Goal: Information Seeking & Learning: Learn about a topic

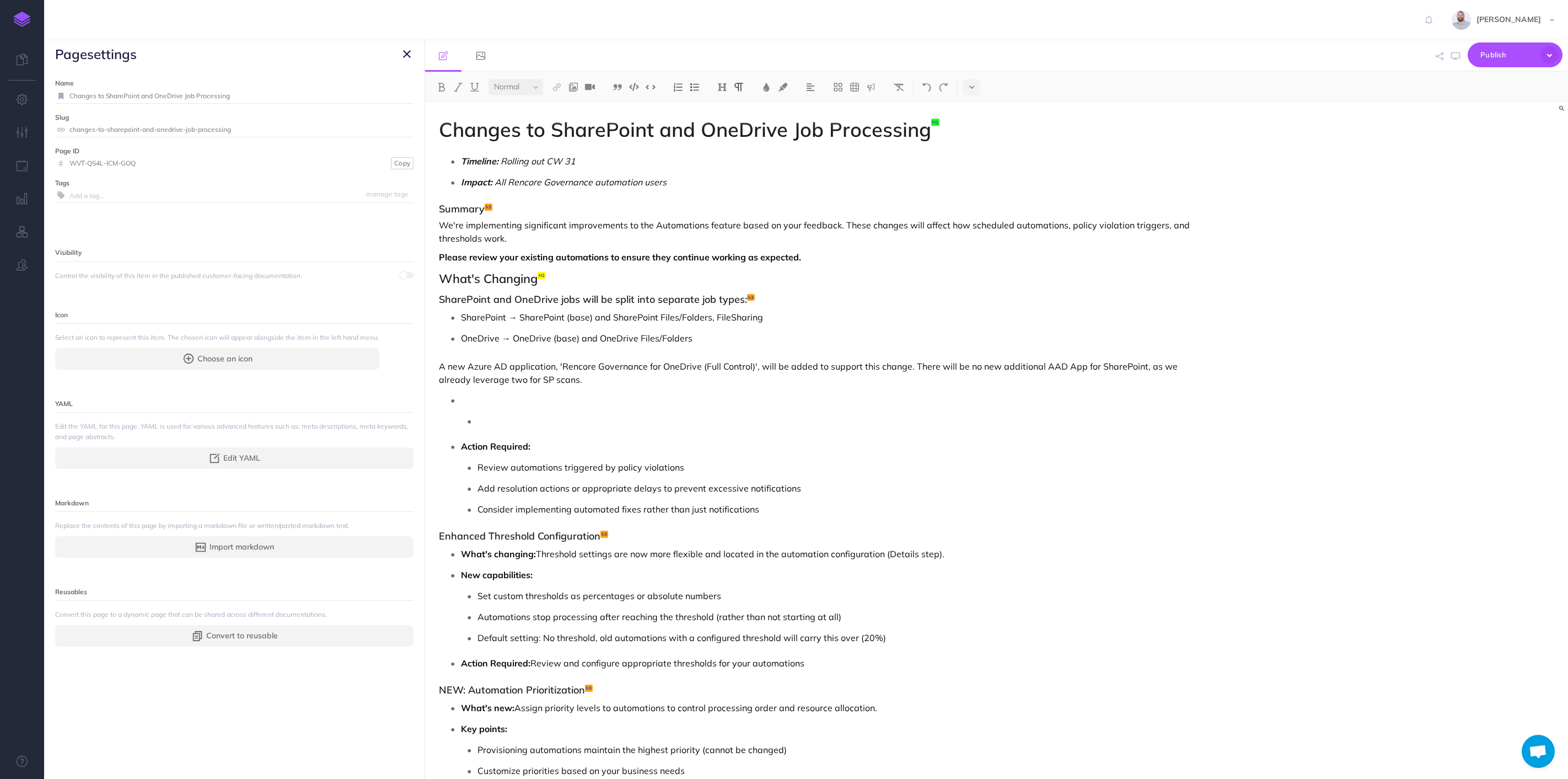
select select "null"
click at [517, 414] on p "To enrich screen reader interactions, please activate Accessibility in Grammarl…" at bounding box center [844, 421] width 734 height 16
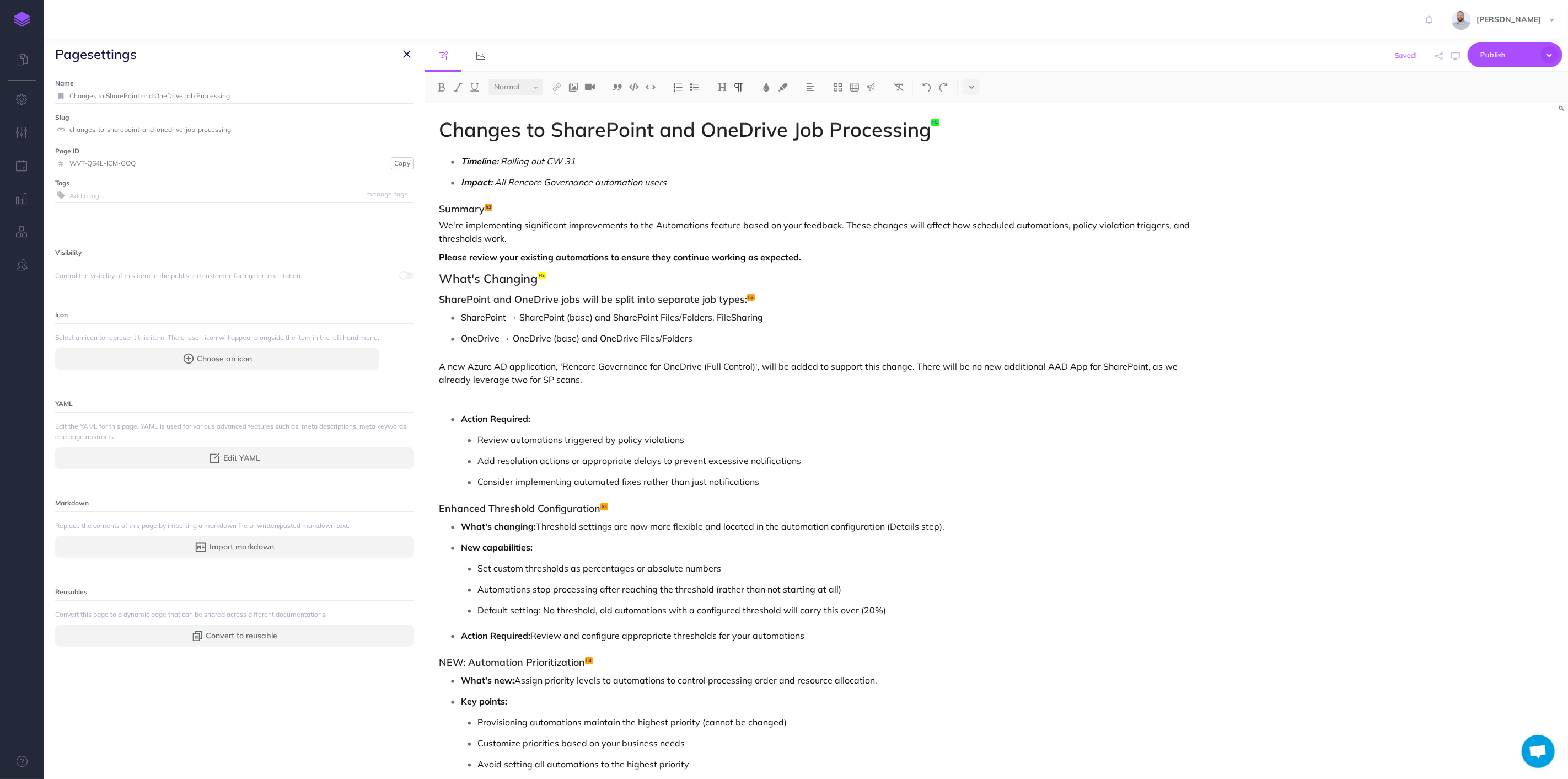
click at [463, 423] on strong "Action Required:" at bounding box center [495, 418] width 70 height 11
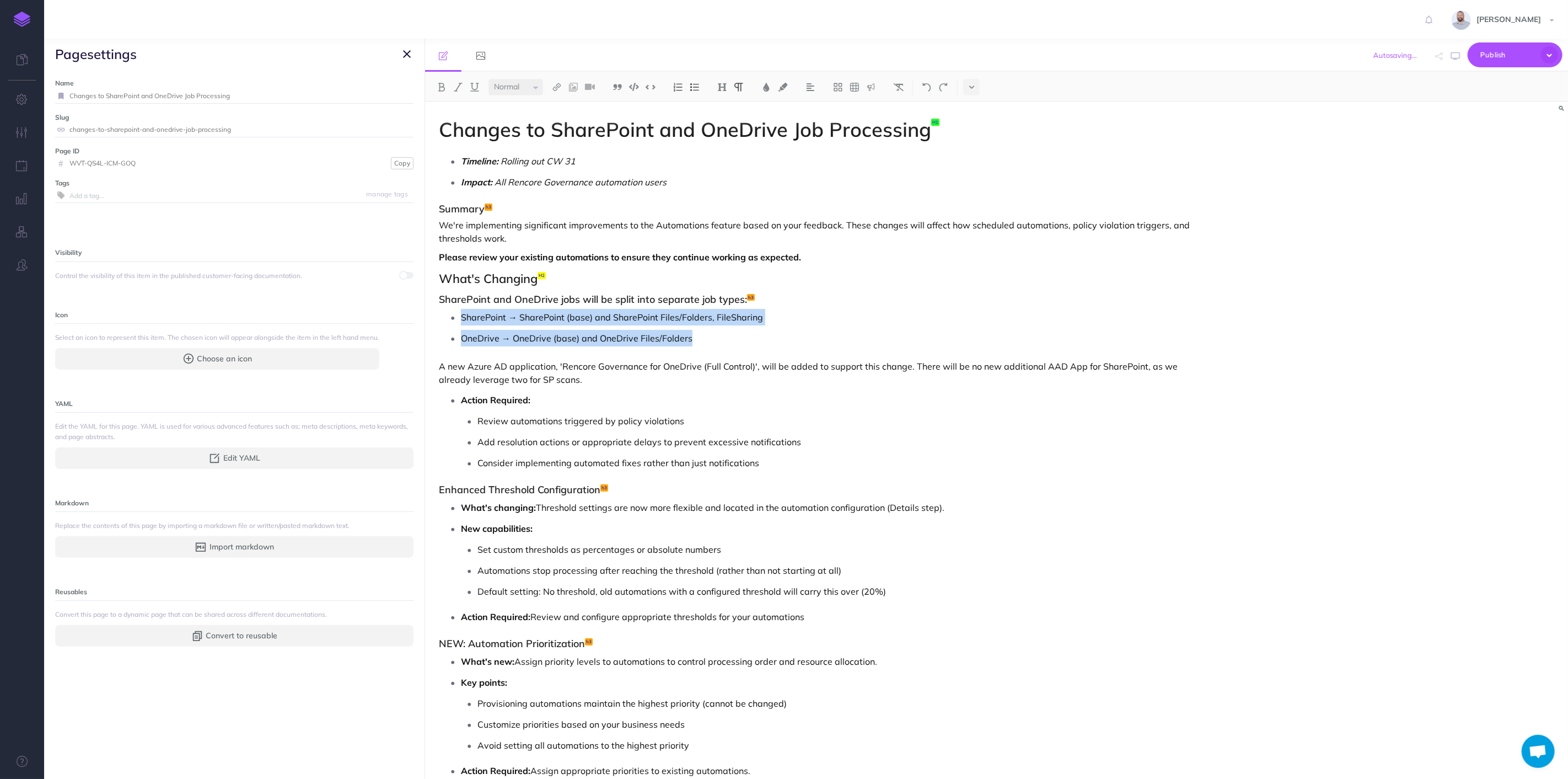
click at [560, 380] on p "A new Azure AD application, 'Rencore Governance for OneDrive (Full Control)', w…" at bounding box center [825, 372] width 773 height 26
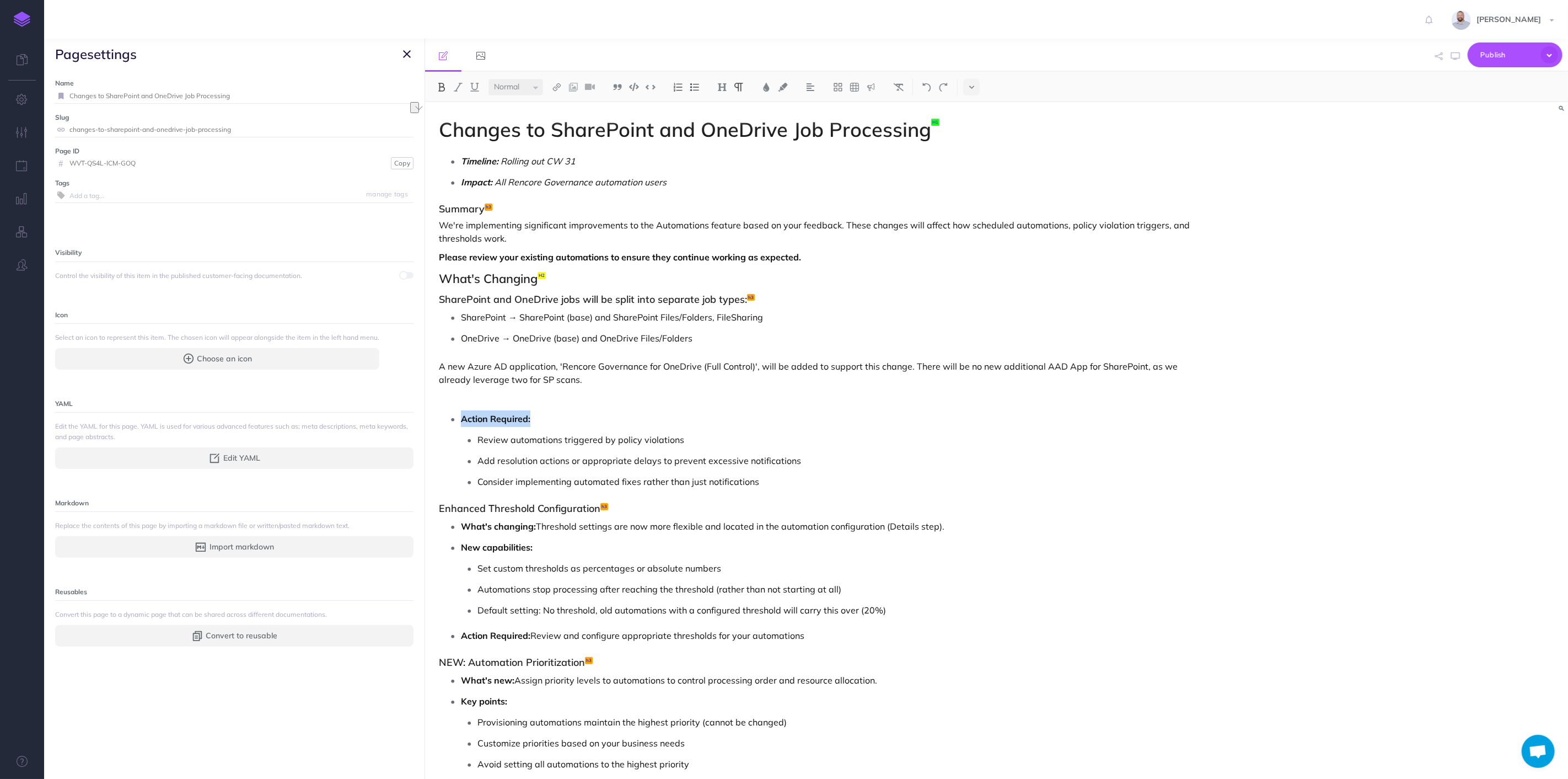
drag, startPoint x: 535, startPoint y: 416, endPoint x: 431, endPoint y: 409, distance: 104.2
click at [431, 409] on div "Changes to SharePoint and OneDrive Job Processing Timeline: Rolling out CW 31 I…" at bounding box center [825, 481] width 800 height 759
click at [695, 85] on img at bounding box center [695, 87] width 10 height 9
click at [541, 390] on div "Changes to SharePoint and OneDrive Job Processing Timeline: Rolling out CW 31 I…" at bounding box center [825, 480] width 800 height 757
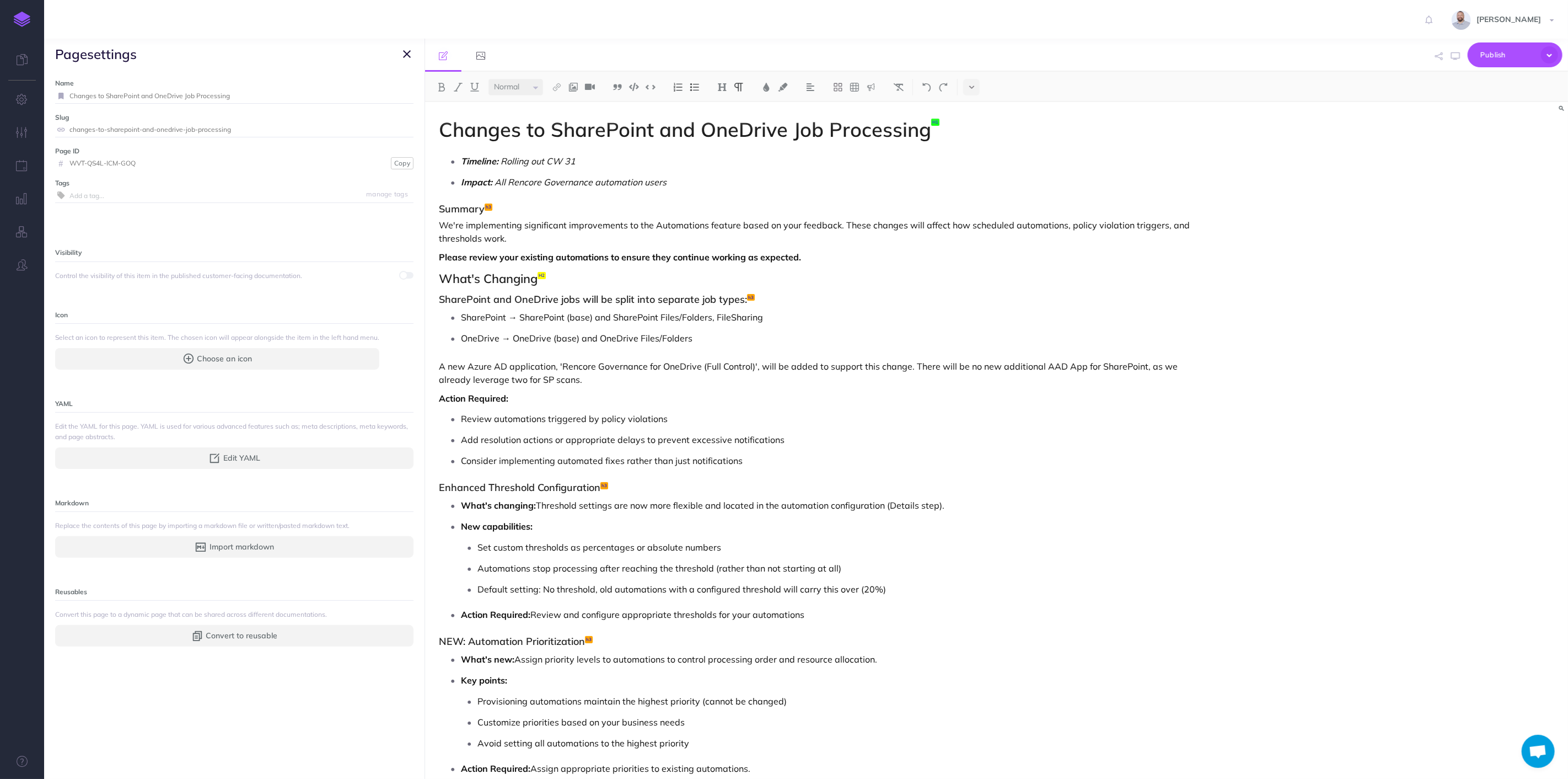
click at [513, 315] on p "SharePoint → SharePoint (base) and SharePoint Files/Folders, FileSharing" at bounding box center [836, 317] width 751 height 16
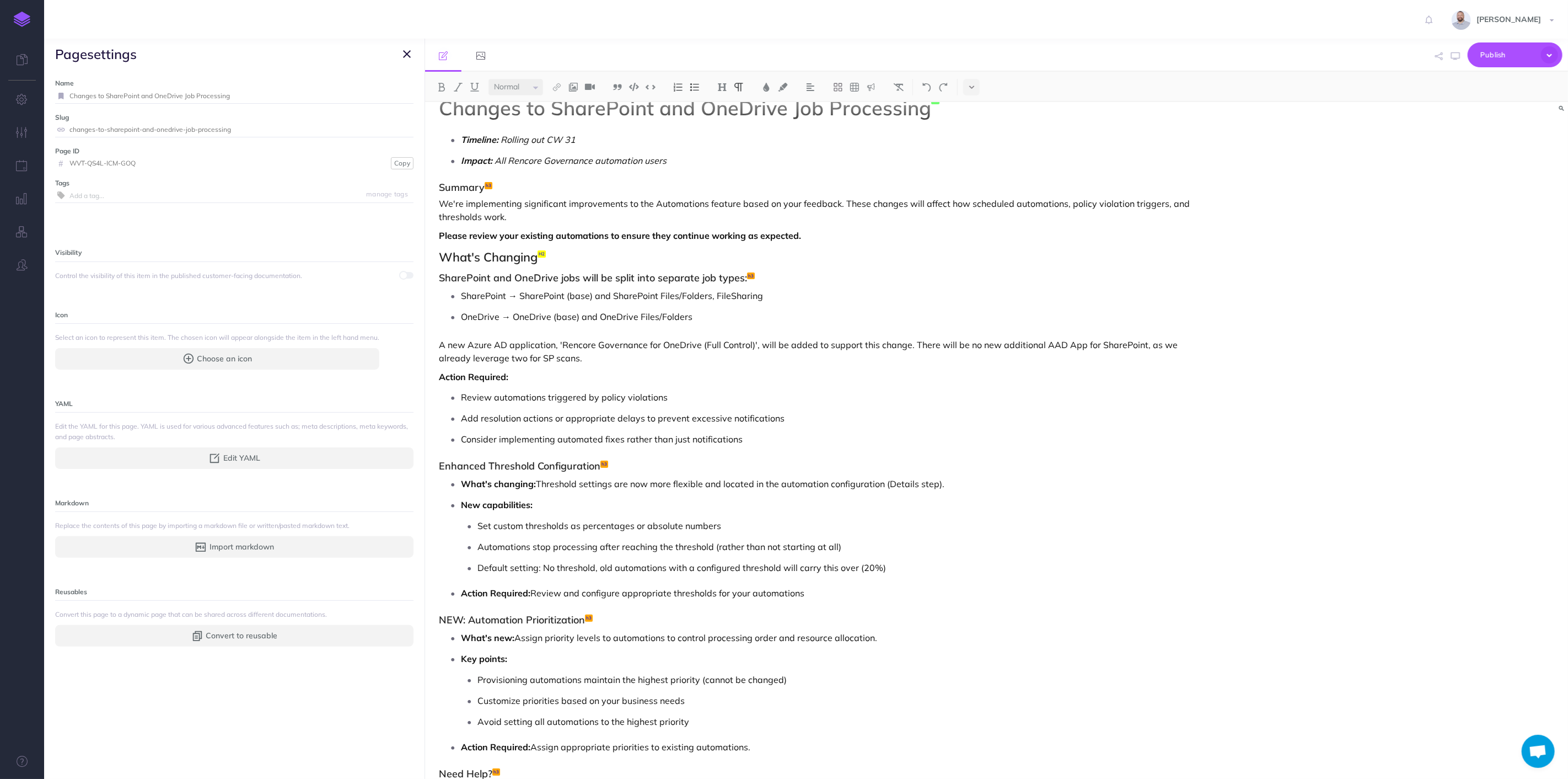
scroll to position [0, 0]
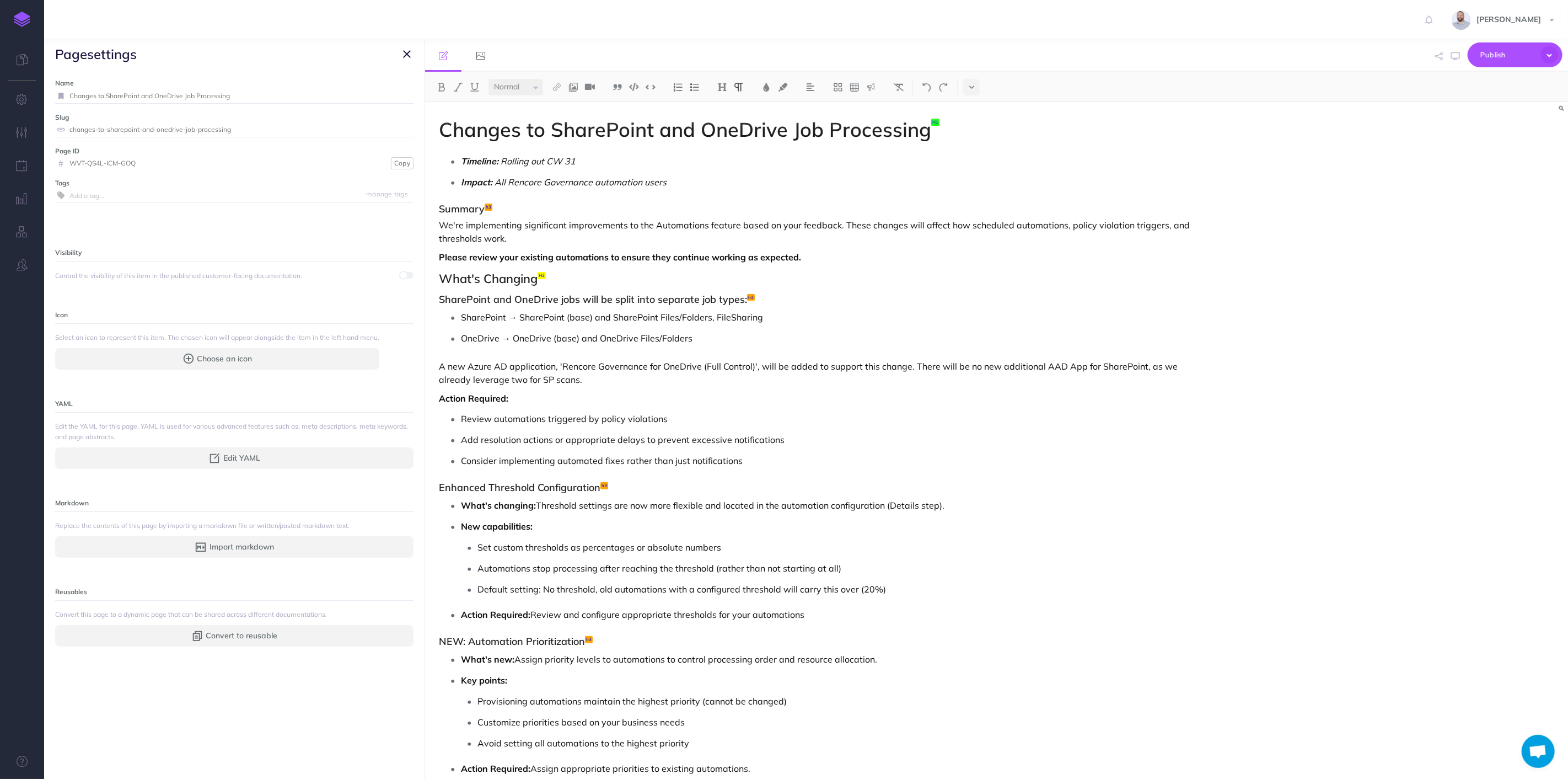
click at [611, 381] on p "A new Azure AD application, 'Rencore Governance for OneDrive (Full Control)', w…" at bounding box center [825, 372] width 773 height 26
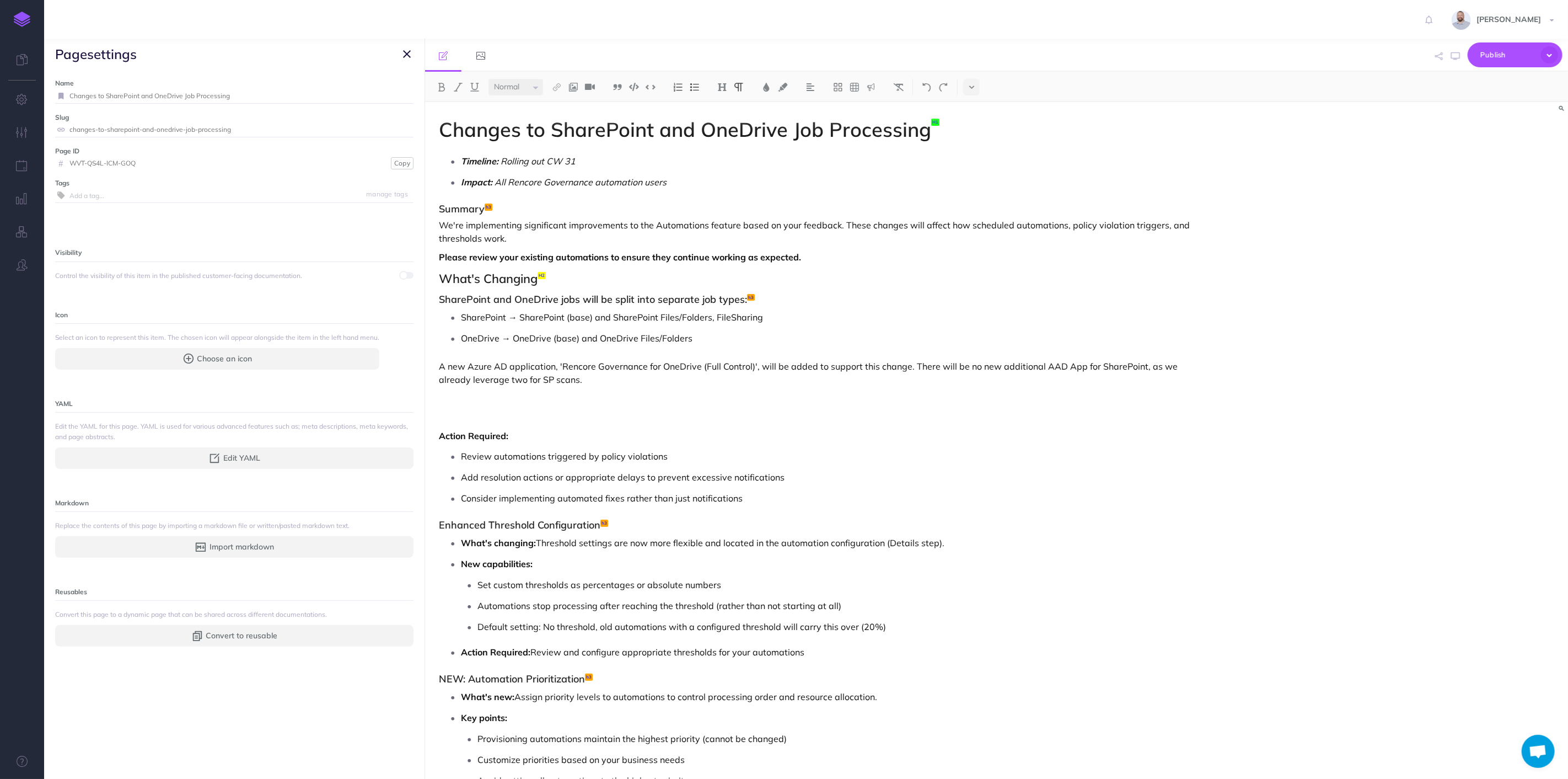
click at [573, 239] on p "We're implementing significant improvements to the Automations feature based on…" at bounding box center [825, 231] width 773 height 26
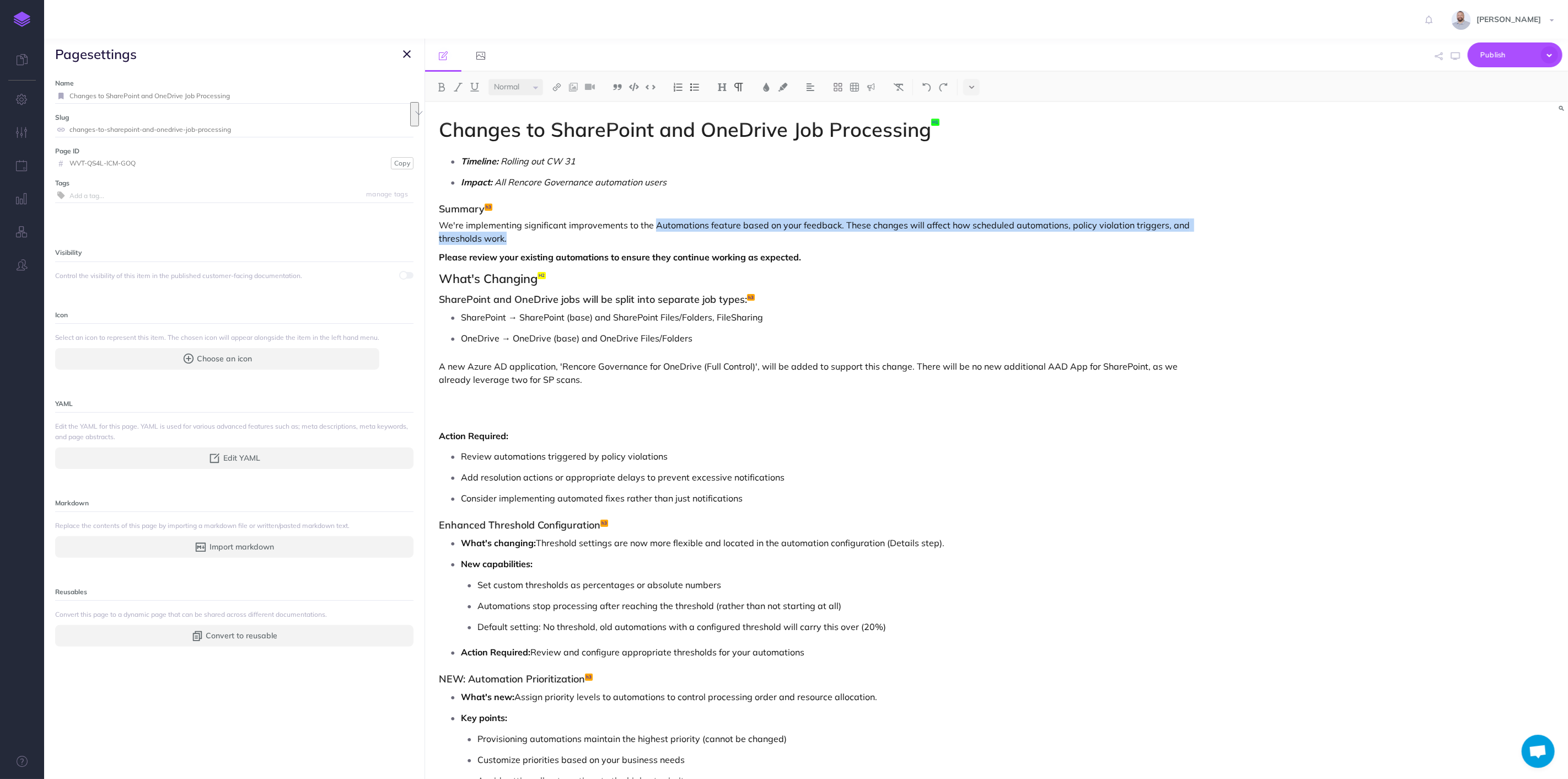
drag, startPoint x: 654, startPoint y: 224, endPoint x: 659, endPoint y: 234, distance: 11.2
click at [659, 234] on p "We're implementing significant improvements to the Automations feature based on…" at bounding box center [825, 231] width 773 height 26
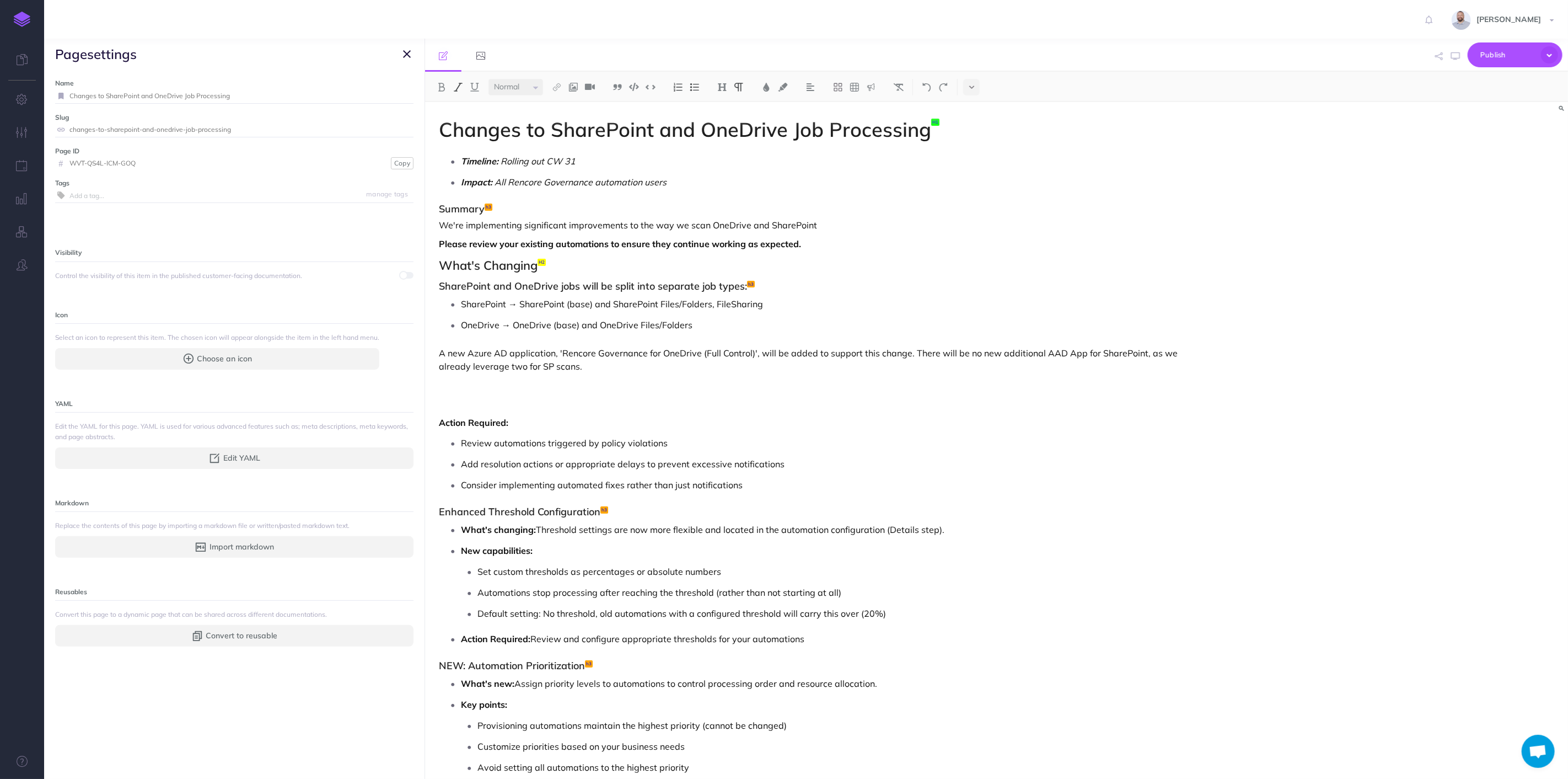
drag, startPoint x: 618, startPoint y: 158, endPoint x: 575, endPoint y: 153, distance: 43.3
click at [575, 153] on p "Timeline: Rolling out CW 31" at bounding box center [836, 161] width 751 height 16
drag, startPoint x: 592, startPoint y: 183, endPoint x: 662, endPoint y: 179, distance: 70.1
click at [662, 179] on em "All Rencore Governance automation users" at bounding box center [580, 182] width 172 height 11
click at [675, 178] on p "Impact: All Rencore Governance automation users" at bounding box center [836, 182] width 751 height 16
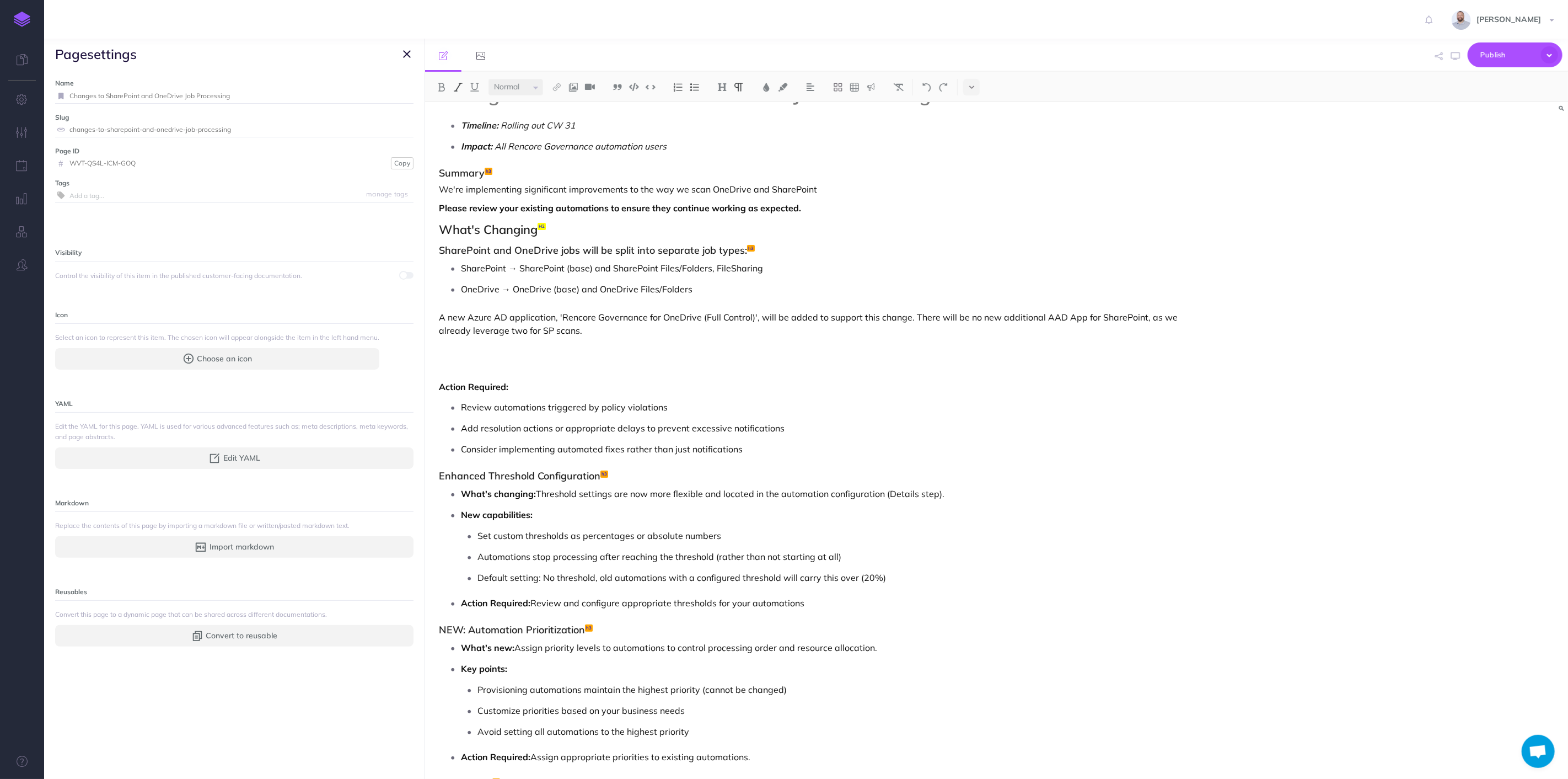
scroll to position [61, 0]
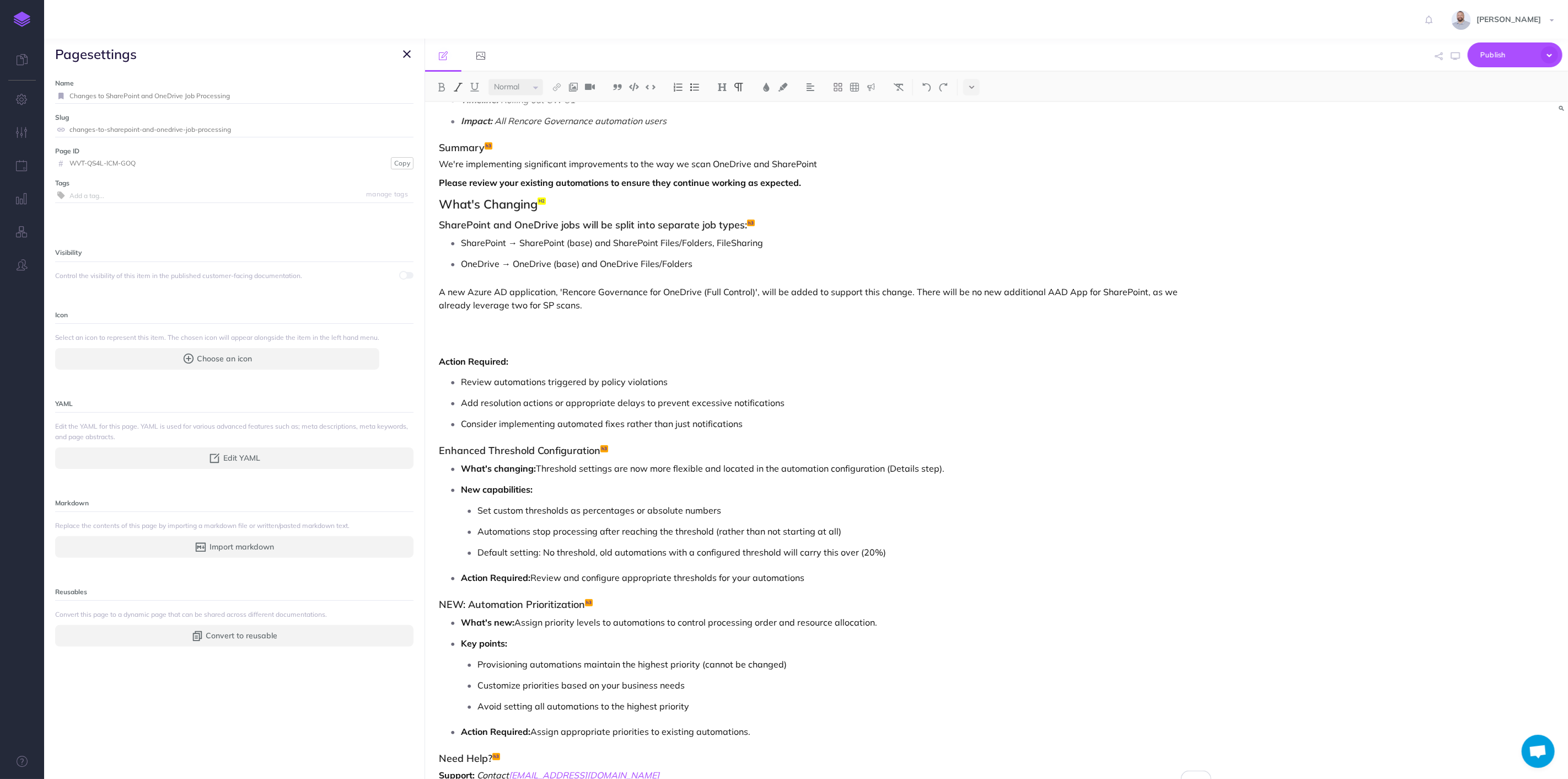
click at [445, 326] on p "To enrich screen reader interactions, please activate Accessibility in Grammarl…" at bounding box center [825, 324] width 773 height 14
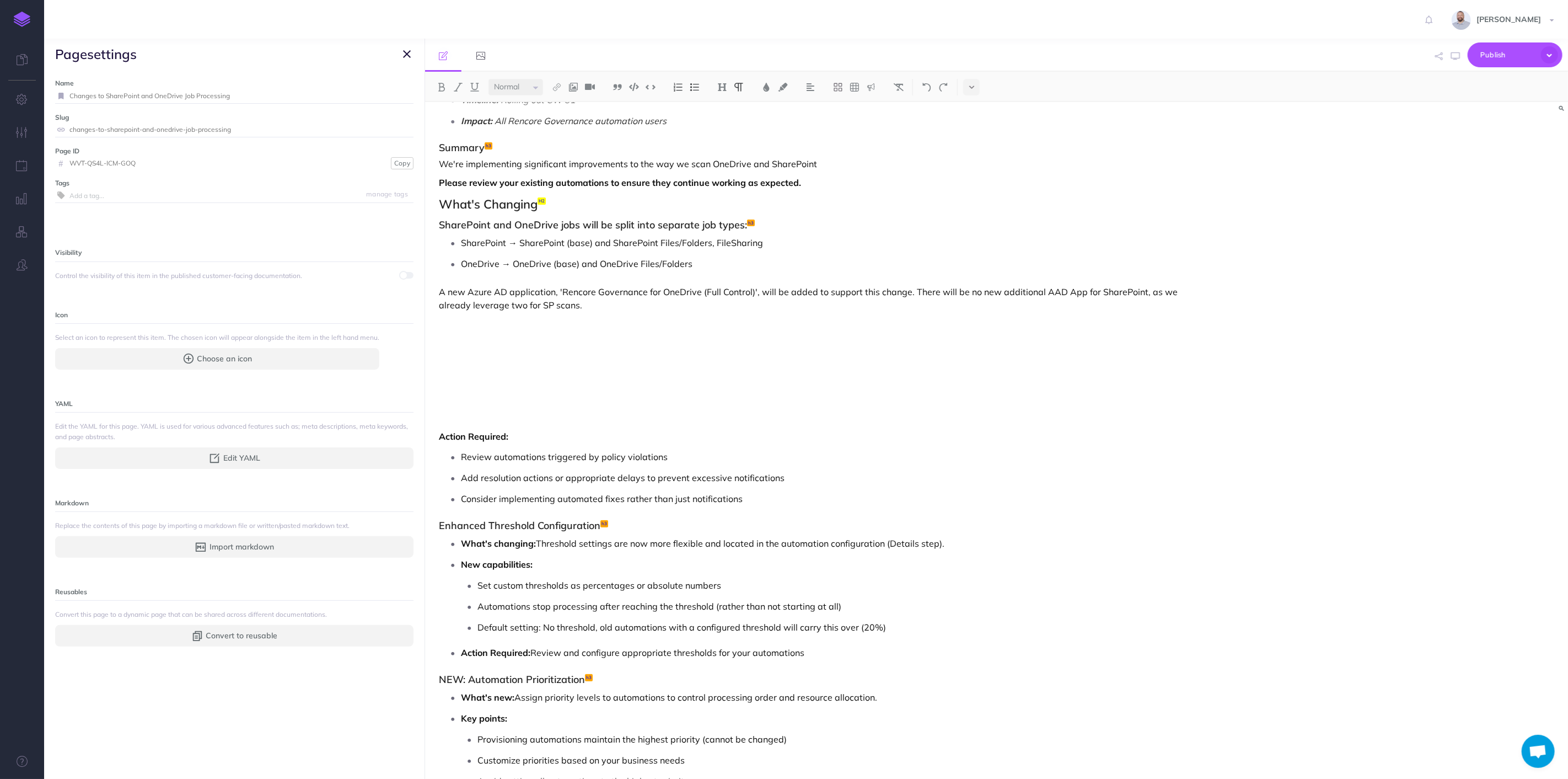
click at [451, 332] on div "Changes to SharePoint and OneDrive Job Processing Timeline: Rolling out CW 31 I…" at bounding box center [825, 460] width 800 height 838
click at [446, 326] on p "To enrich screen reader interactions, please activate Accessibility in Grammarl…" at bounding box center [825, 324] width 773 height 14
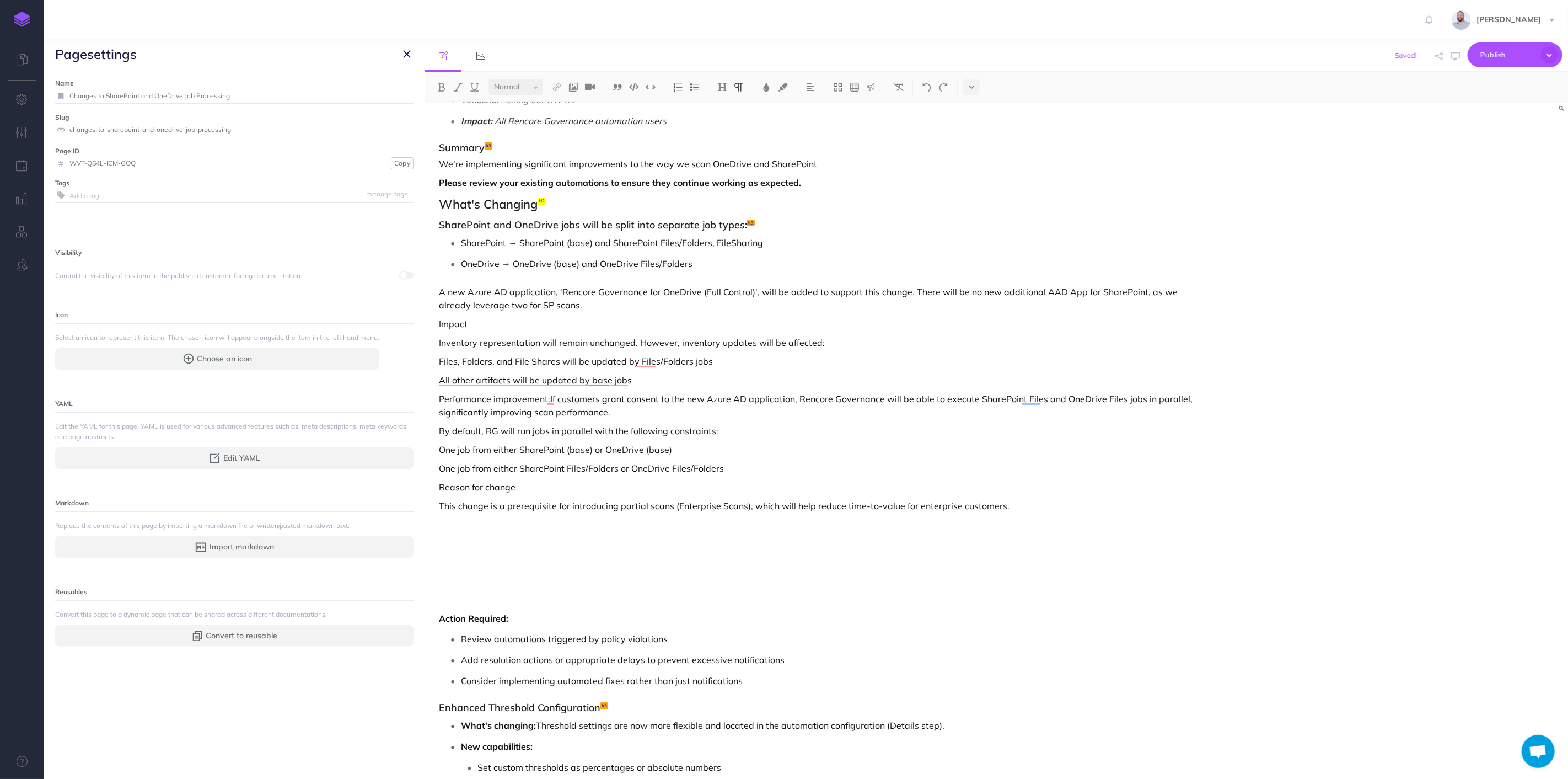
click at [513, 343] on p "Inventory representation will remain unchanged. However, inventory updates will…" at bounding box center [825, 342] width 773 height 14
click at [448, 325] on p "Impact" at bounding box center [825, 324] width 773 height 14
click at [724, 83] on img at bounding box center [722, 87] width 10 height 9
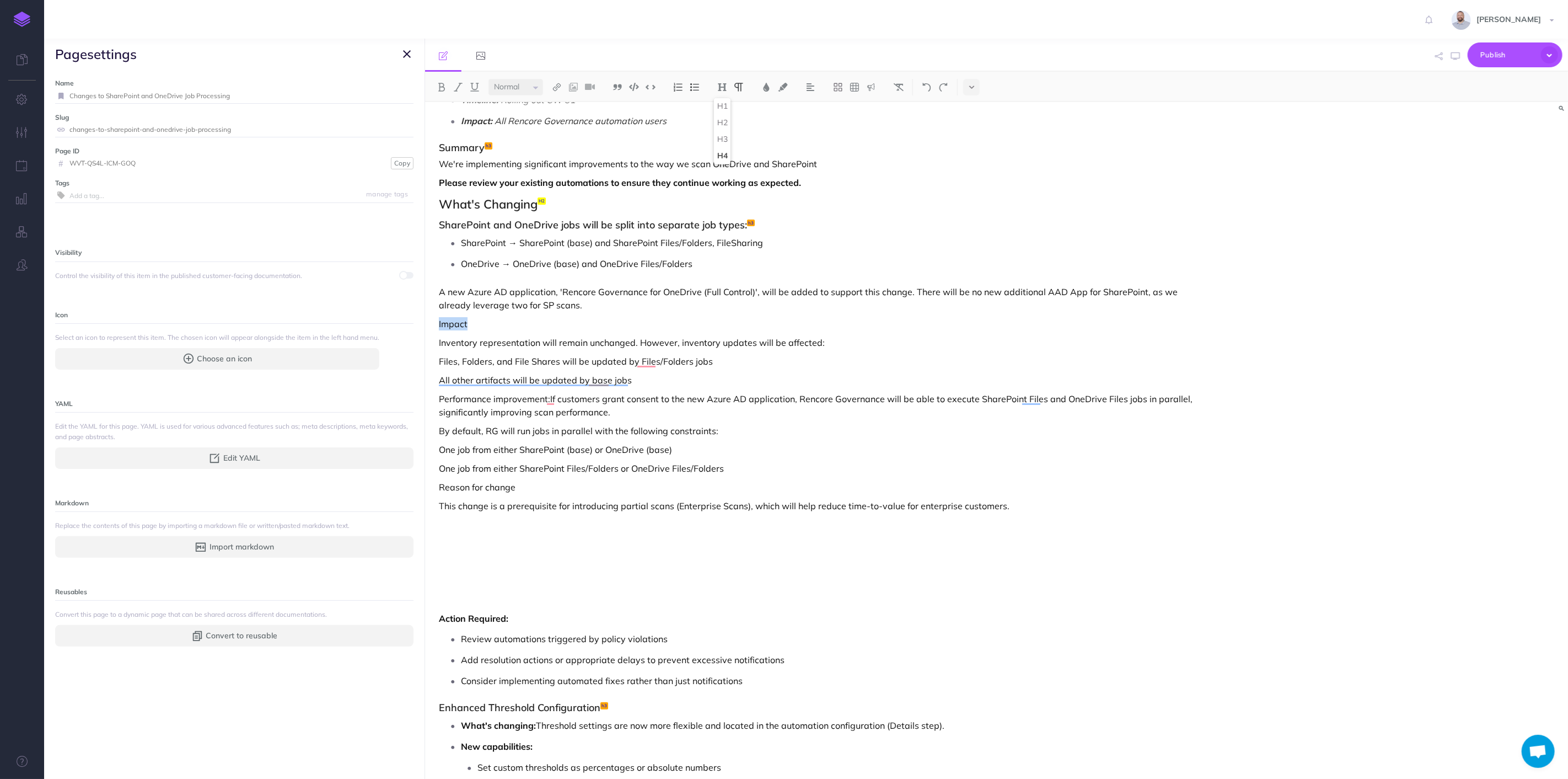
click at [723, 155] on button "H4" at bounding box center [722, 156] width 16 height 16
click at [560, 321] on h4 "Impact" at bounding box center [825, 325] width 773 height 10
click at [455, 326] on h4 "Impact" at bounding box center [825, 325] width 773 height 10
click at [723, 83] on img at bounding box center [722, 87] width 10 height 9
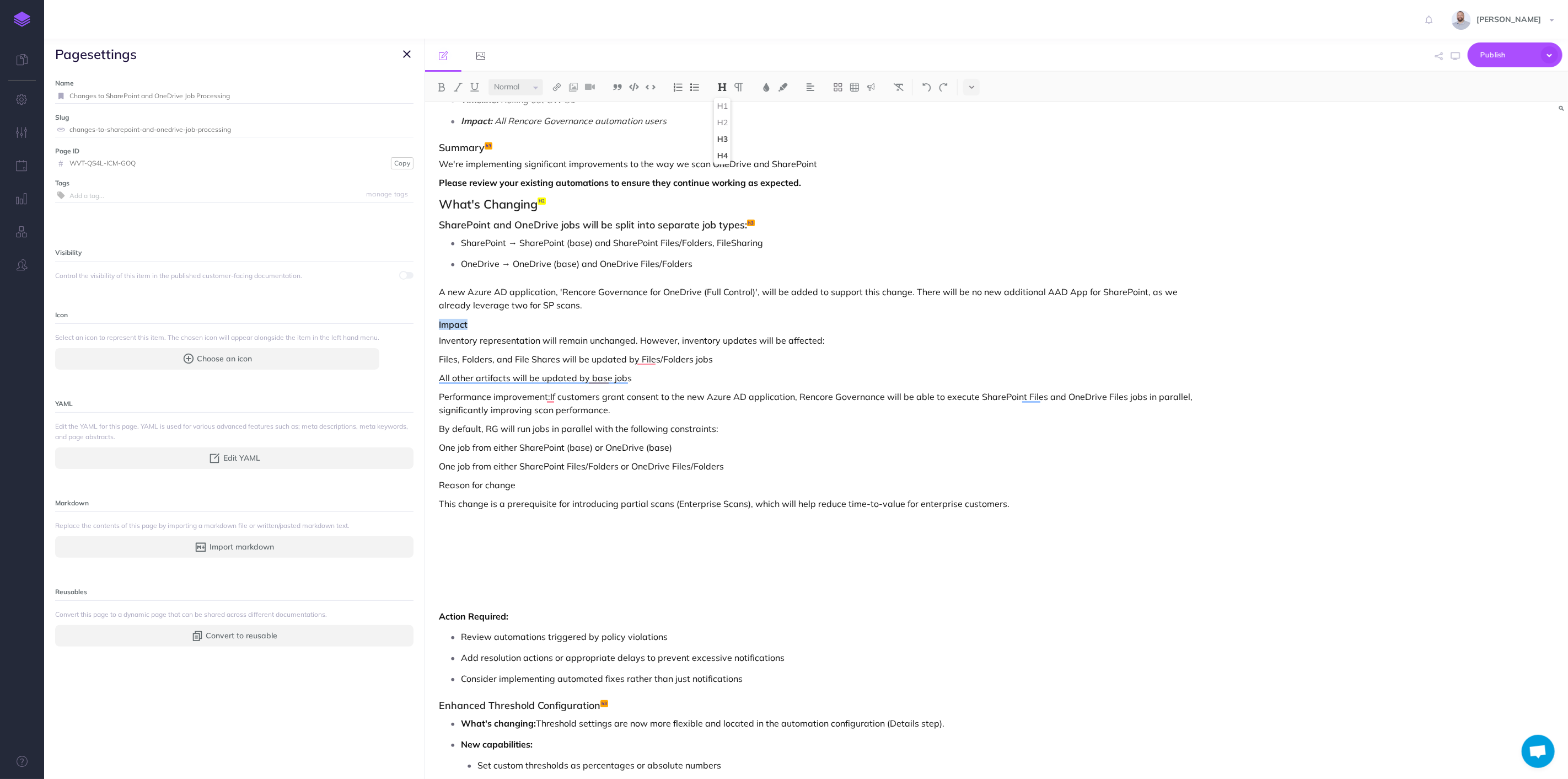
click at [724, 137] on button "H3" at bounding box center [722, 140] width 16 height 16
click at [839, 343] on p "Inventory representation will remain unchanged. However, inventory updates will…" at bounding box center [825, 341] width 773 height 14
click at [548, 399] on p "Performance improvement:If customers grant consent to the new Azure AD applicat…" at bounding box center [825, 404] width 773 height 26
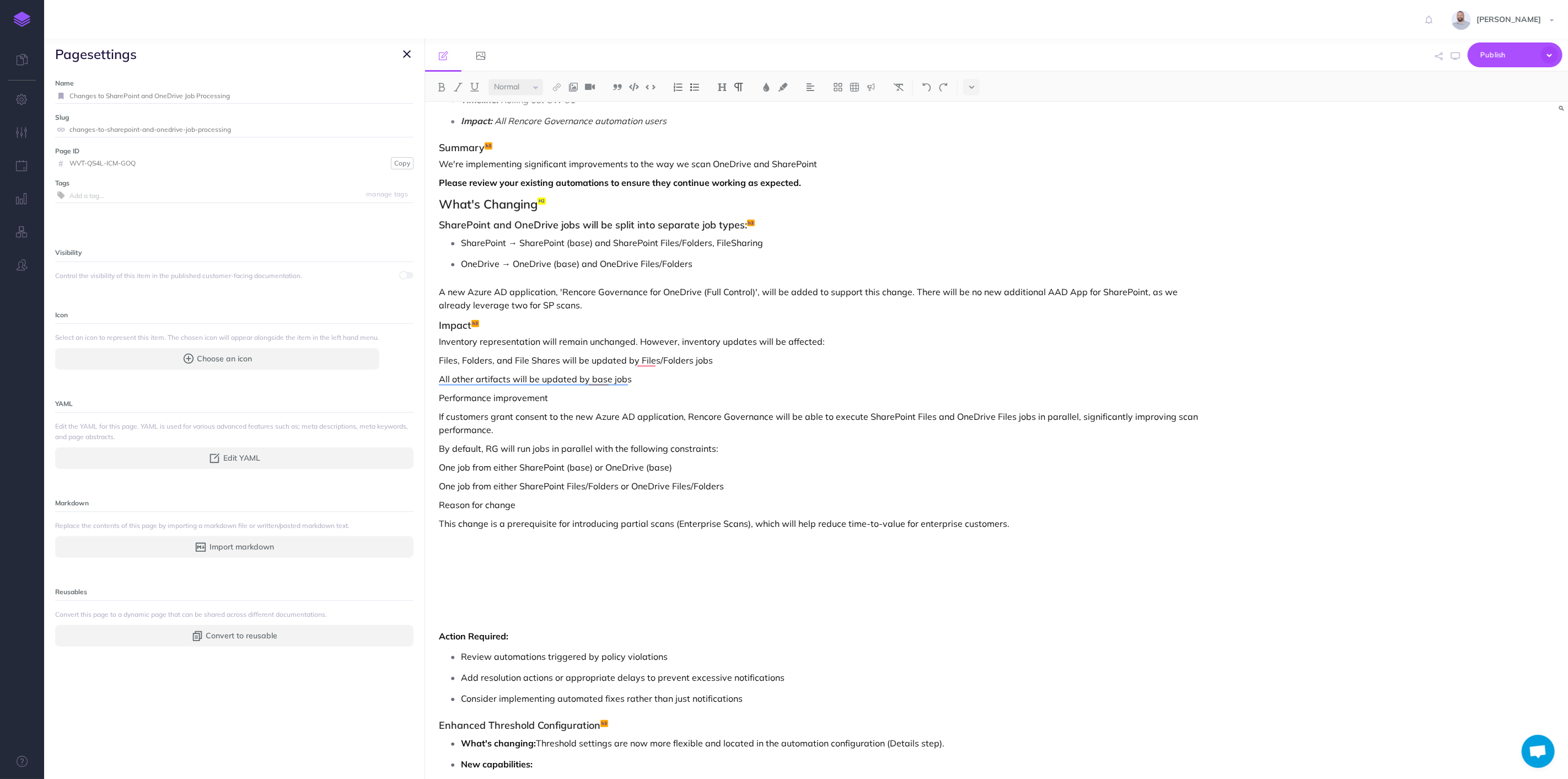
click at [492, 397] on p "Performance improvement" at bounding box center [825, 397] width 773 height 14
click at [721, 83] on img at bounding box center [722, 87] width 10 height 9
click at [716, 139] on button "H3" at bounding box center [722, 140] width 16 height 16
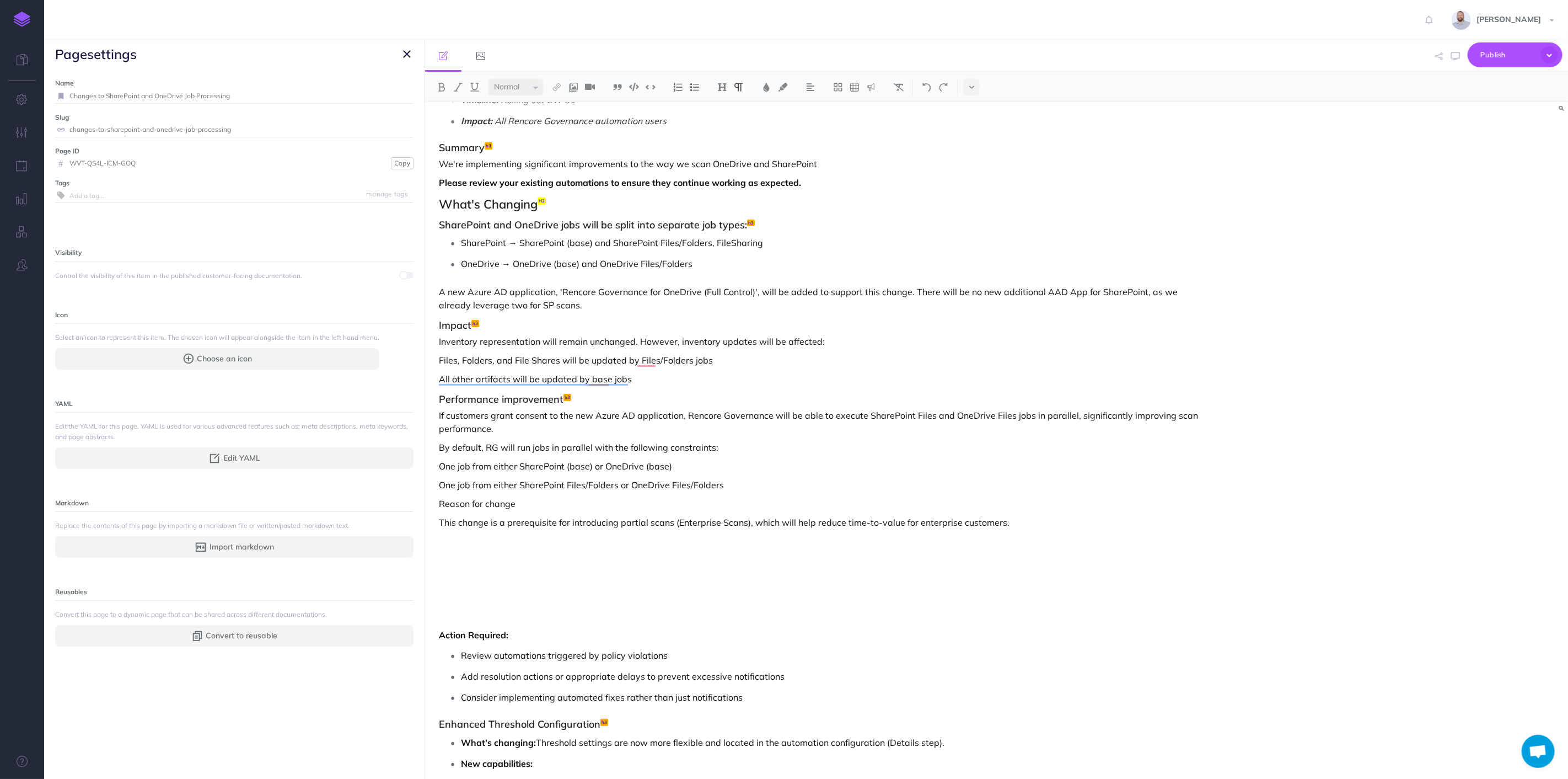
click at [717, 374] on p "All other artifacts will be updated by base jobs" at bounding box center [825, 378] width 773 height 14
click at [678, 341] on p "Inventory representation will remain unchanged. However, inventory updates will…" at bounding box center [825, 341] width 773 height 14
click at [765, 245] on p "SharePoint → SharePoint (base) and SharePoint Files/Folders, FileSharing" at bounding box center [836, 242] width 751 height 16
click at [758, 265] on p "OneDrive → OneDrive (base) and OneDrive Files/Folders" at bounding box center [836, 264] width 751 height 16
click at [728, 240] on p "SharePoint → SharePoint (base) and SharePoint Files/Folders, FileSharing" at bounding box center [836, 242] width 751 height 16
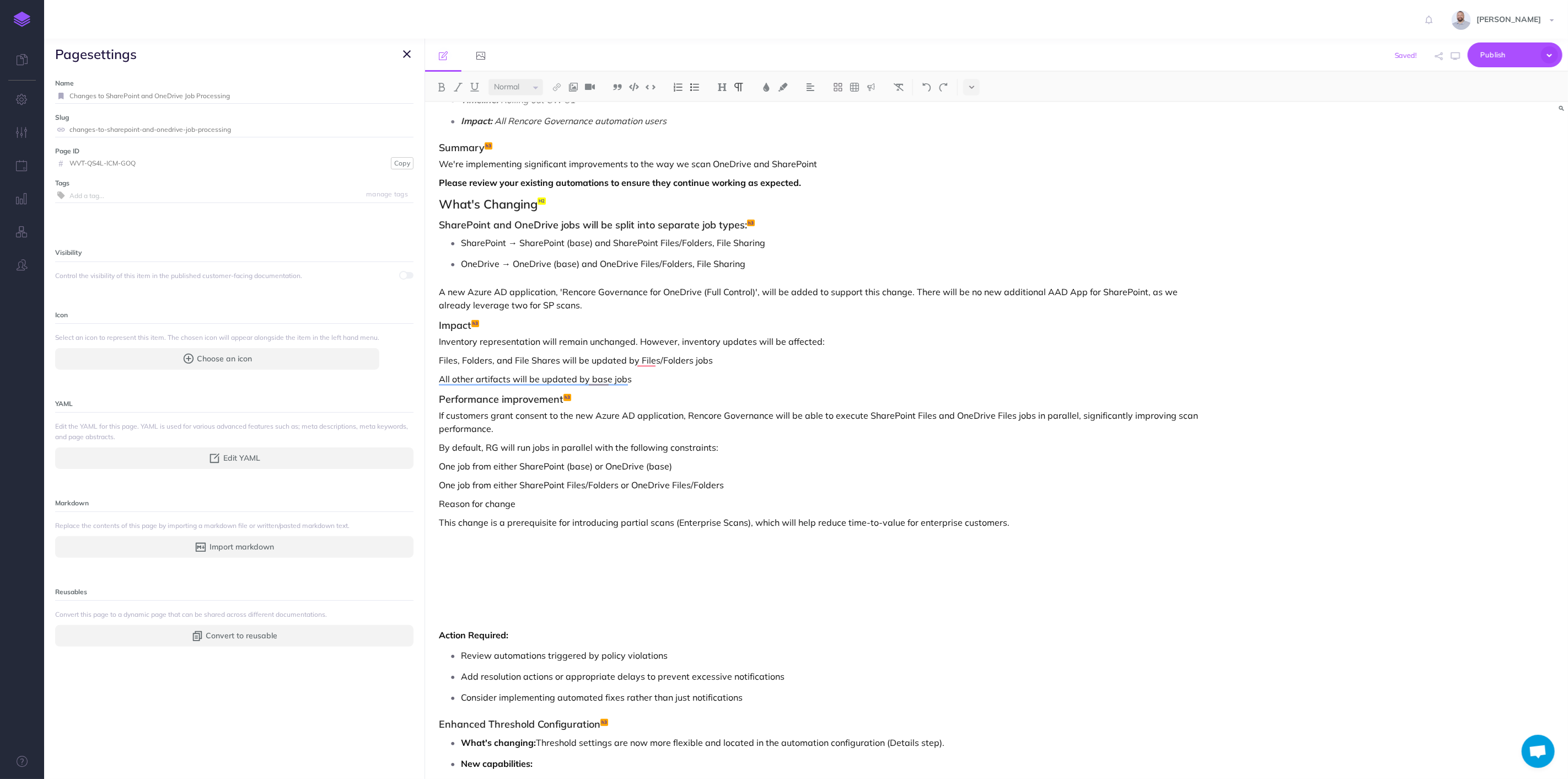
click at [827, 274] on div "Changes to SharePoint and OneDrive Job Processing Timeline: Rolling out CW 31 I…" at bounding box center [825, 559] width 800 height 1037
drag, startPoint x: 560, startPoint y: 290, endPoint x: 751, endPoint y: 292, distance: 191.0
click at [751, 292] on p "A new Azure AD application, 'Rencore Governance for OneDrive (Full Control)', w…" at bounding box center [825, 297] width 773 height 26
click at [443, 85] on img at bounding box center [442, 87] width 10 height 9
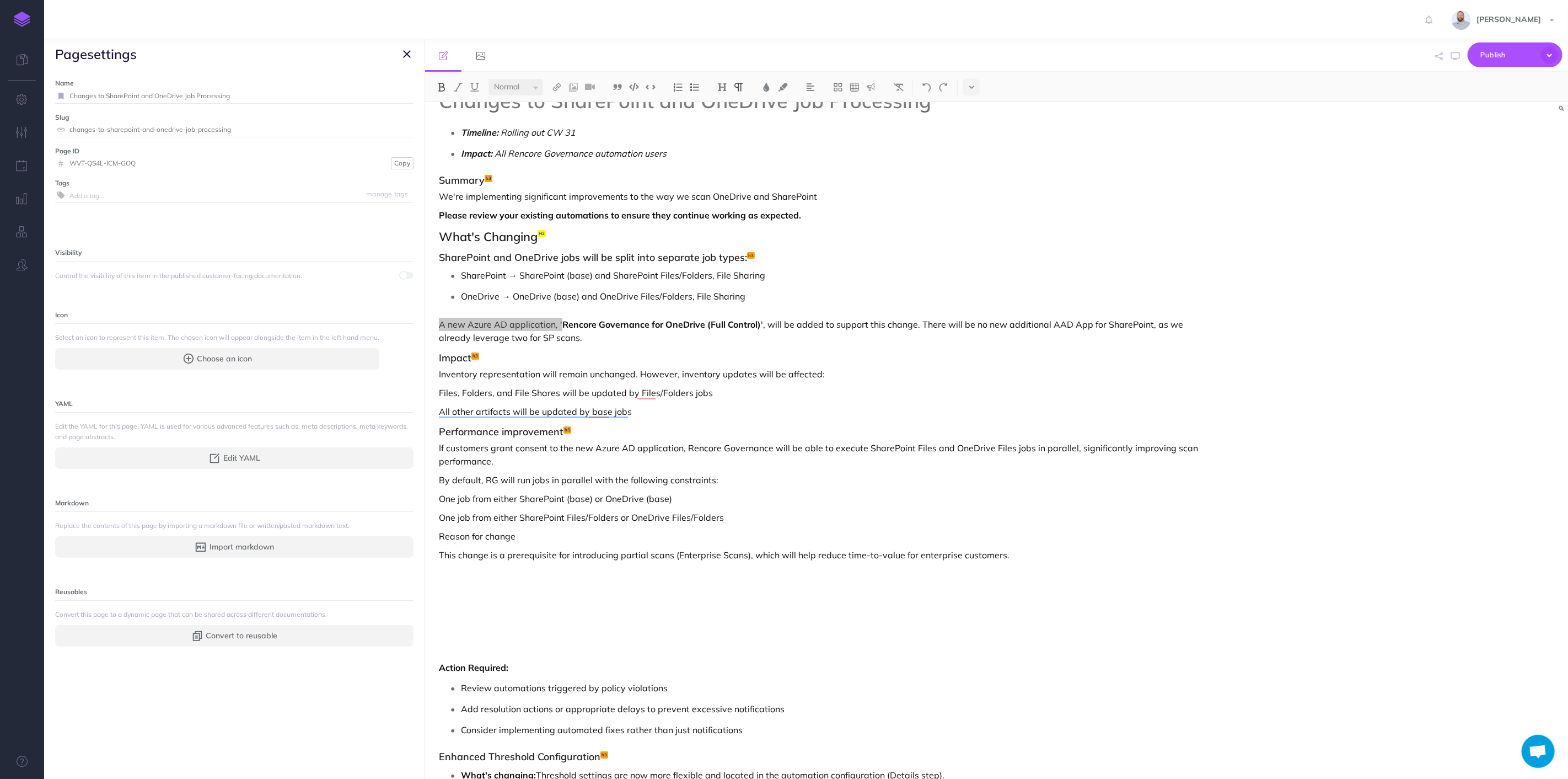
scroll to position [0, 0]
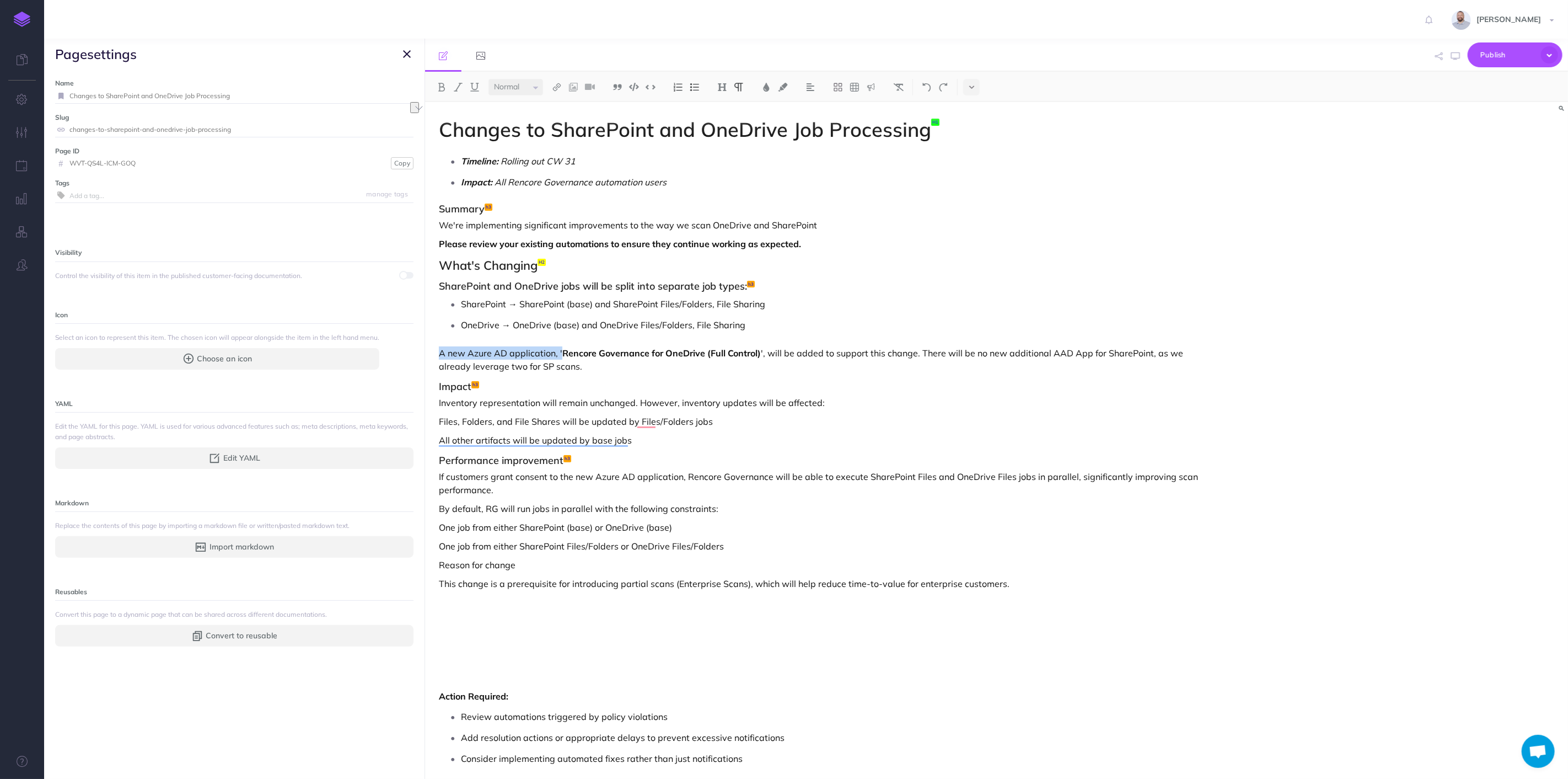
drag, startPoint x: 838, startPoint y: 224, endPoint x: 400, endPoint y: 224, distance: 438.0
click at [400, 224] on div "Governance Collapse all Expand all Expand to root folders https://docs.rencore.…" at bounding box center [806, 409] width 1524 height 740
click at [823, 239] on p "Please review your existing automations to ensure they continue working as expe…" at bounding box center [825, 243] width 773 height 14
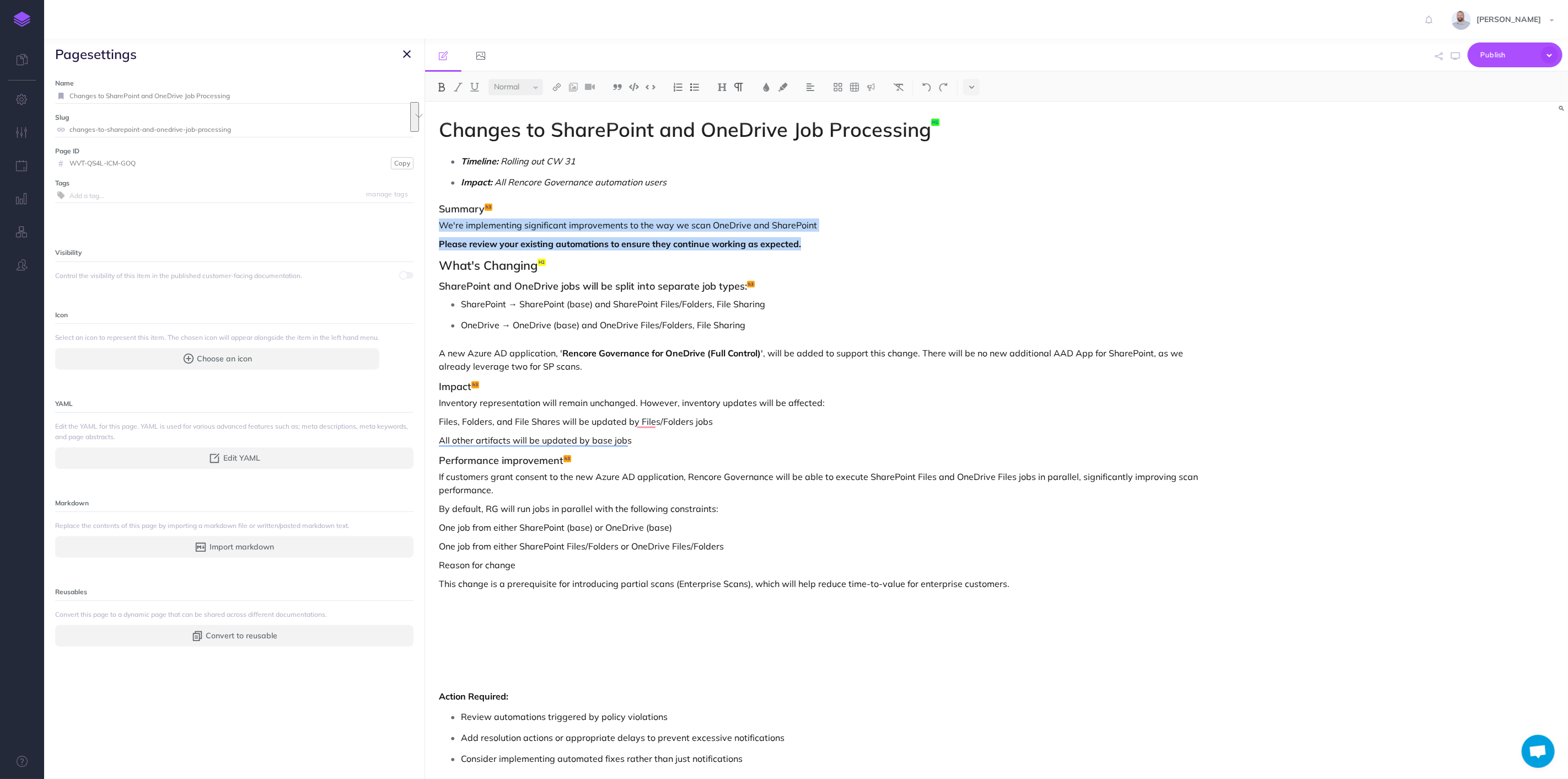
drag, startPoint x: 609, startPoint y: 248, endPoint x: 422, endPoint y: 226, distance: 188.3
click at [422, 225] on body "Toggle Navigation Rob Hearn Settings Account Settings Teams Create Team Rencore…" at bounding box center [784, 389] width 1568 height 779
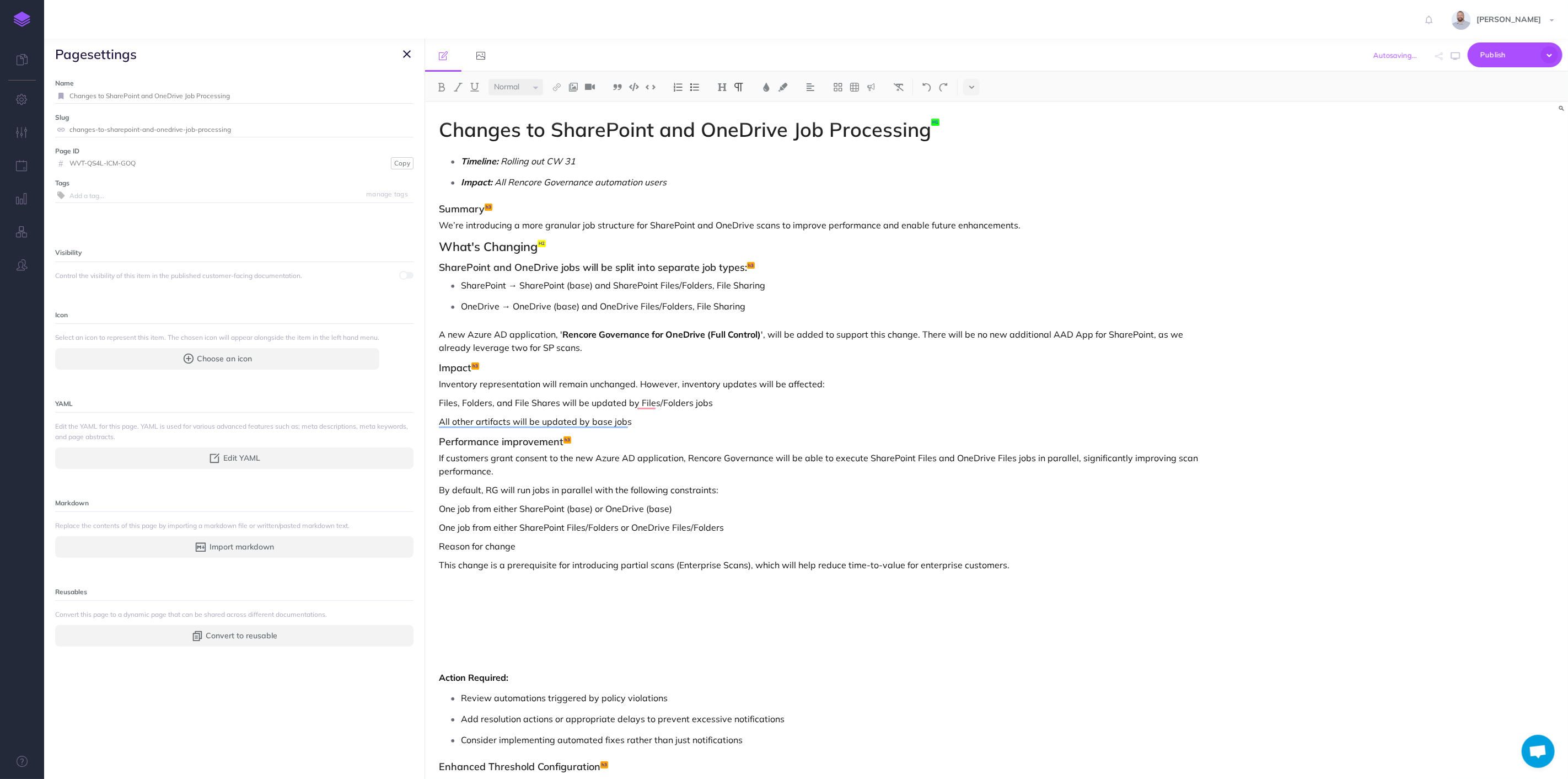
click at [862, 250] on h2 "What's Changing" at bounding box center [825, 247] width 773 height 14
drag, startPoint x: 767, startPoint y: 304, endPoint x: 458, endPoint y: 286, distance: 309.5
click at [458, 286] on ul "SharePoint → SharePoint (base) and SharePoint Files/Folders, File Sharing OneDr…" at bounding box center [828, 295] width 767 height 37
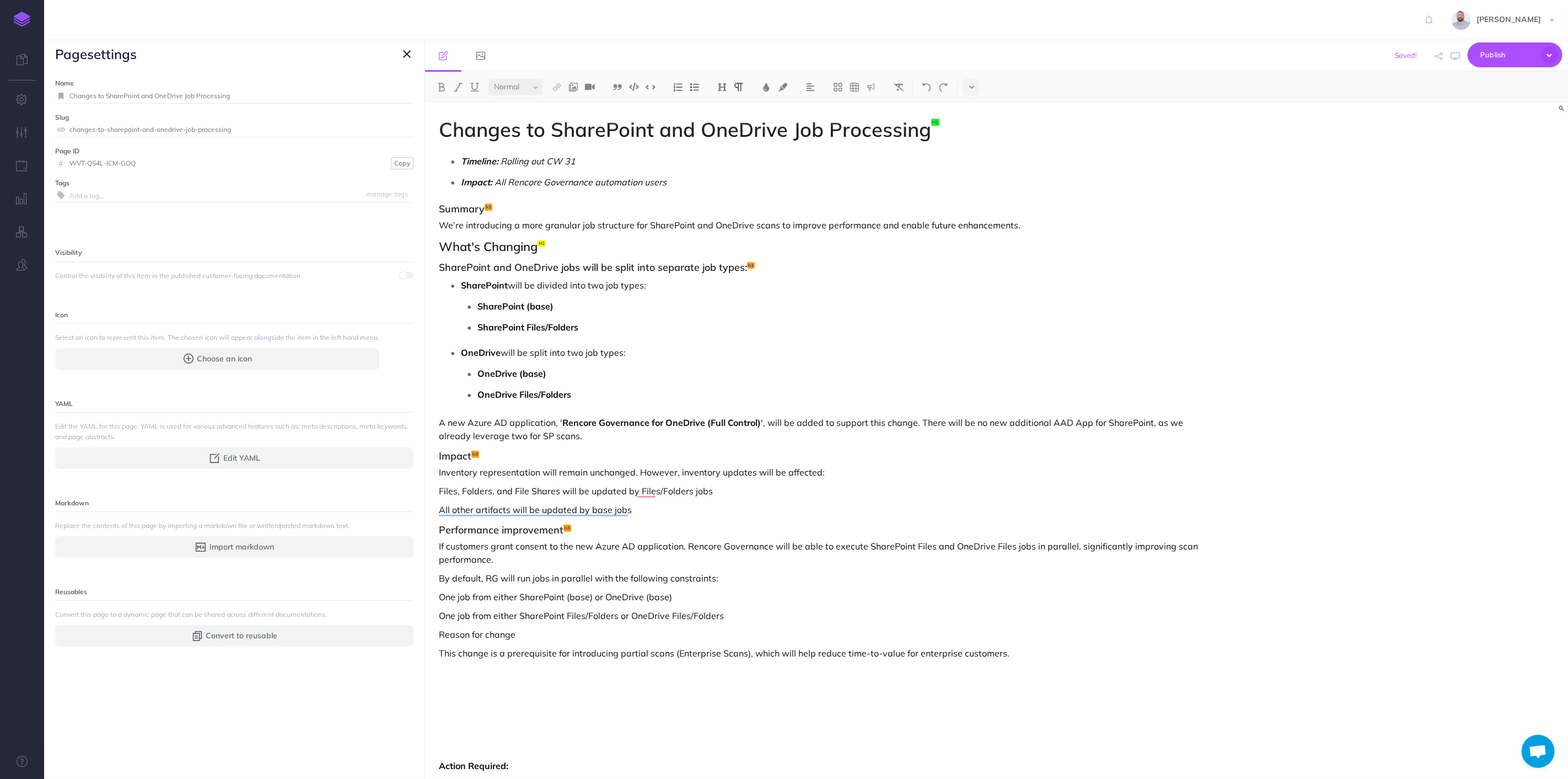
click at [555, 306] on p "SharePoint (base)" at bounding box center [844, 306] width 734 height 16
click at [588, 326] on p "SharePoint Files/Folders" at bounding box center [844, 326] width 734 height 16
click at [630, 352] on p "OneDrive will be split into two job types:" at bounding box center [836, 352] width 751 height 16
click at [558, 371] on p "OneDrive (base)" at bounding box center [844, 374] width 734 height 16
click at [582, 394] on p "OneDrive Files/Folders" at bounding box center [844, 394] width 734 height 16
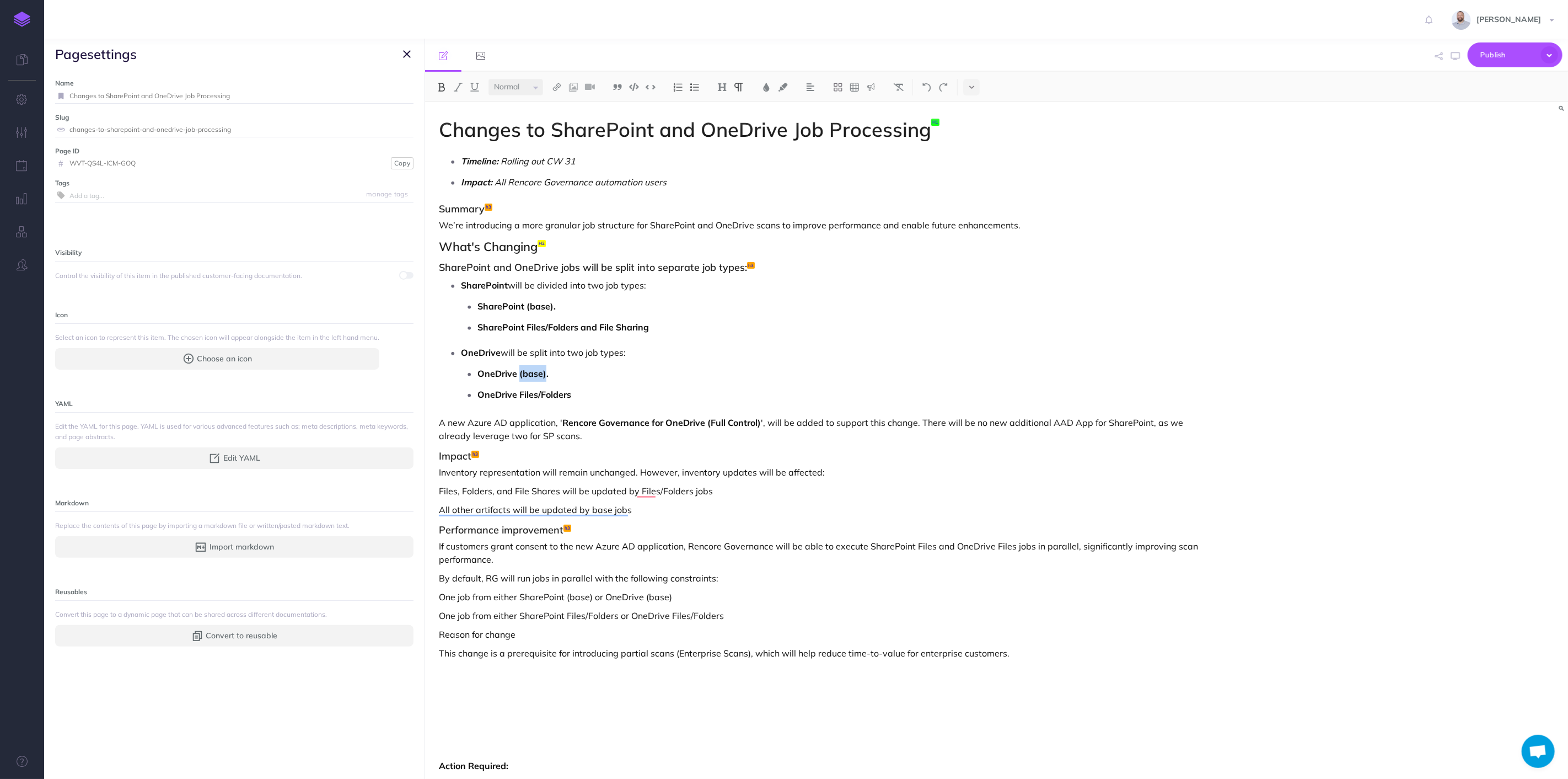
drag, startPoint x: 544, startPoint y: 371, endPoint x: 519, endPoint y: 371, distance: 25.0
click at [519, 371] on strong "OneDrive (base)." at bounding box center [513, 374] width 71 height 11
click at [443, 83] on img at bounding box center [442, 87] width 10 height 9
click at [454, 87] on img at bounding box center [458, 87] width 10 height 9
drag, startPoint x: 553, startPoint y: 302, endPoint x: 526, endPoint y: 303, distance: 27.0
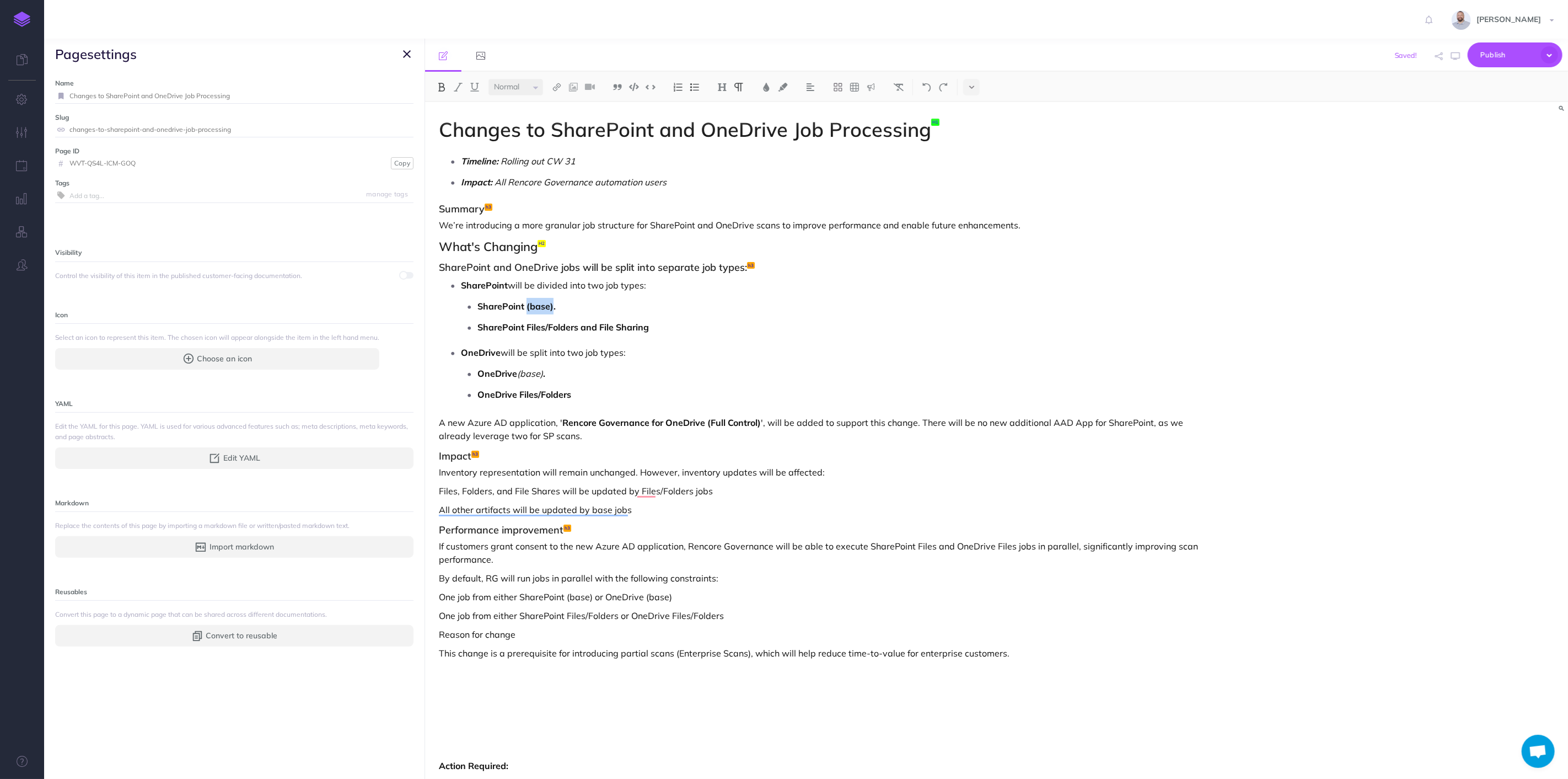
click at [526, 303] on strong "SharePoint (base)." at bounding box center [517, 306] width 78 height 11
click at [458, 86] on img at bounding box center [458, 87] width 10 height 9
click at [439, 87] on img at bounding box center [442, 87] width 10 height 9
click at [597, 392] on p "OneDrive Files/Folders" at bounding box center [844, 394] width 734 height 16
click at [659, 328] on p "SharePoint Files/Folders and File Sharing" at bounding box center [844, 326] width 734 height 16
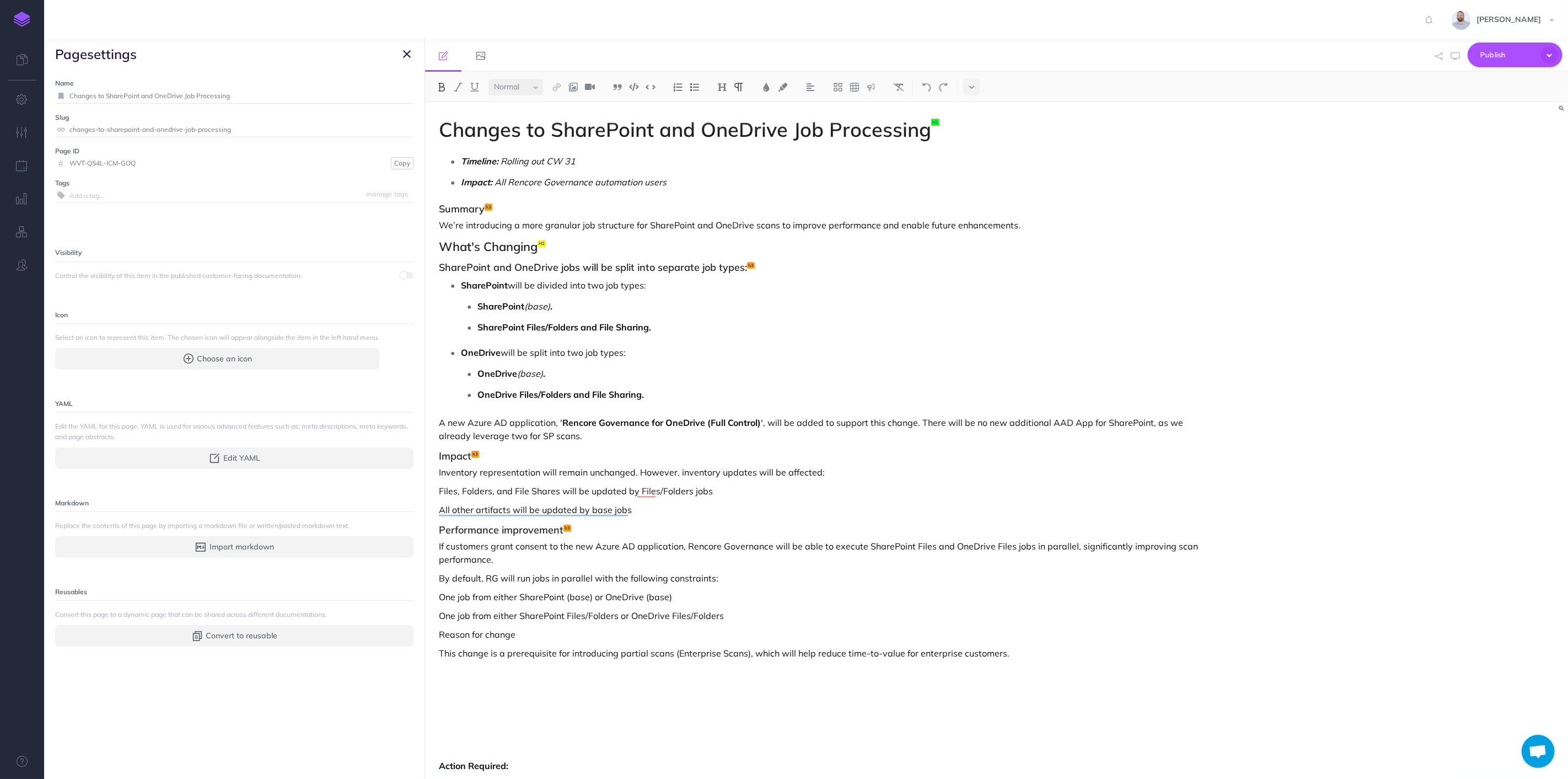
click at [439, 423] on p "A new Azure AD application, ' Rencore Governance for OneDrive (Full Control) ',…" at bounding box center [825, 428] width 773 height 26
drag, startPoint x: 615, startPoint y: 423, endPoint x: 440, endPoint y: 422, distance: 175.0
click at [440, 422] on p "To support this a new Azure AD application, ' Rencore Governance for OneDrive (…" at bounding box center [825, 428] width 773 height 26
click at [560, 437] on p "A new Azure AD application, ' Rencore Governance for OneDrive (Full Control) ',…" at bounding box center [825, 428] width 773 height 26
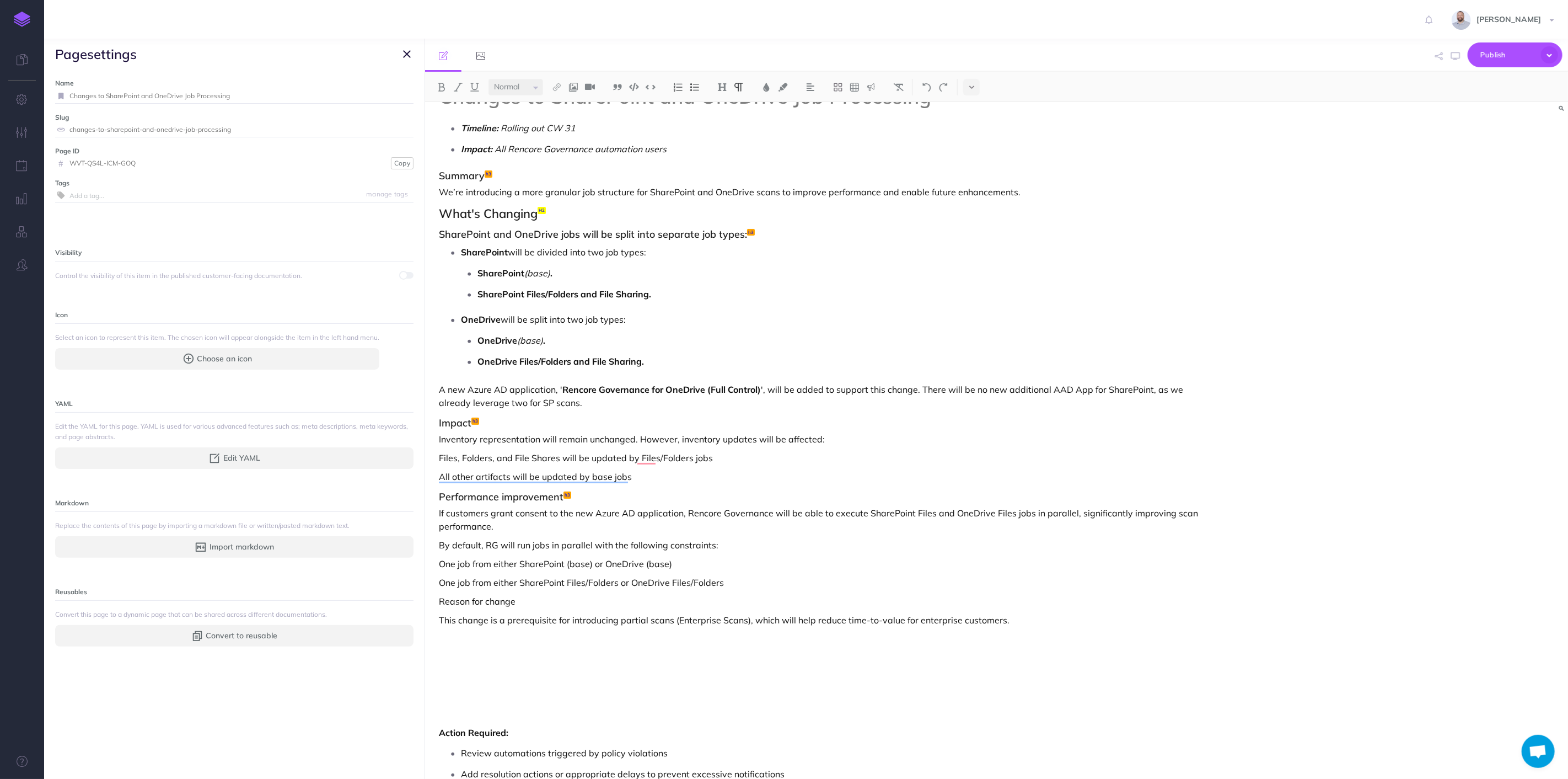
scroll to position [61, 0]
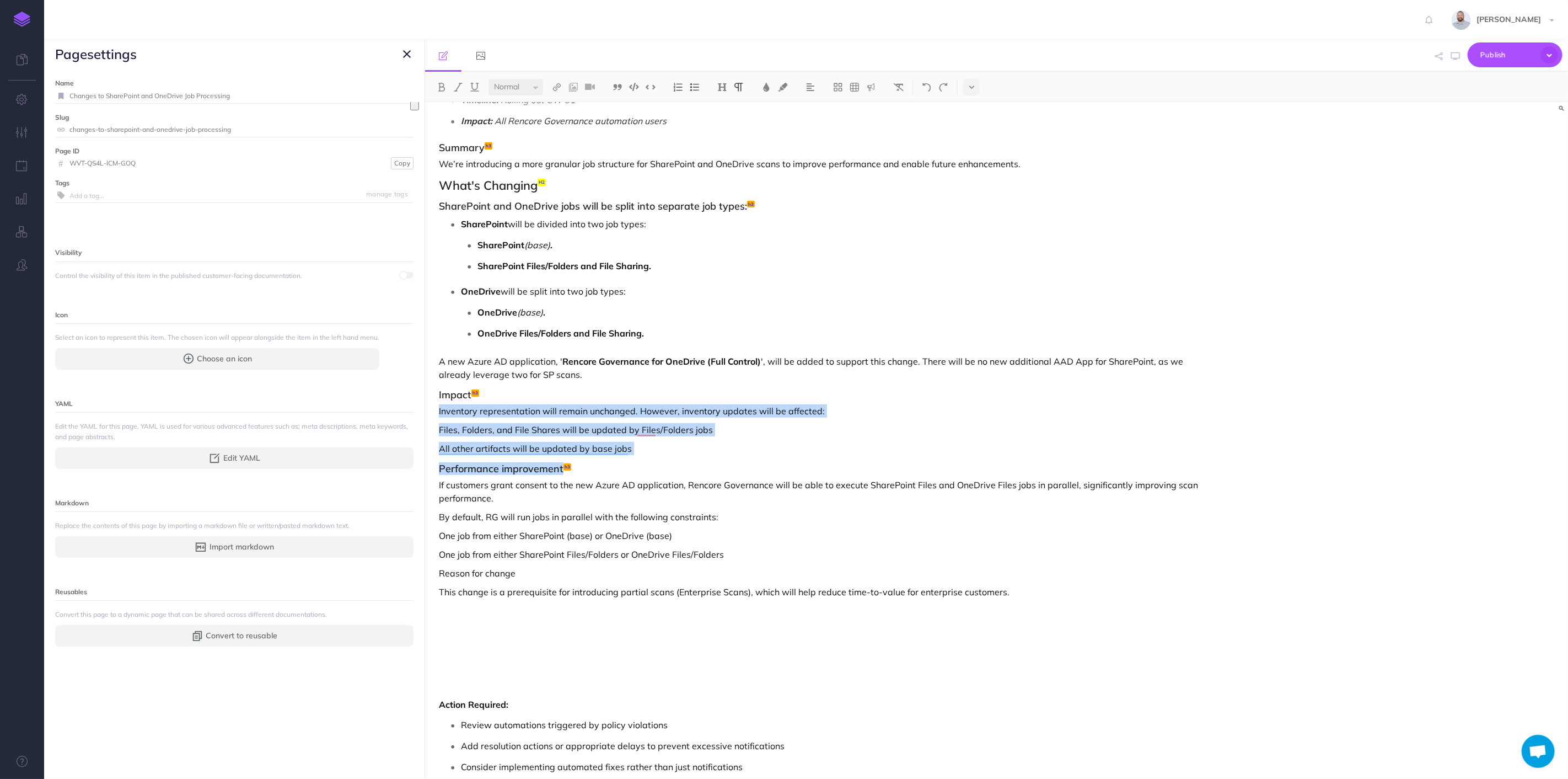
drag, startPoint x: 652, startPoint y: 456, endPoint x: 435, endPoint y: 412, distance: 221.4
click at [435, 412] on div "Changes to SharePoint and OneDrive Job Processing Timeline: Rolling out CW 31 I…" at bounding box center [825, 593] width 800 height 1105
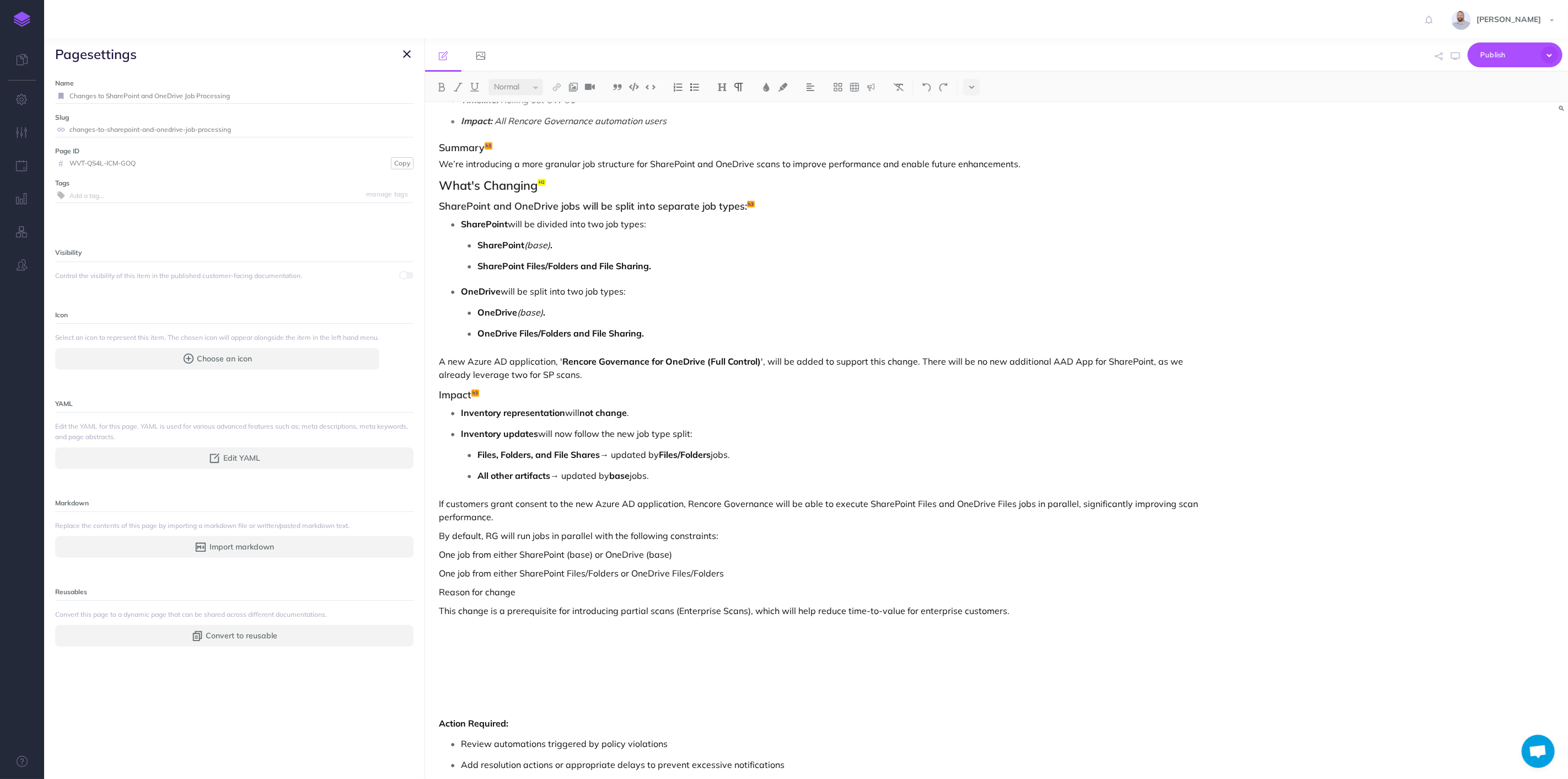
click at [746, 453] on p "Files, Folders, and File Shares → updated by Files/Folders jobs." at bounding box center [844, 454] width 734 height 16
click at [724, 474] on p "All other artifacts → updated by base jobs." at bounding box center [844, 475] width 734 height 16
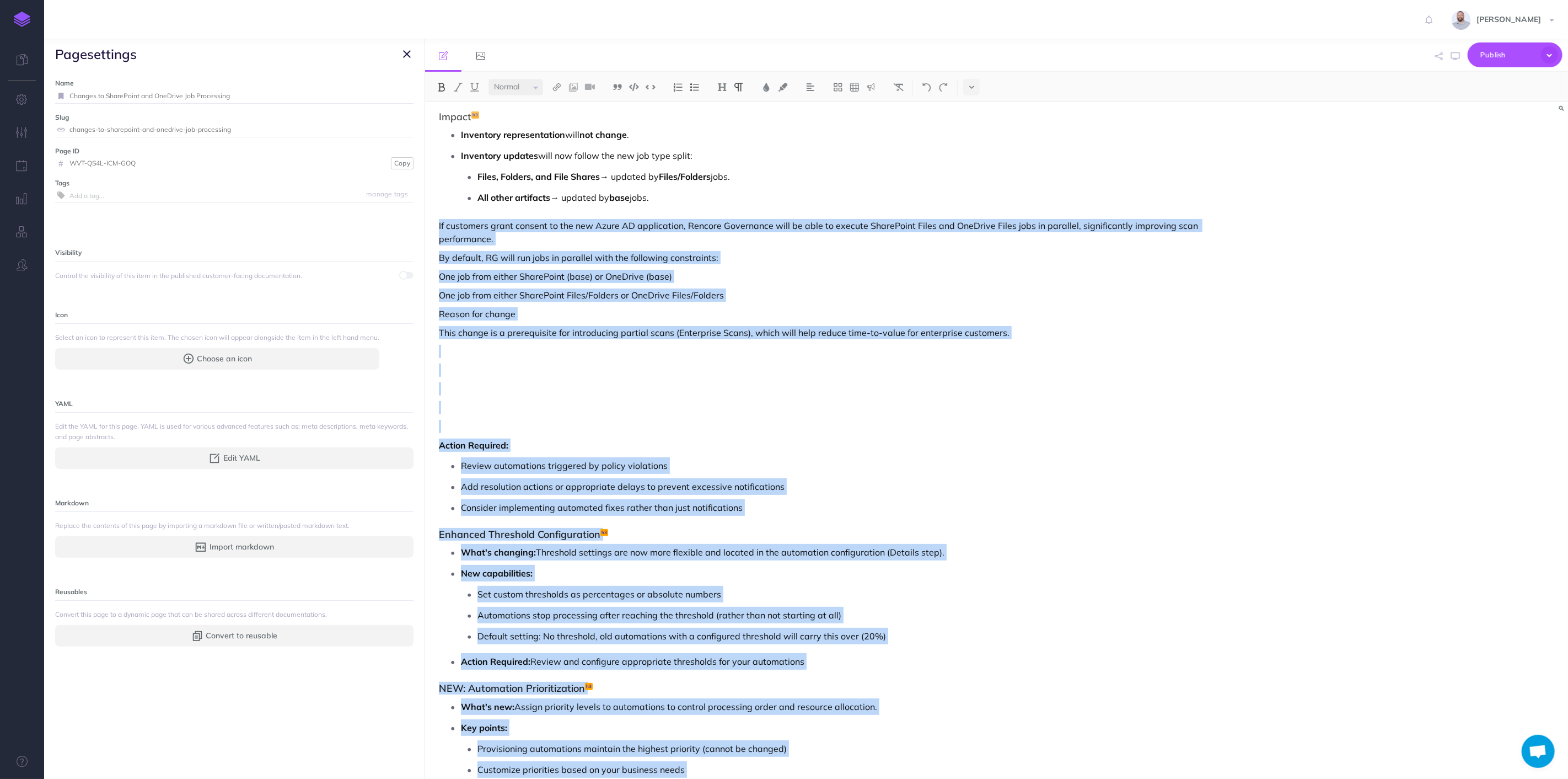
scroll to position [0, 0]
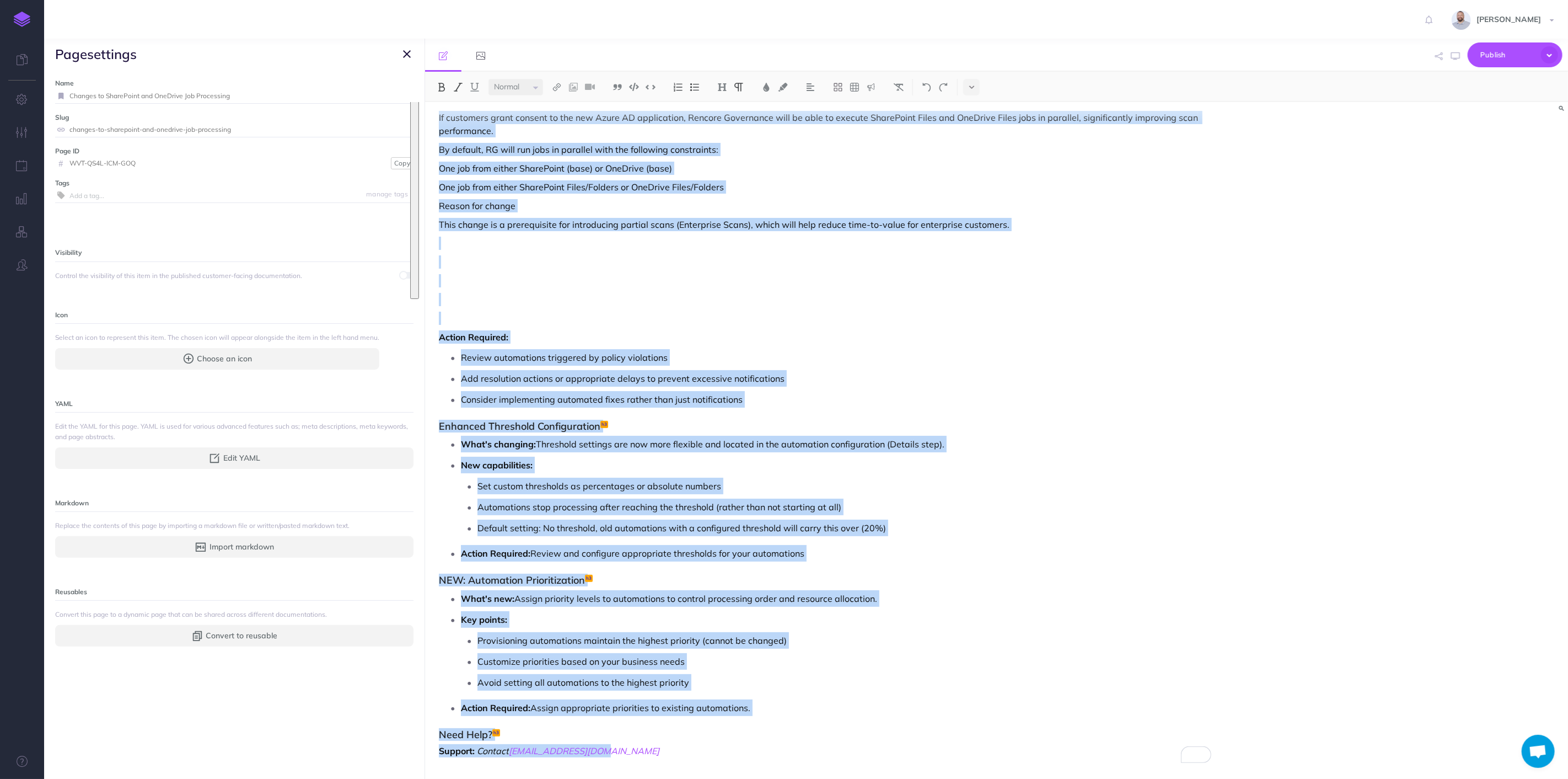
drag, startPoint x: 435, startPoint y: 440, endPoint x: 778, endPoint y: 807, distance: 502.3
click at [778, 778] on html "Toggle Navigation Rob Hearn Settings Account Settings Teams Create Team Rencore…" at bounding box center [784, 389] width 1568 height 779
click at [794, 715] on p "Action Required: Assign appropriate priorities to existing automations." at bounding box center [836, 707] width 751 height 16
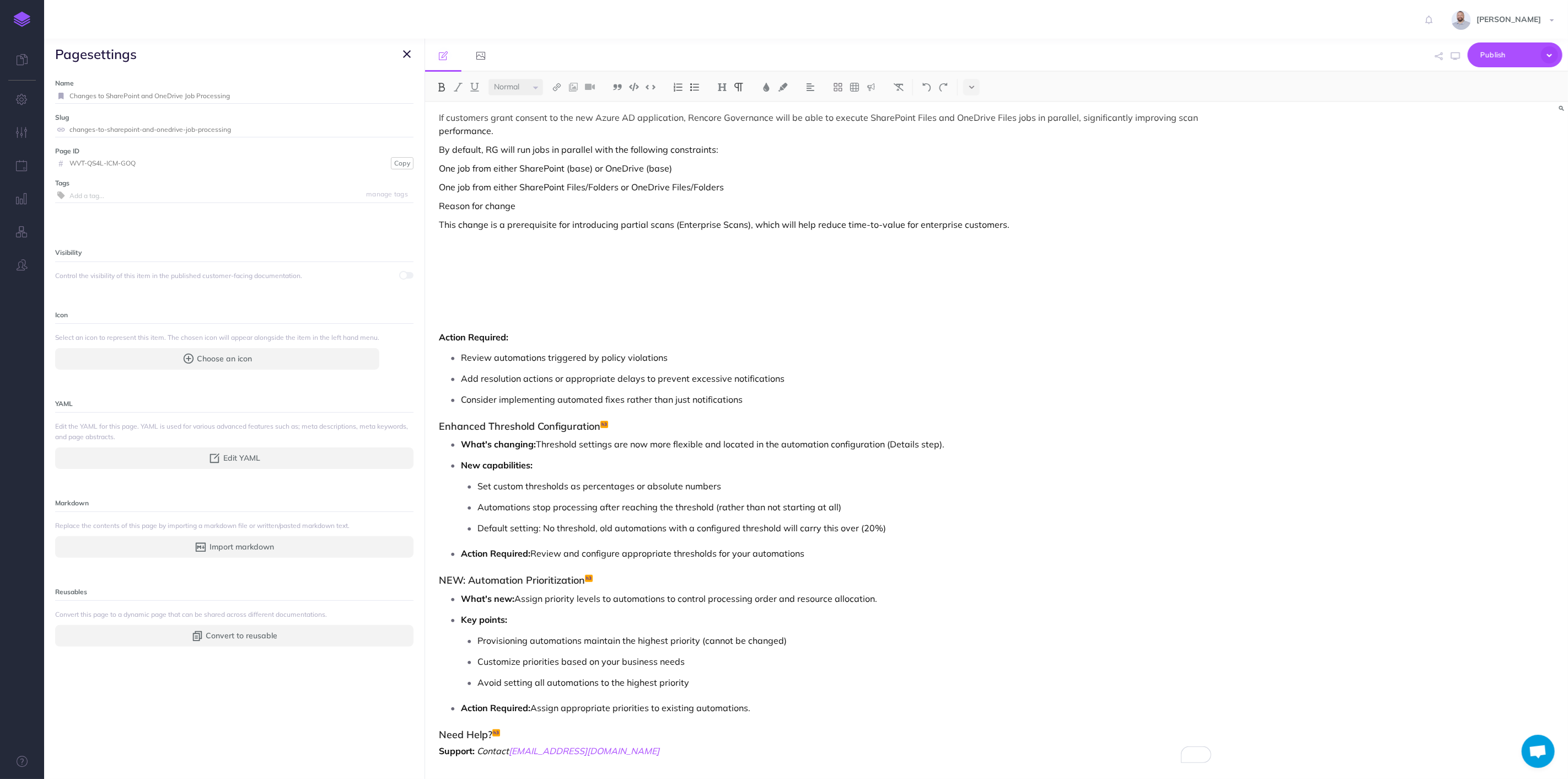
drag, startPoint x: 774, startPoint y: 708, endPoint x: 411, endPoint y: 335, distance: 520.5
click at [411, 335] on div "Governance Collapse all Expand all Expand to root folders https://docs.rencore.…" at bounding box center [806, 409] width 1524 height 740
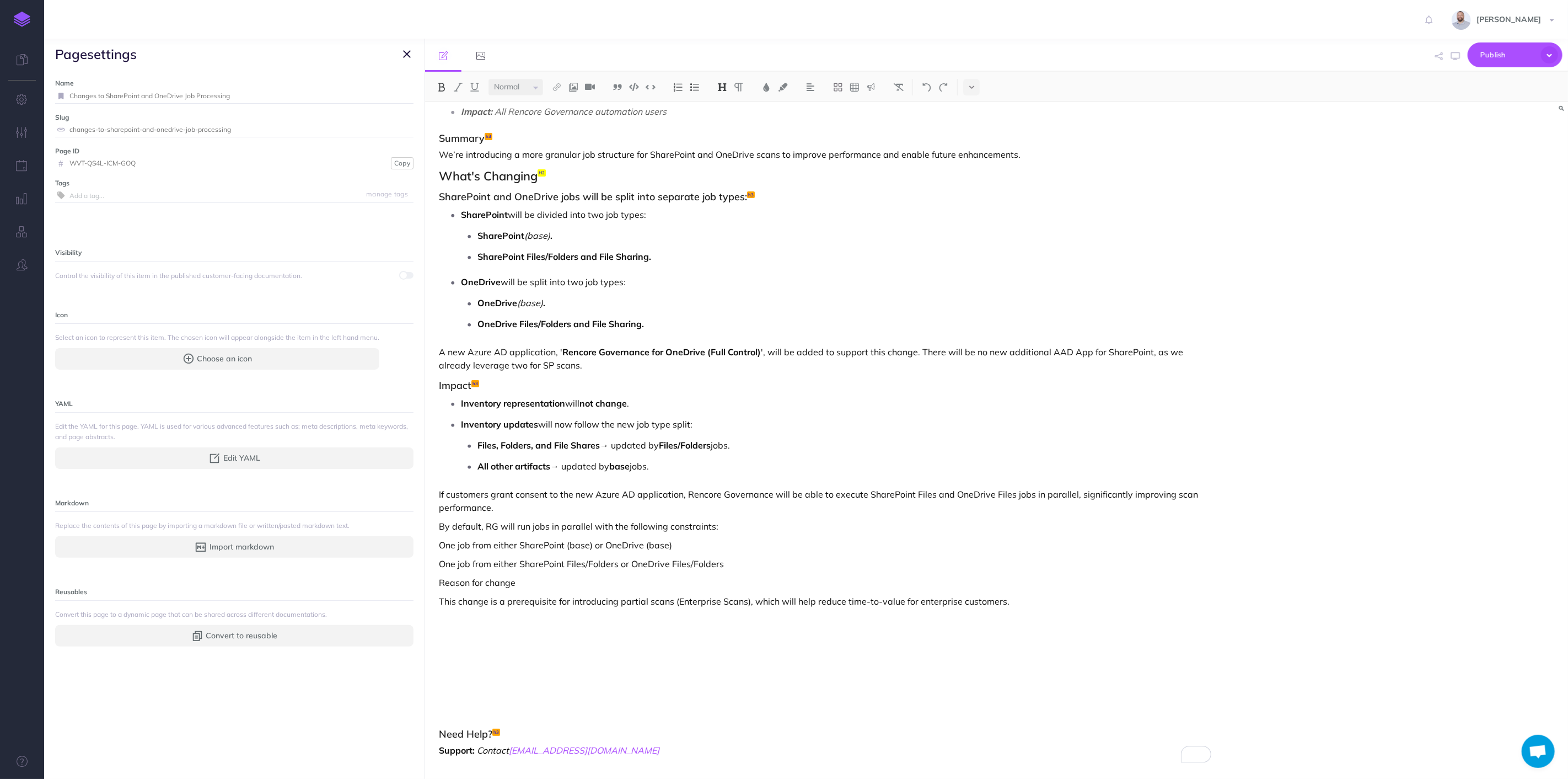
scroll to position [69, 0]
click at [537, 644] on p "To enrich screen reader interactions, please activate Accessibility in Grammarl…" at bounding box center [825, 638] width 773 height 14
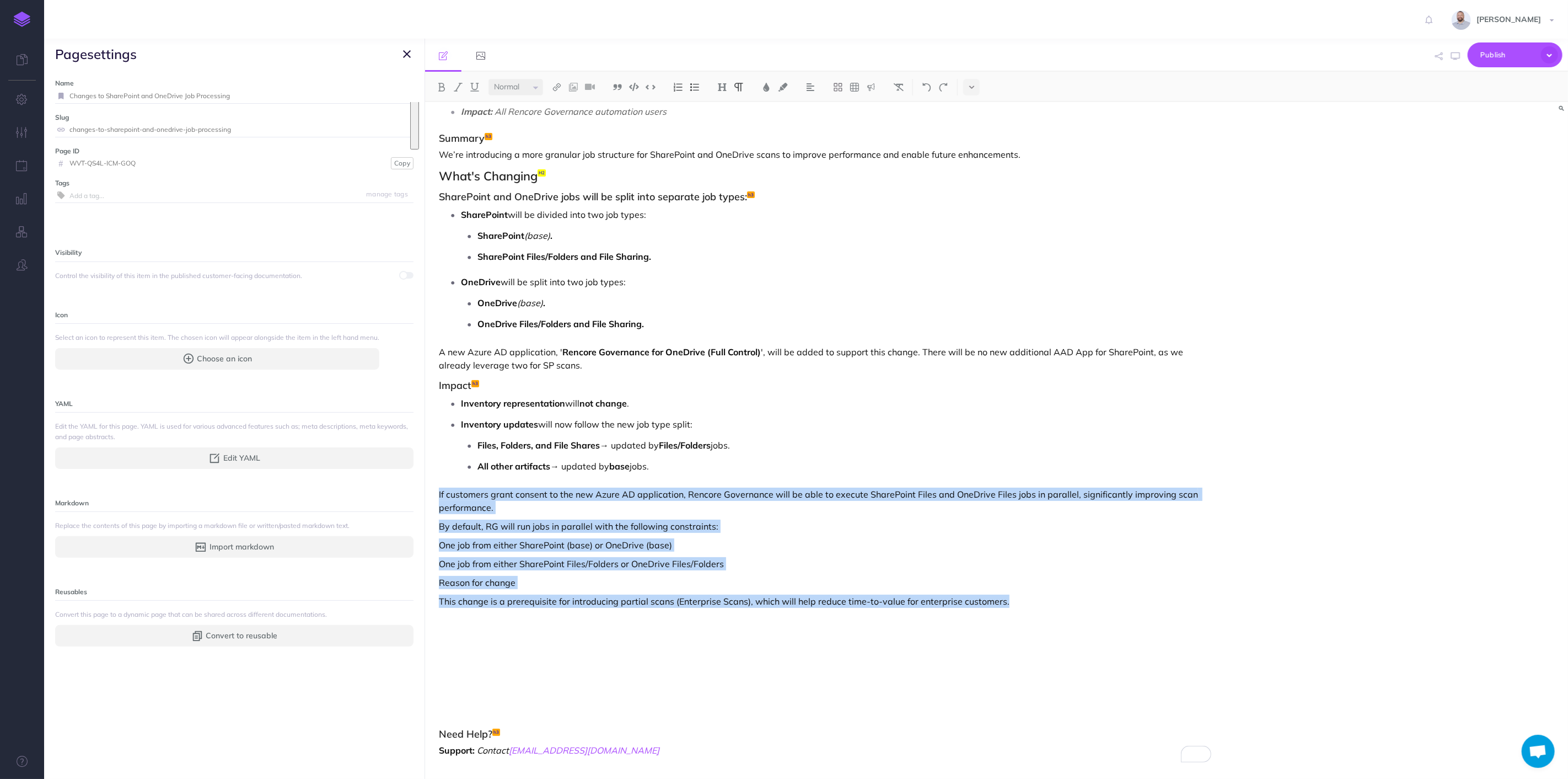
drag, startPoint x: 1013, startPoint y: 600, endPoint x: 430, endPoint y: 496, distance: 592.2
click at [430, 496] on div "Changes to SharePoint and OneDrive Job Processing Timeline: Rolling out CW 31 I…" at bounding box center [825, 405] width 800 height 747
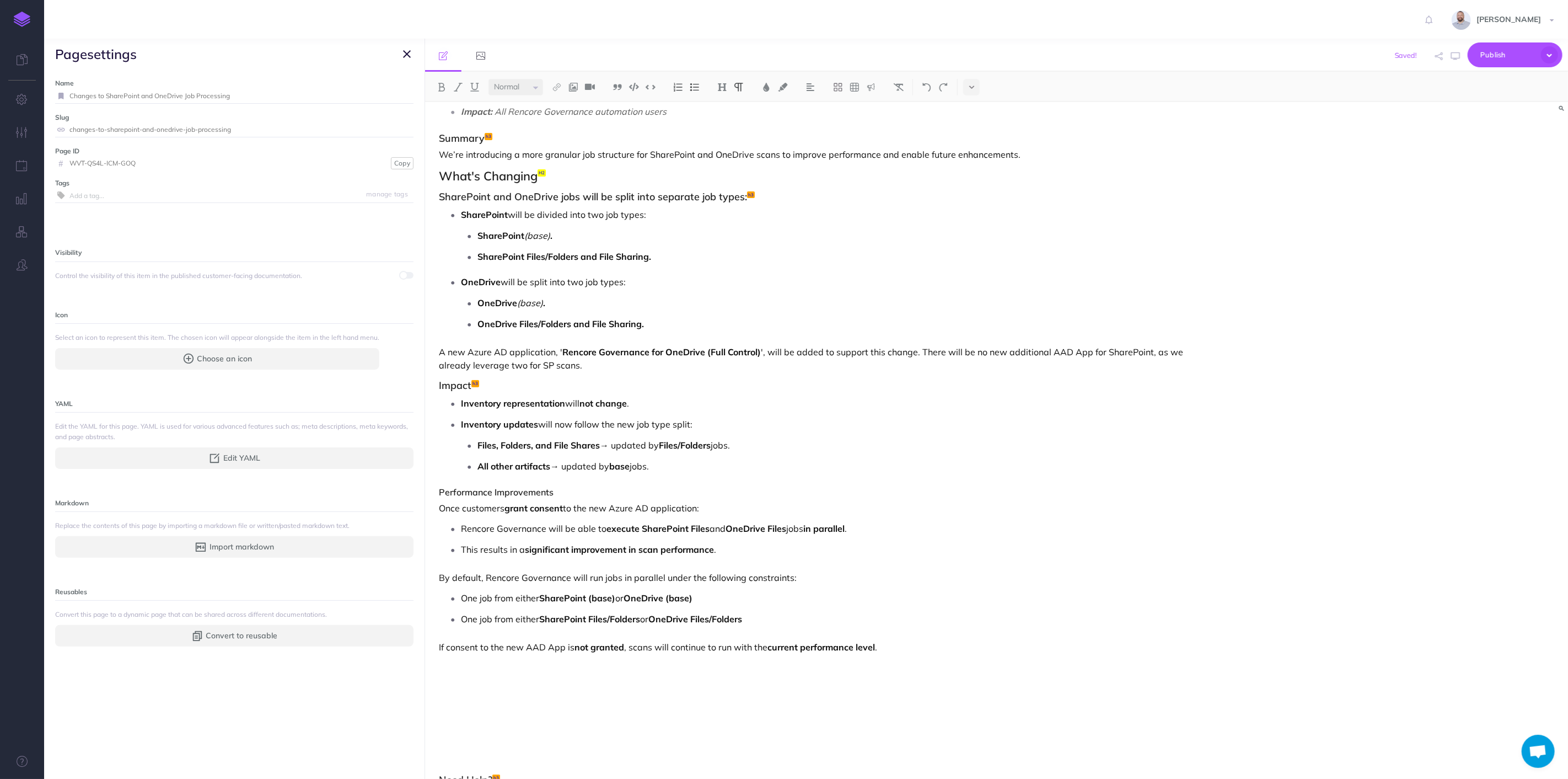
click at [531, 491] on h4 "Performance Improvements" at bounding box center [825, 492] width 773 height 10
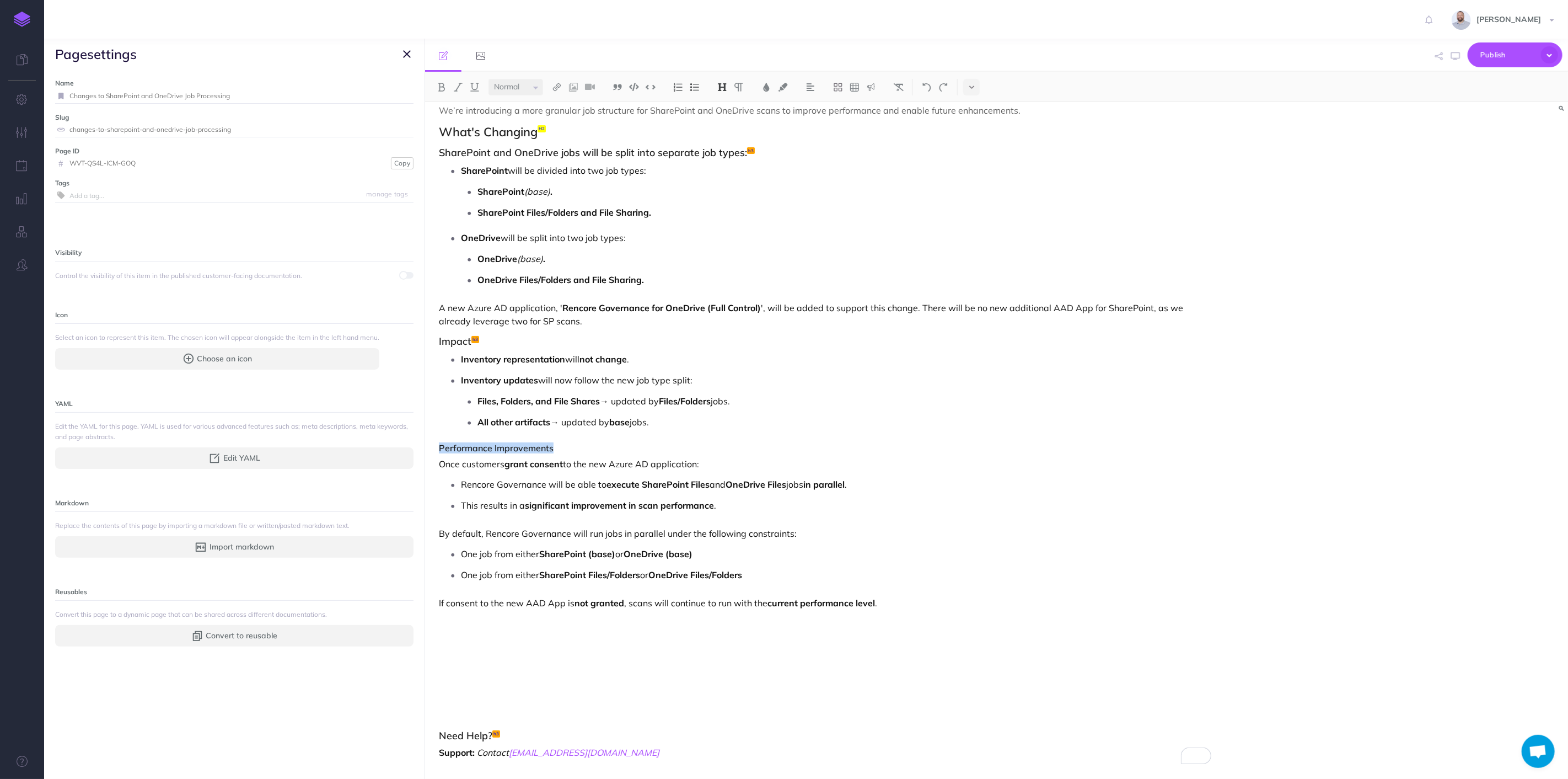
scroll to position [116, 0]
click at [720, 89] on img at bounding box center [722, 87] width 10 height 9
click at [723, 141] on button "H3" at bounding box center [722, 140] width 16 height 16
click at [475, 465] on p "Once customers grant consent to the new Azure AD application:" at bounding box center [825, 463] width 773 height 14
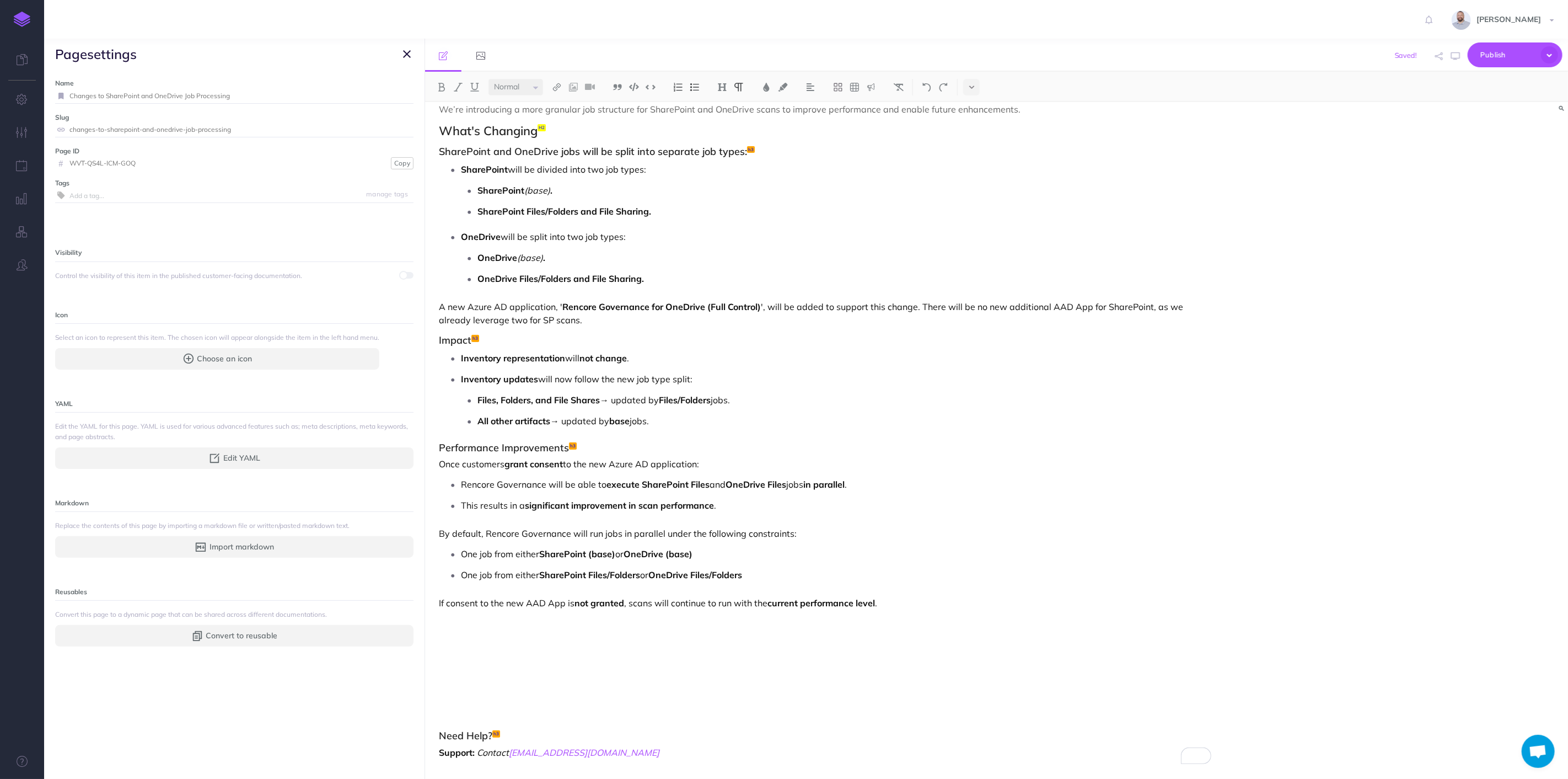
click at [475, 465] on p "Once customers grant consent to the new Azure AD application:" at bounding box center [825, 463] width 773 height 14
click at [486, 465] on p "Once customers grant consent to the new Azure AD application:" at bounding box center [825, 463] width 773 height 14
click at [473, 466] on p "Once customers grant consent to the new Azure AD application:" at bounding box center [825, 463] width 773 height 14
drag, startPoint x: 503, startPoint y: 463, endPoint x: 469, endPoint y: 463, distance: 34.0
click at [469, 463] on p "Once customers grant consent to the new Azure AD application:" at bounding box center [825, 463] width 773 height 14
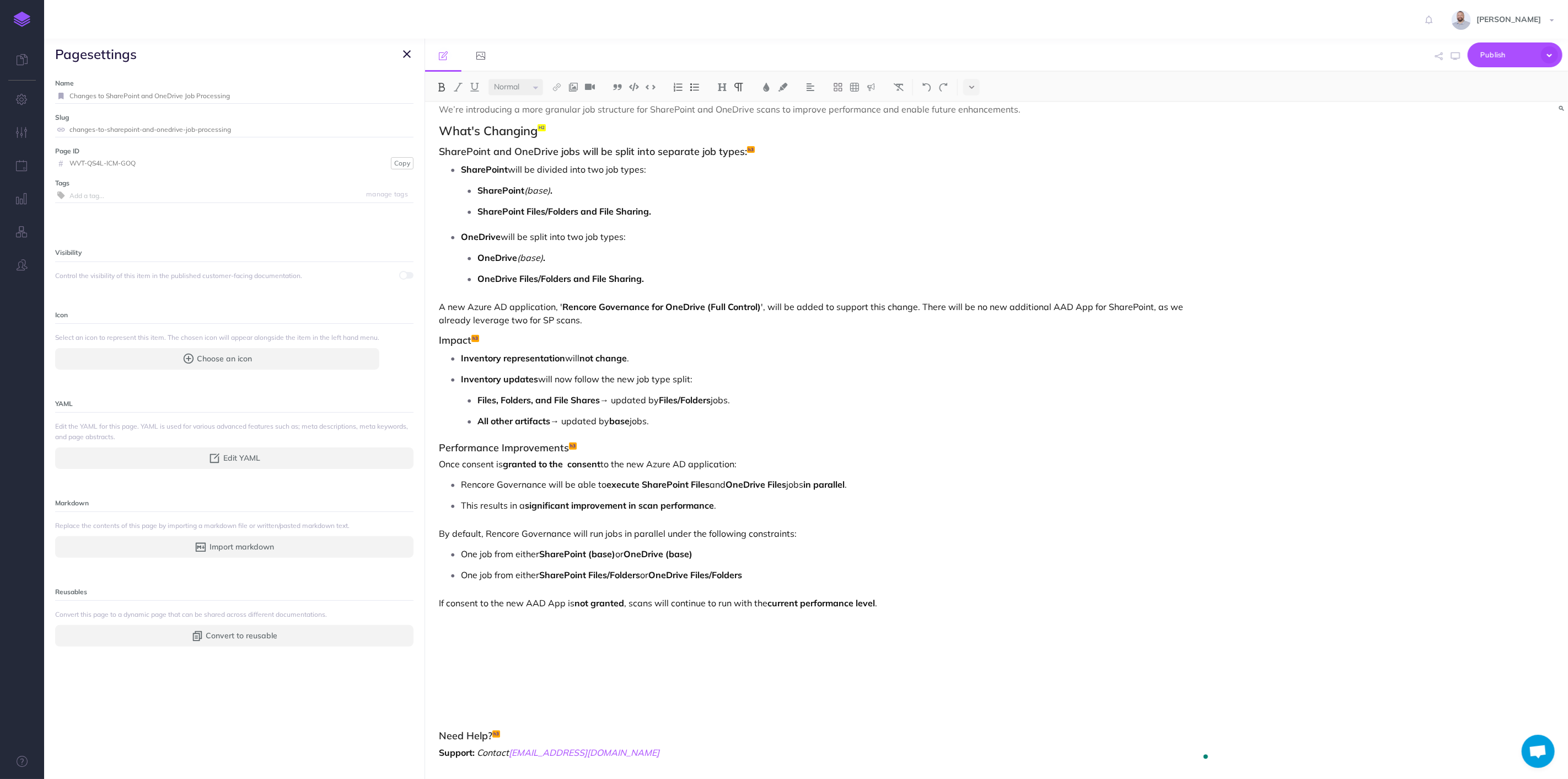
scroll to position [112, 0]
click at [506, 463] on p "Once consent is granted to the consent to the new Azure AD application:" at bounding box center [825, 463] width 773 height 14
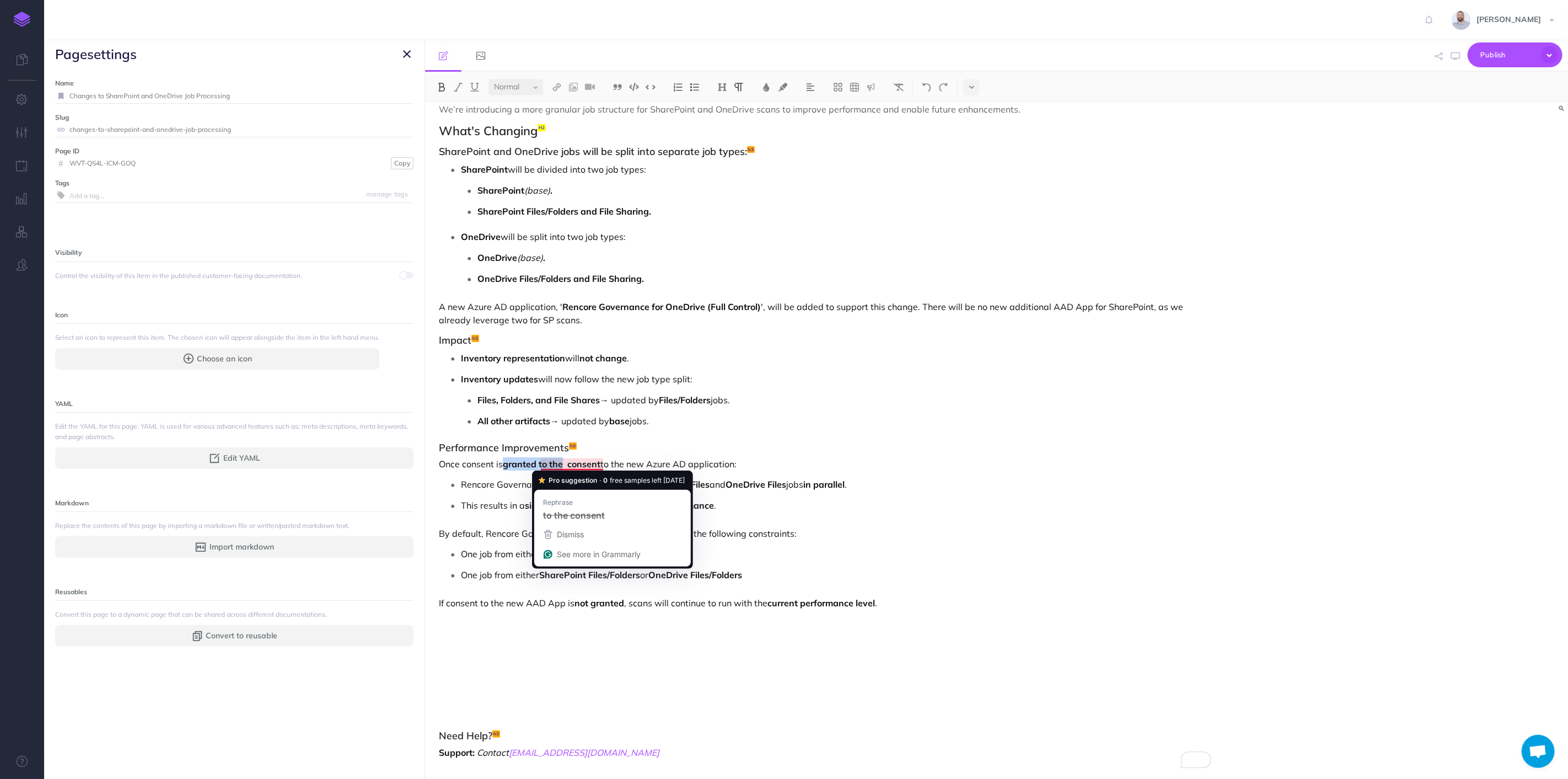
drag, startPoint x: 506, startPoint y: 463, endPoint x: 565, endPoint y: 463, distance: 59.0
click at [565, 463] on strong "granted to the consent" at bounding box center [552, 463] width 98 height 11
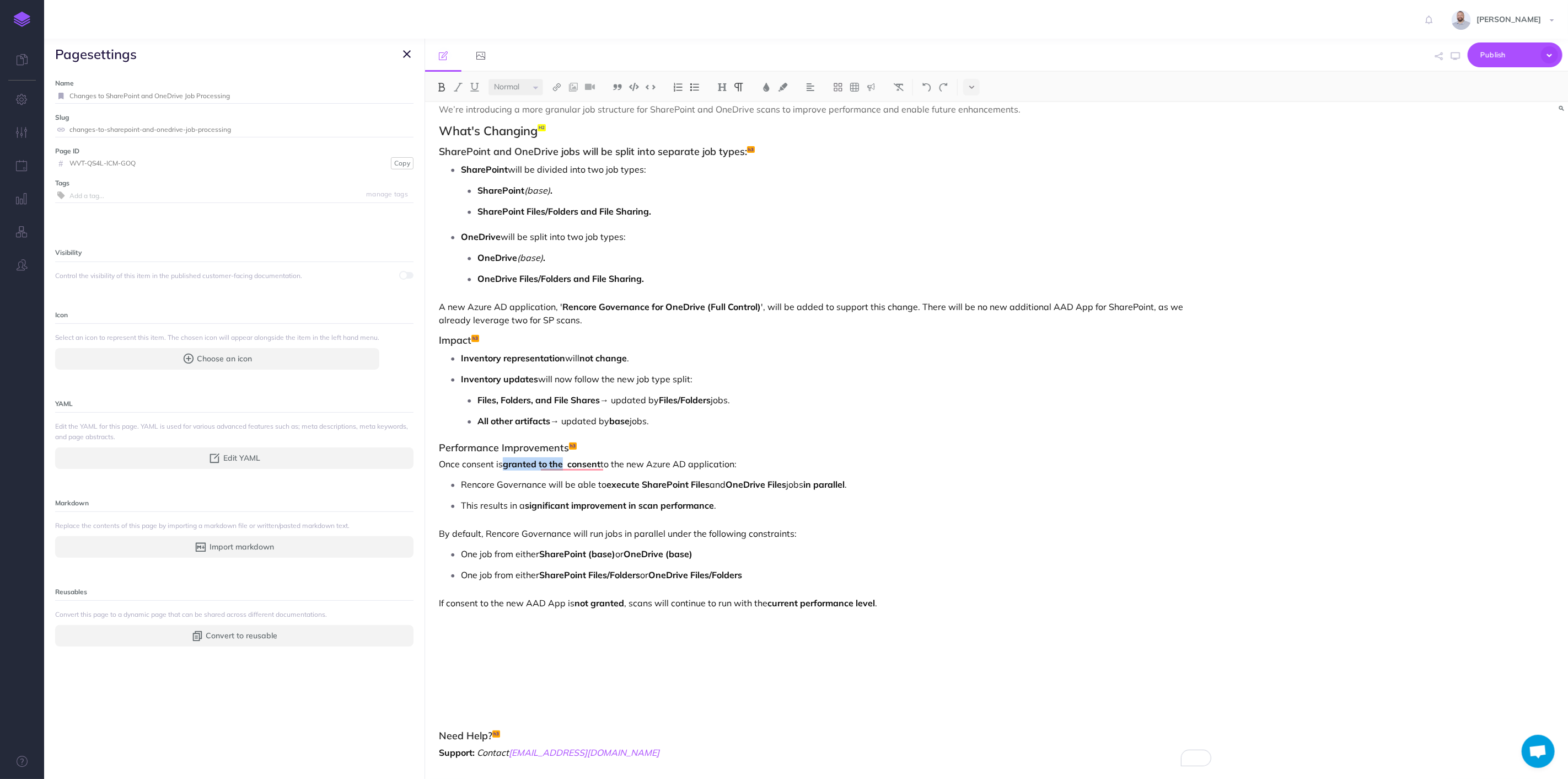
click at [441, 86] on img at bounding box center [442, 87] width 10 height 9
click at [566, 463] on strong "consent" at bounding box center [580, 463] width 33 height 11
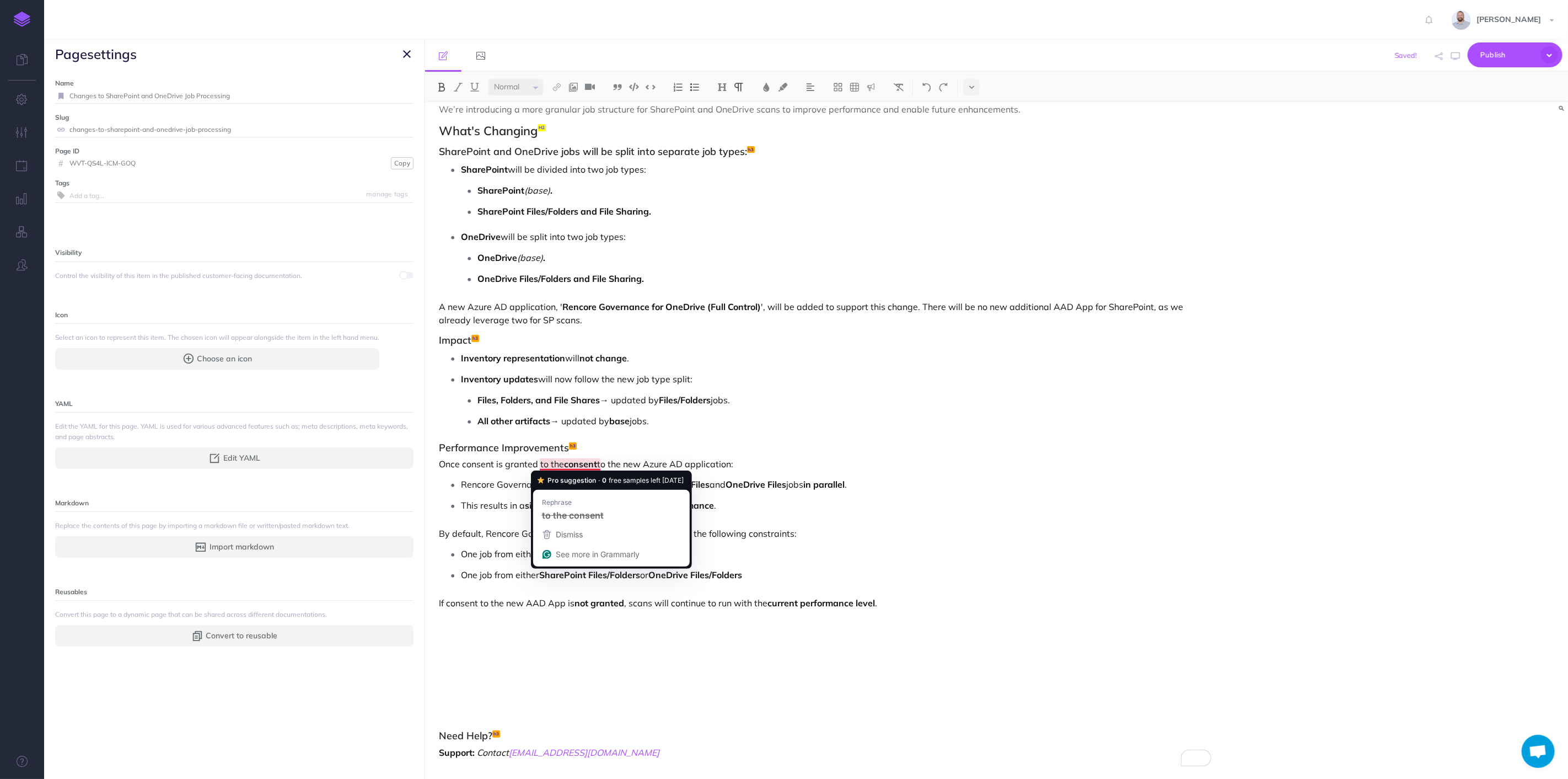
click at [568, 461] on strong "consent" at bounding box center [580, 463] width 33 height 11
click at [586, 463] on strong "consent" at bounding box center [580, 463] width 33 height 11
click at [588, 463] on strong "consent" at bounding box center [580, 463] width 33 height 11
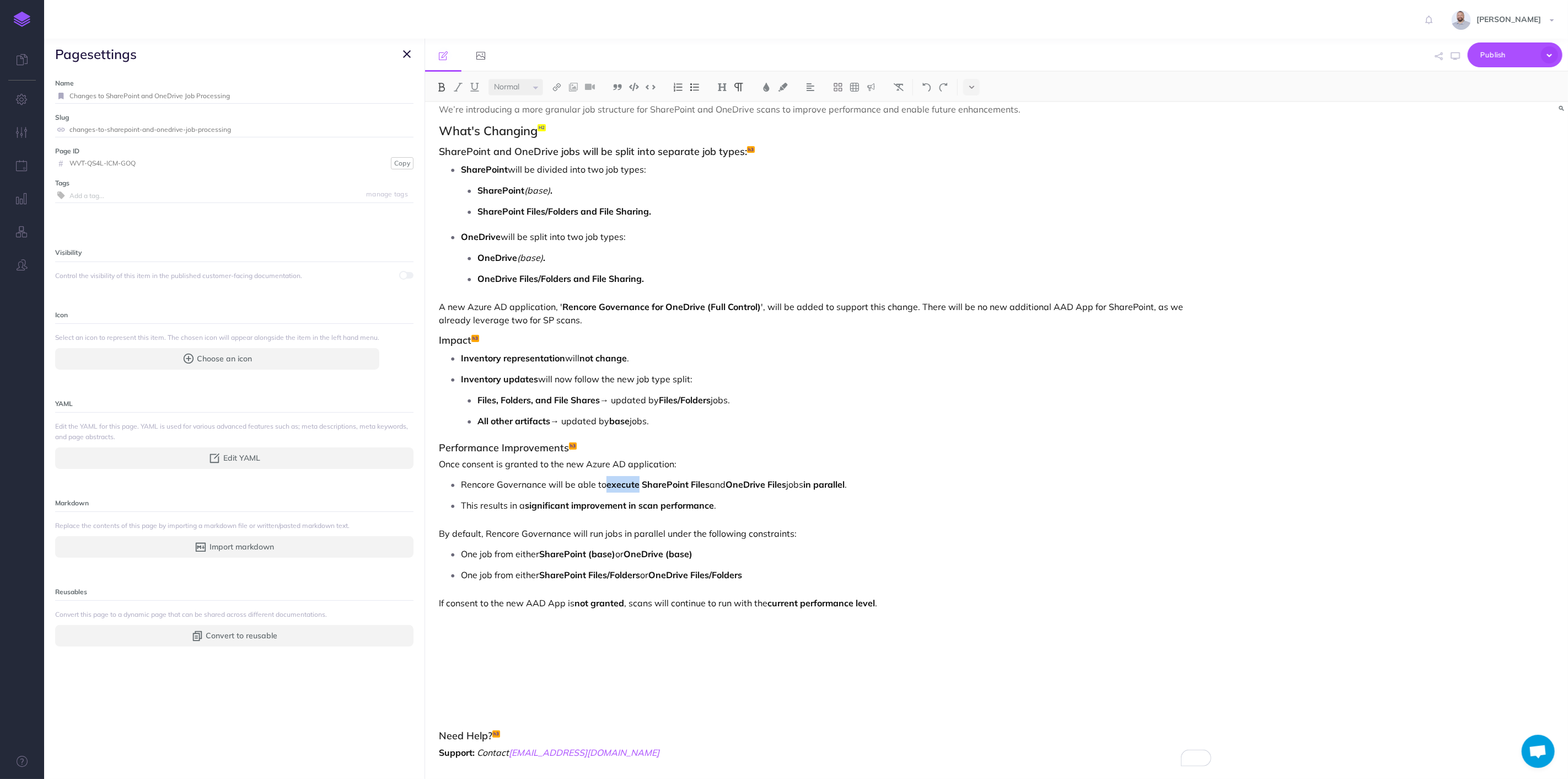
drag, startPoint x: 639, startPoint y: 484, endPoint x: 607, endPoint y: 485, distance: 32.0
click at [607, 485] on strong "execute SharePoint Files" at bounding box center [658, 484] width 103 height 11
click at [440, 87] on img at bounding box center [442, 87] width 10 height 9
click at [672, 486] on strong "SharePoint Files" at bounding box center [675, 484] width 68 height 11
click at [755, 501] on p "This results in a significant improvement in scan performance ." at bounding box center [836, 505] width 751 height 16
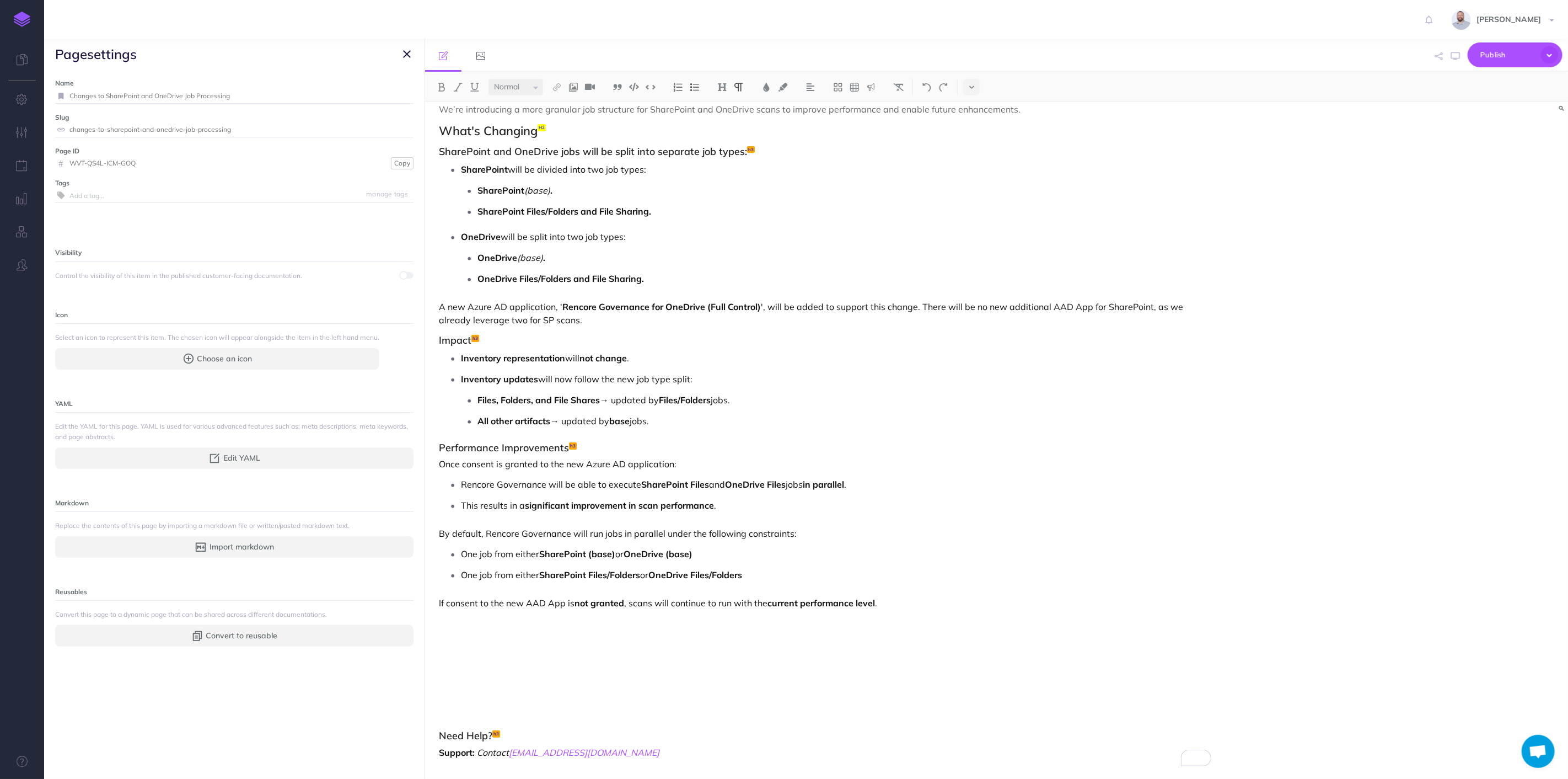
click at [484, 531] on p "By default, Rencore Governance will run jobs in parallel under the following co…" at bounding box center [825, 533] width 773 height 14
click at [573, 532] on p "By default, Rencore Governance will run jobs in parallel under the following co…" at bounding box center [825, 533] width 773 height 14
click at [575, 532] on p "By default, Rencore Governance will run jobs in parallel under the following co…" at bounding box center [825, 533] width 773 height 14
click at [766, 632] on div "Changes to SharePoint and OneDrive Job Processing Timeline: Rolling out CW 31 I…" at bounding box center [825, 384] width 800 height 794
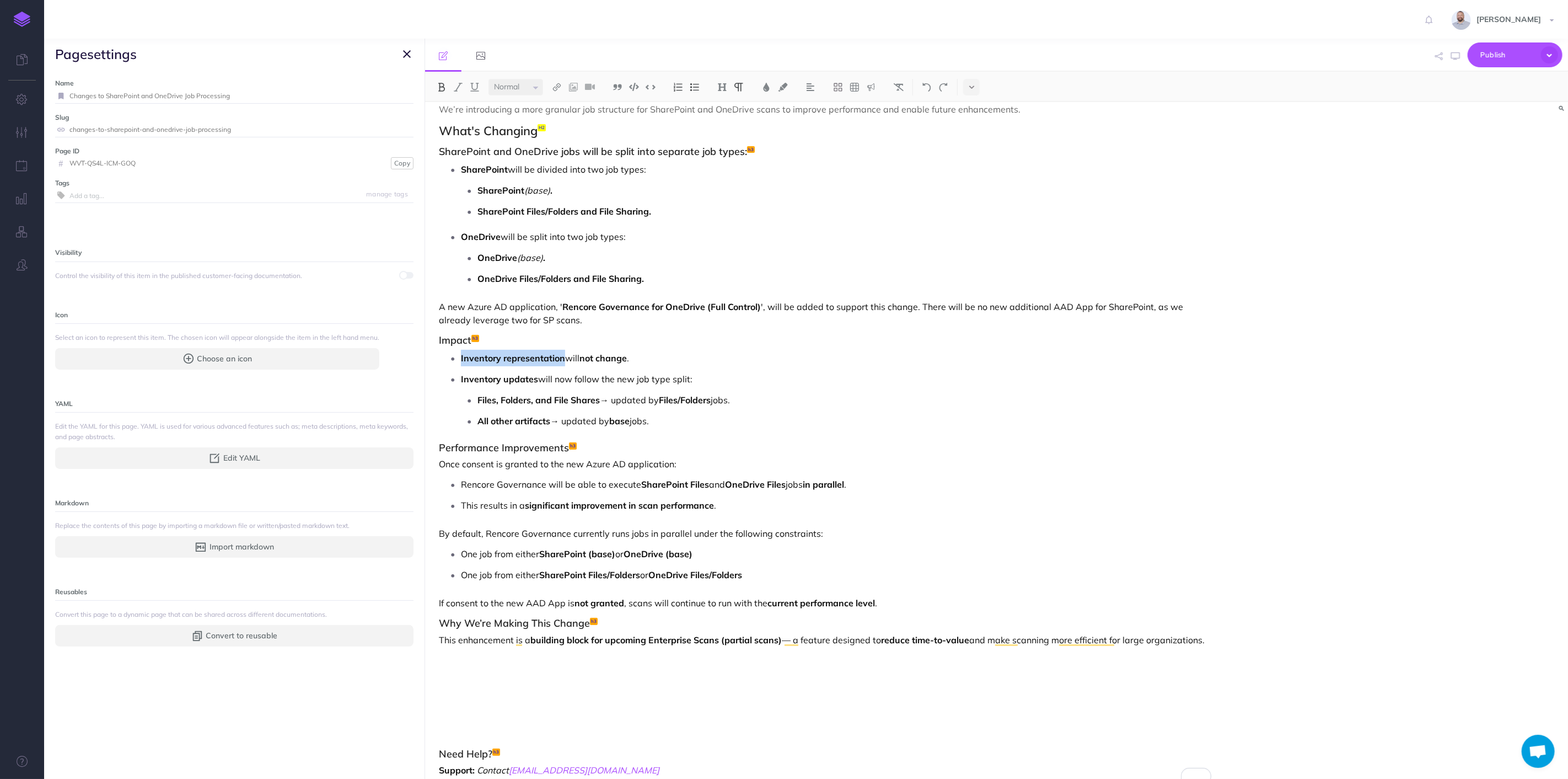
drag, startPoint x: 564, startPoint y: 357, endPoint x: 456, endPoint y: 356, distance: 108.0
click at [461, 356] on li "Inventory representation will not change ." at bounding box center [836, 358] width 751 height 16
click at [440, 85] on img at bounding box center [442, 87] width 10 height 9
drag, startPoint x: 537, startPoint y: 378, endPoint x: 462, endPoint y: 375, distance: 75.1
click at [462, 375] on strong "Inventory updates" at bounding box center [499, 379] width 77 height 11
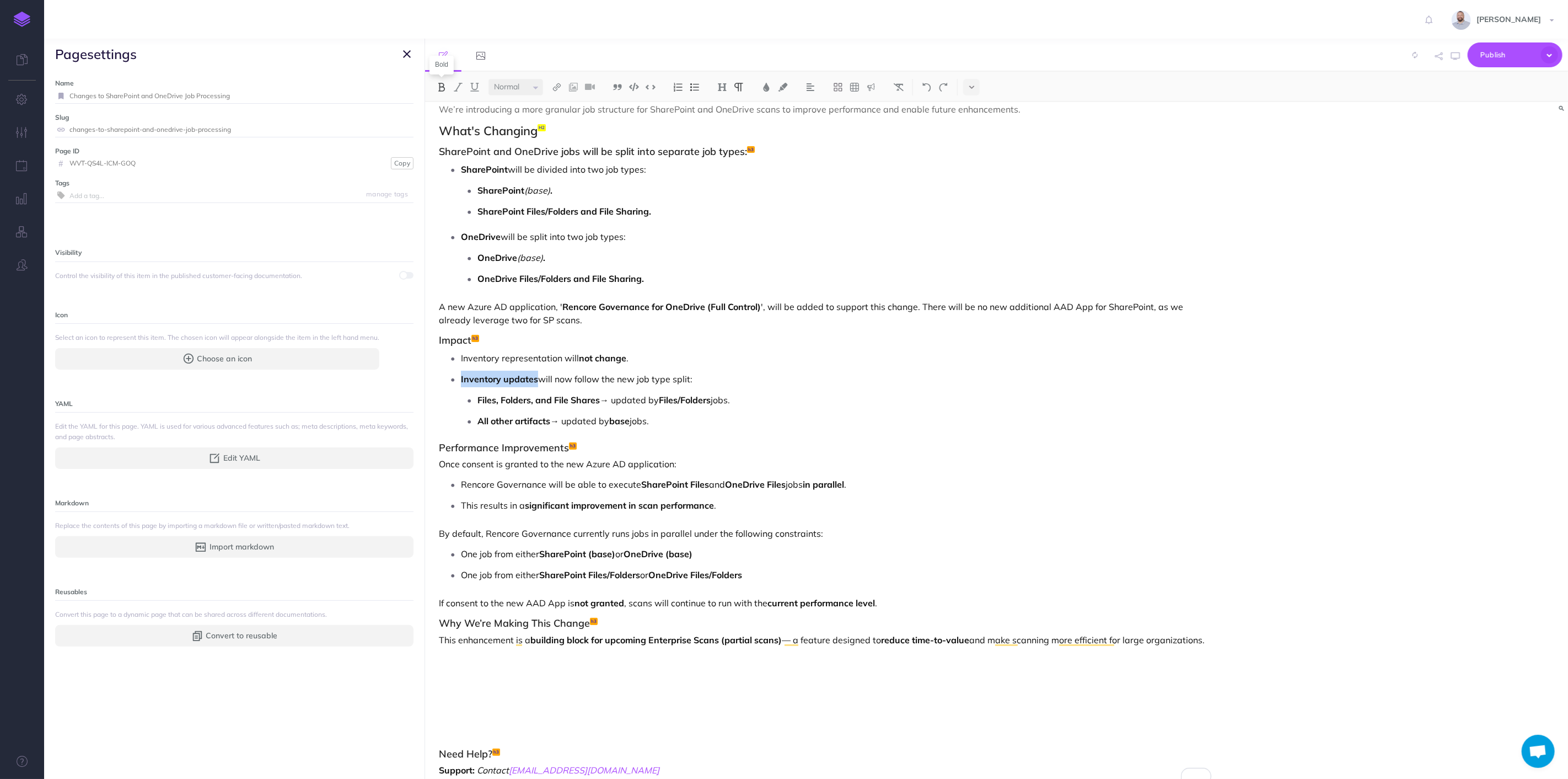
click at [441, 85] on img at bounding box center [442, 87] width 10 height 9
click at [657, 264] on p "OneDrive (base) ." at bounding box center [844, 258] width 734 height 16
drag, startPoint x: 531, startPoint y: 638, endPoint x: 720, endPoint y: 638, distance: 189.0
click at [720, 638] on strong "building block for upcoming Enterprise Scans (partial scans)" at bounding box center [656, 639] width 251 height 11
click at [789, 642] on p "This enhancement is a building block for upcoming Enterprise Scans (partial sca…" at bounding box center [825, 639] width 773 height 14
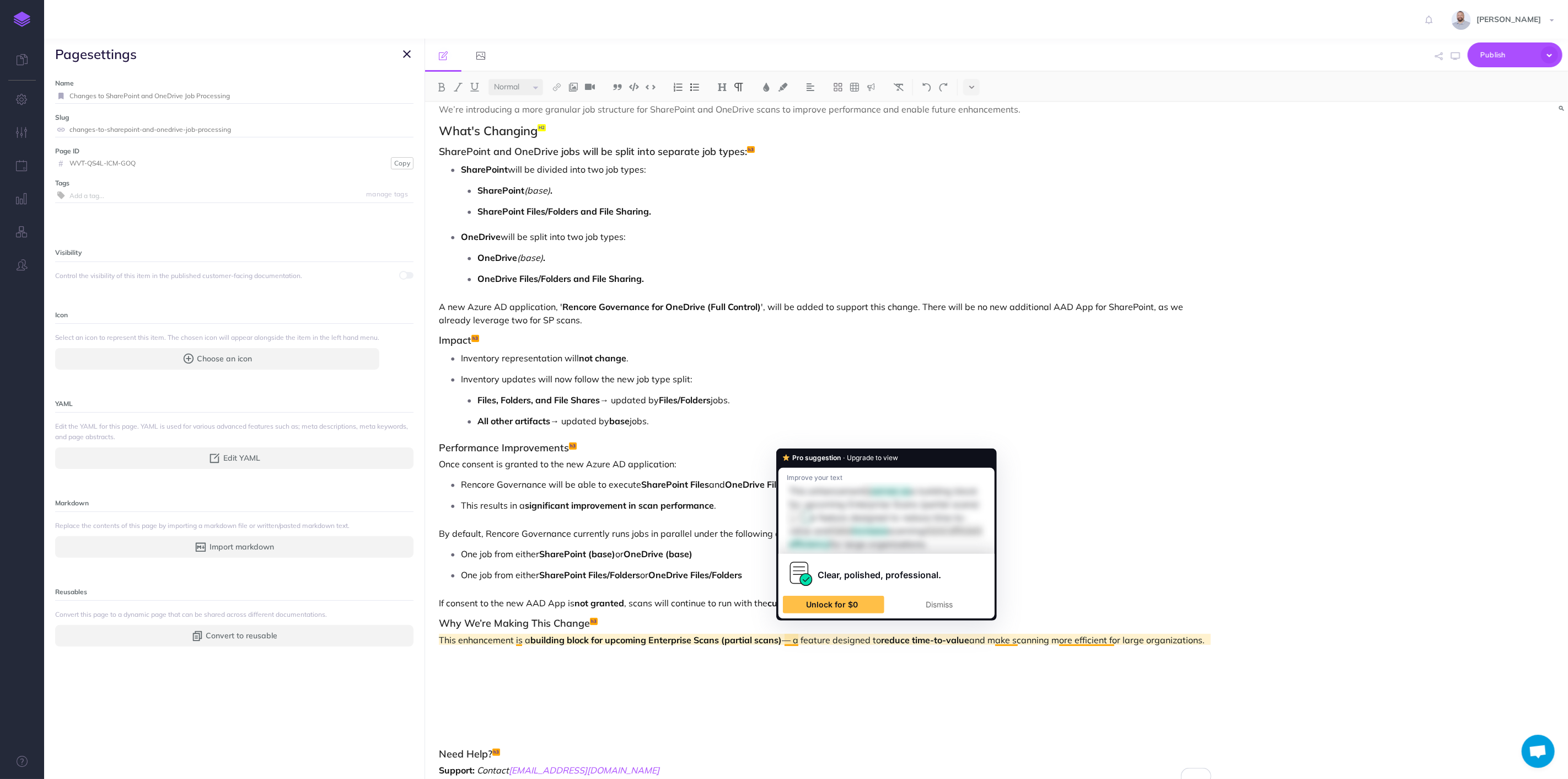
click at [785, 641] on p "This enhancement is a building block for upcoming Enterprise Scans (partial sca…" at bounding box center [825, 639] width 773 height 14
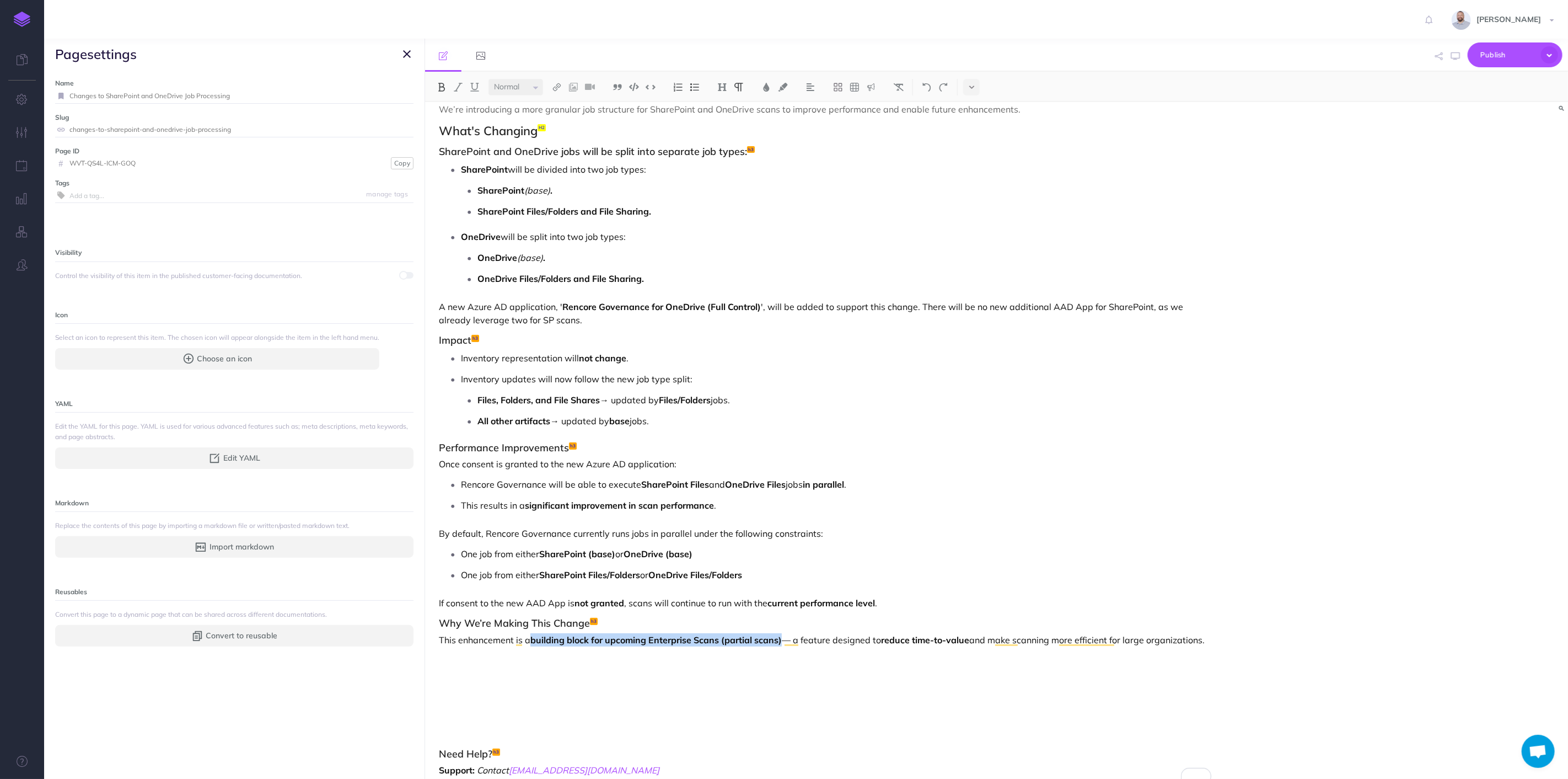
drag, startPoint x: 785, startPoint y: 641, endPoint x: 532, endPoint y: 639, distance: 253.0
click at [532, 639] on p "This enhancement is a building block for upcoming Enterprise Scans (partial sca…" at bounding box center [825, 639] width 773 height 14
click at [782, 638] on strong "building block for upcoming Enterprise Scans (partial scans)" at bounding box center [656, 639] width 251 height 11
drag, startPoint x: 786, startPoint y: 639, endPoint x: 531, endPoint y: 642, distance: 255.0
click at [531, 642] on p "This enhancement is a building block for upcoming Enterprise Scans (partial sca…" at bounding box center [825, 639] width 773 height 14
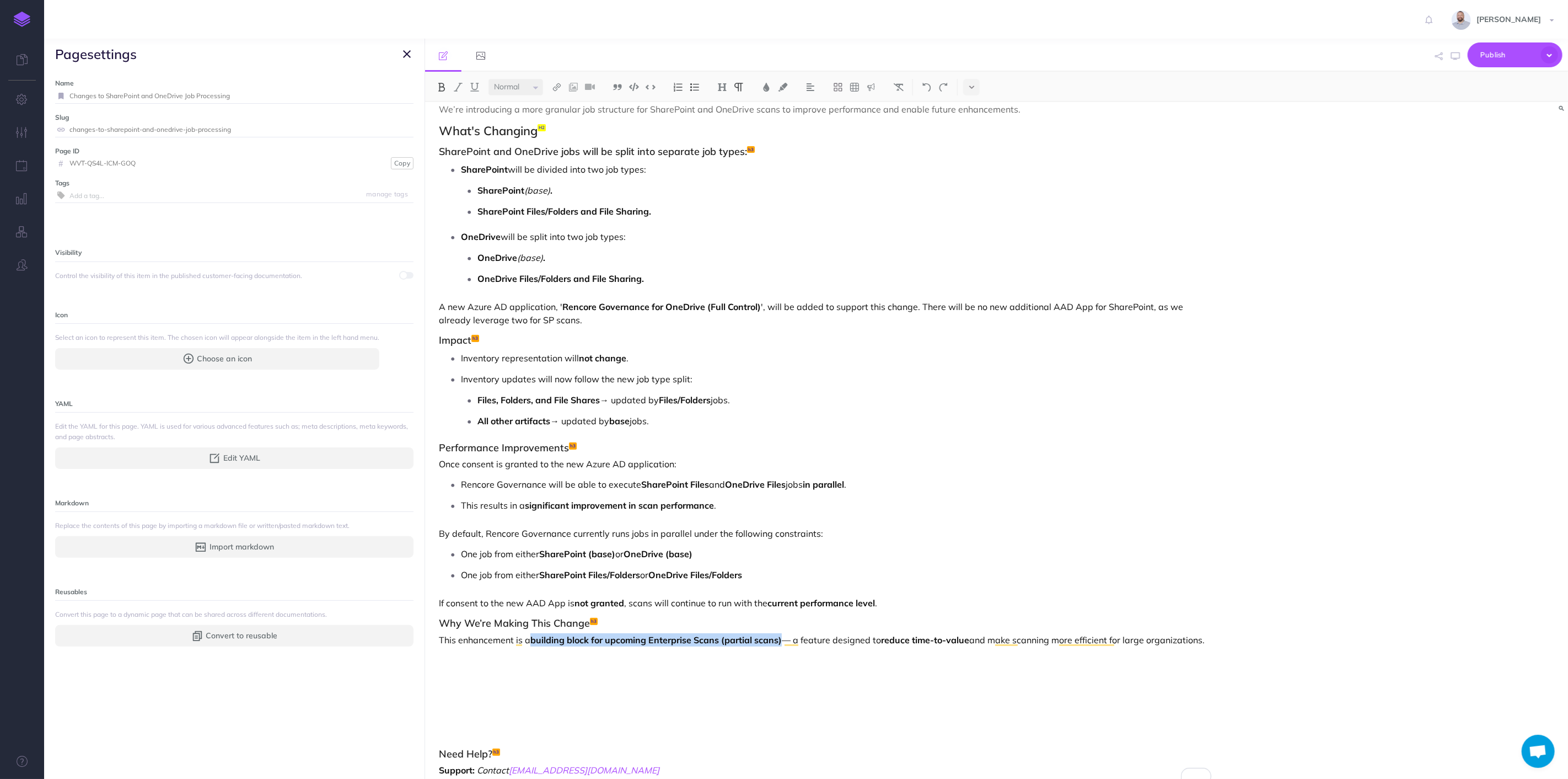
click at [441, 83] on img at bounding box center [442, 87] width 10 height 9
click at [769, 629] on div "Changes to SharePoint and OneDrive Job Processing Timeline: Rolling out CW 31 I…" at bounding box center [825, 393] width 800 height 813
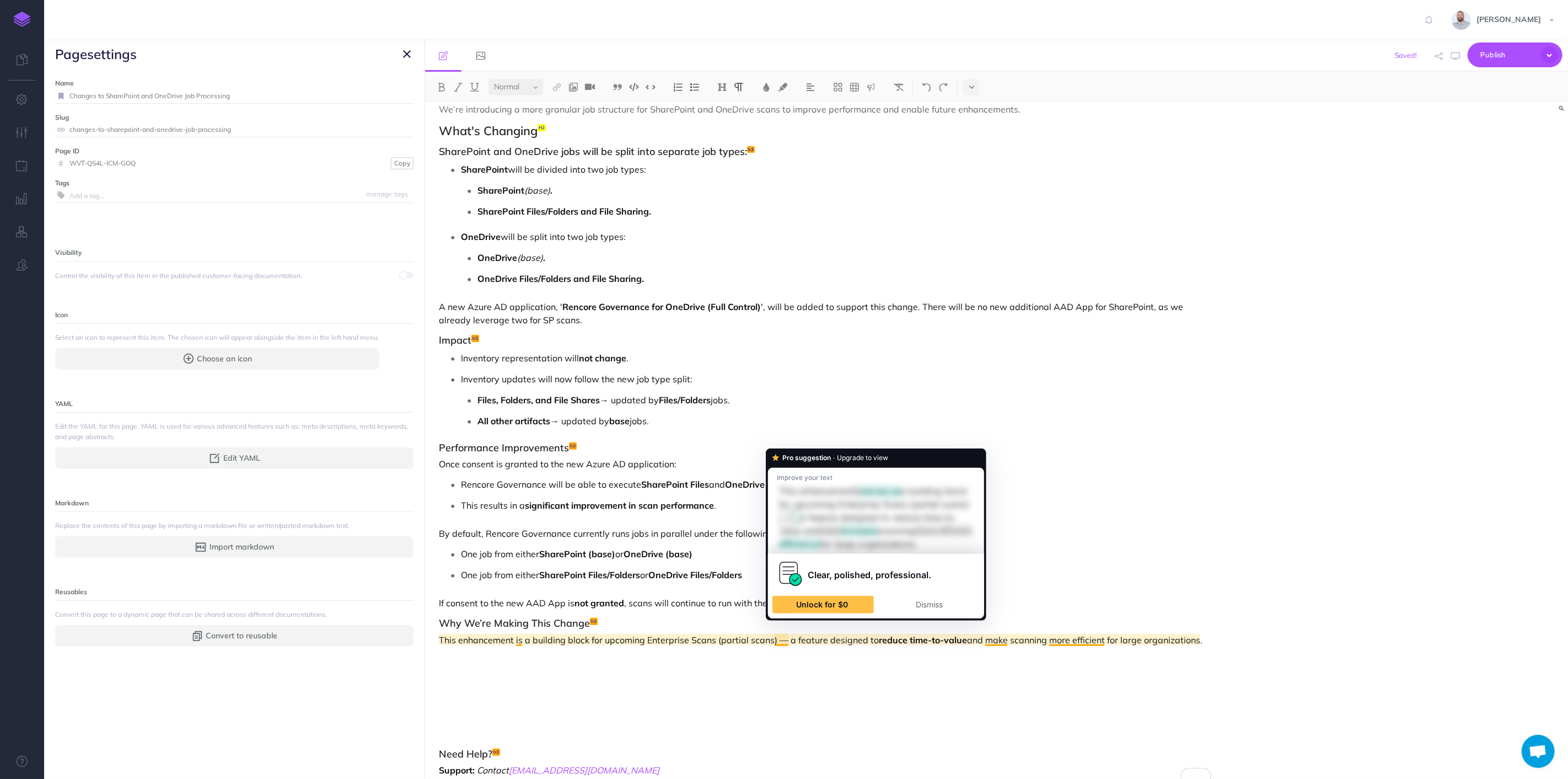
click at [776, 640] on p "This enhancement is a building block for upcoming Enterprise Scans (partial sca…" at bounding box center [825, 639] width 773 height 14
click at [775, 640] on p "This enhancement is a building block for upcoming Enterprise Scans (partial sca…" at bounding box center [825, 639] width 773 height 14
click at [788, 642] on p "This enhancement is a building block for upcoming Enterprise Scans (partial sca…" at bounding box center [825, 639] width 773 height 14
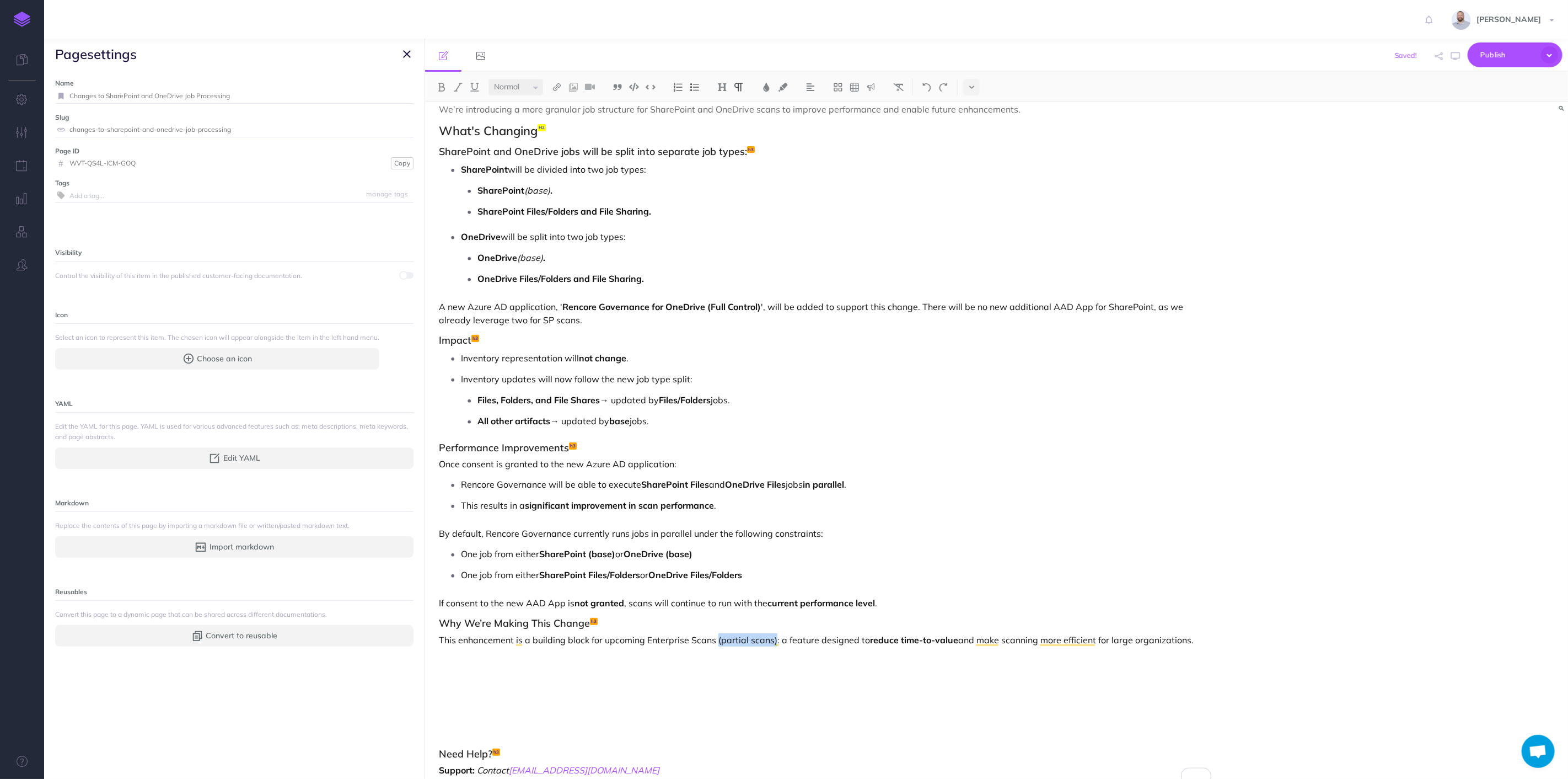
drag, startPoint x: 774, startPoint y: 638, endPoint x: 717, endPoint y: 638, distance: 57.0
click at [717, 638] on p "This enhancement is a building block for upcoming Enterprise Scans (partial sca…" at bounding box center [825, 639] width 773 height 14
click at [456, 84] on img at bounding box center [458, 87] width 10 height 9
click at [852, 648] on div "Changes to SharePoint and OneDrive Job Processing Timeline: Rolling out CW 31 I…" at bounding box center [825, 393] width 800 height 813
click at [930, 598] on p "If consent to the new AAD App is not granted , scans will continue to run with …" at bounding box center [825, 602] width 773 height 14
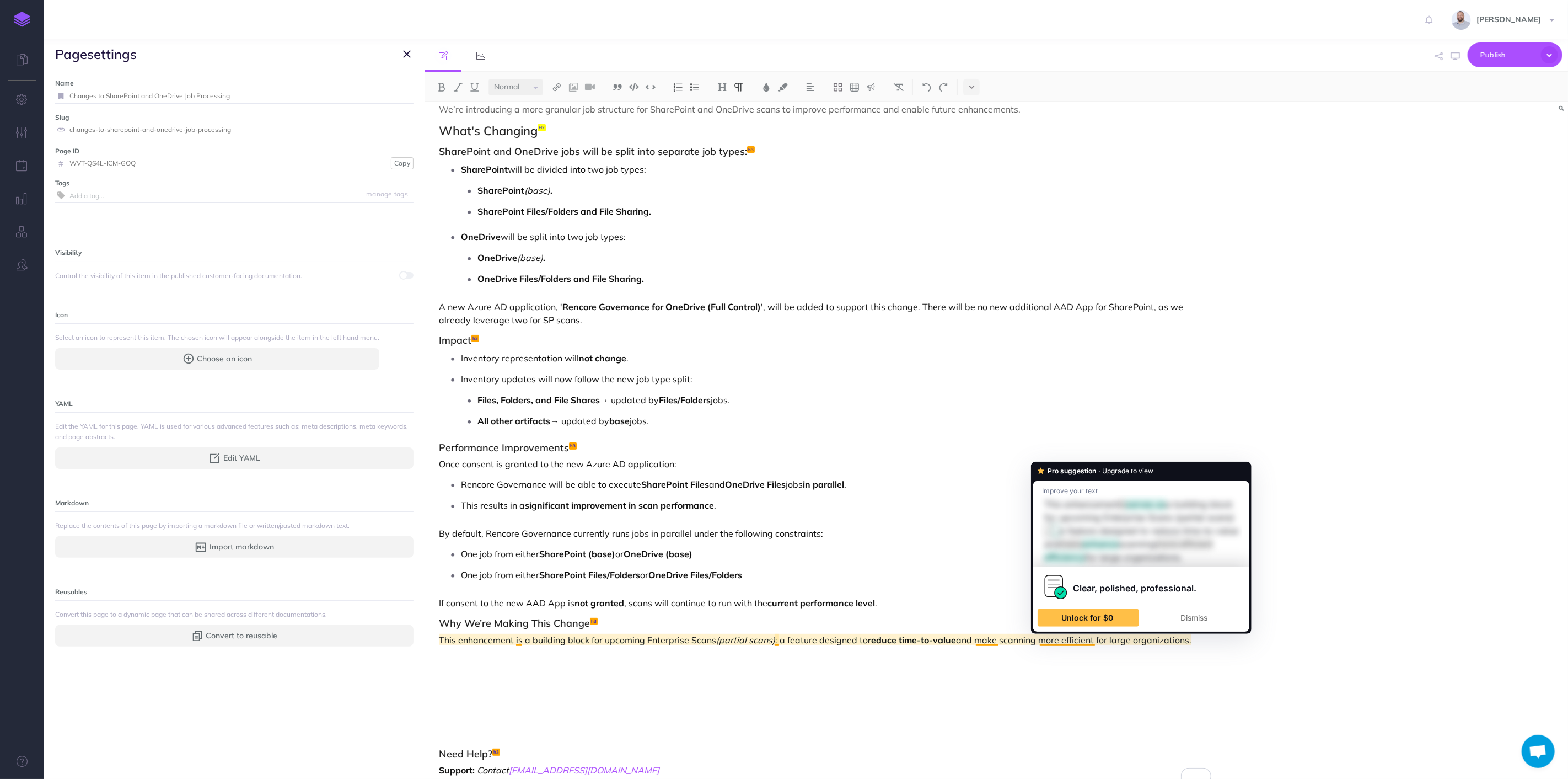
drag, startPoint x: 1191, startPoint y: 638, endPoint x: 1094, endPoint y: 642, distance: 97.1
click at [1094, 642] on p "This enhancement is a building block for upcoming Enterprise Scans (partial sca…" at bounding box center [825, 639] width 773 height 14
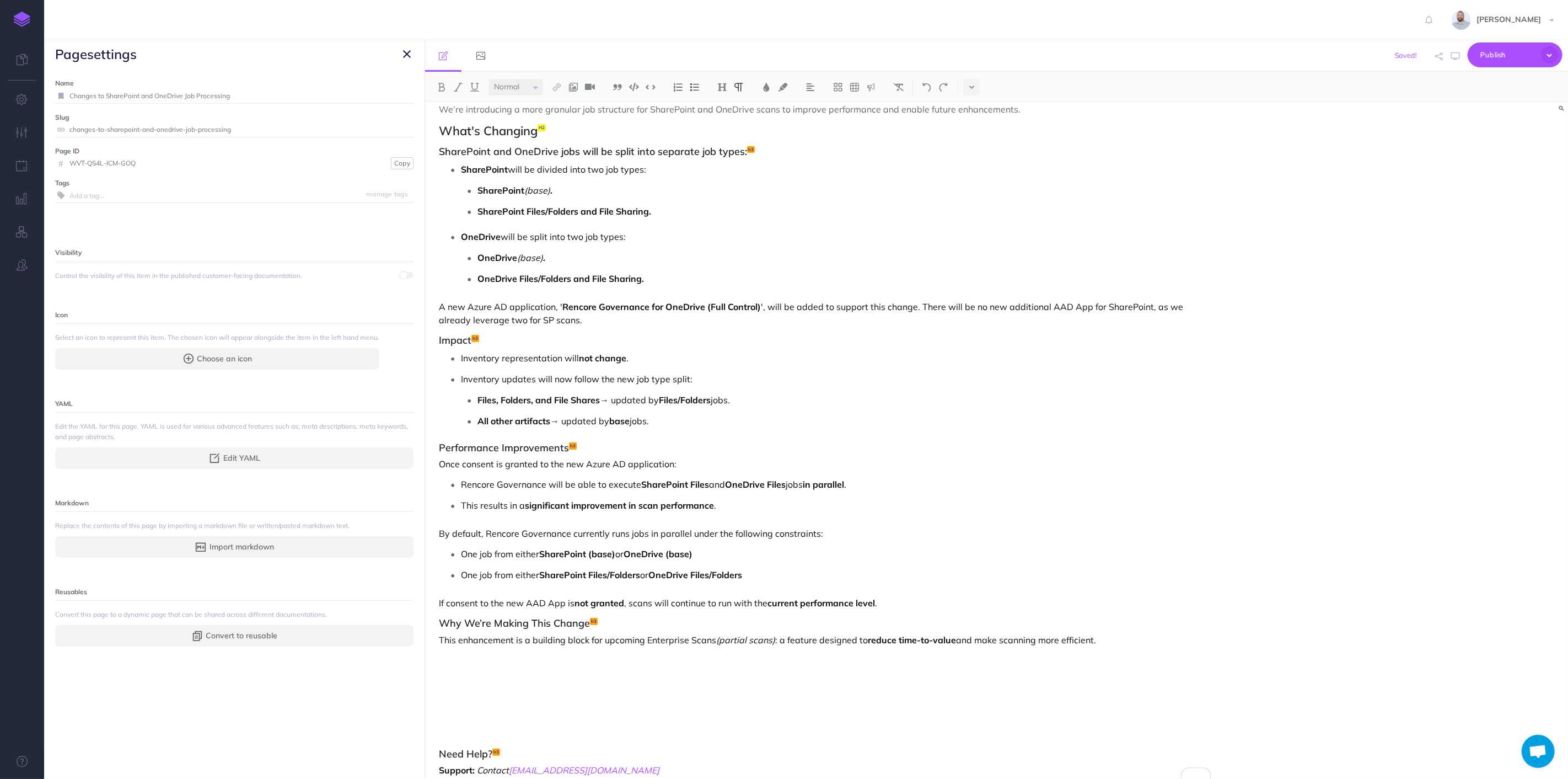
click at [1178, 644] on p "This enhancement is a building block for upcoming Enterprise Scans (partial sca…" at bounding box center [825, 639] width 773 height 14
click at [458, 659] on p "To enrich screen reader interactions, please activate Accessibility in Grammarl…" at bounding box center [825, 658] width 773 height 14
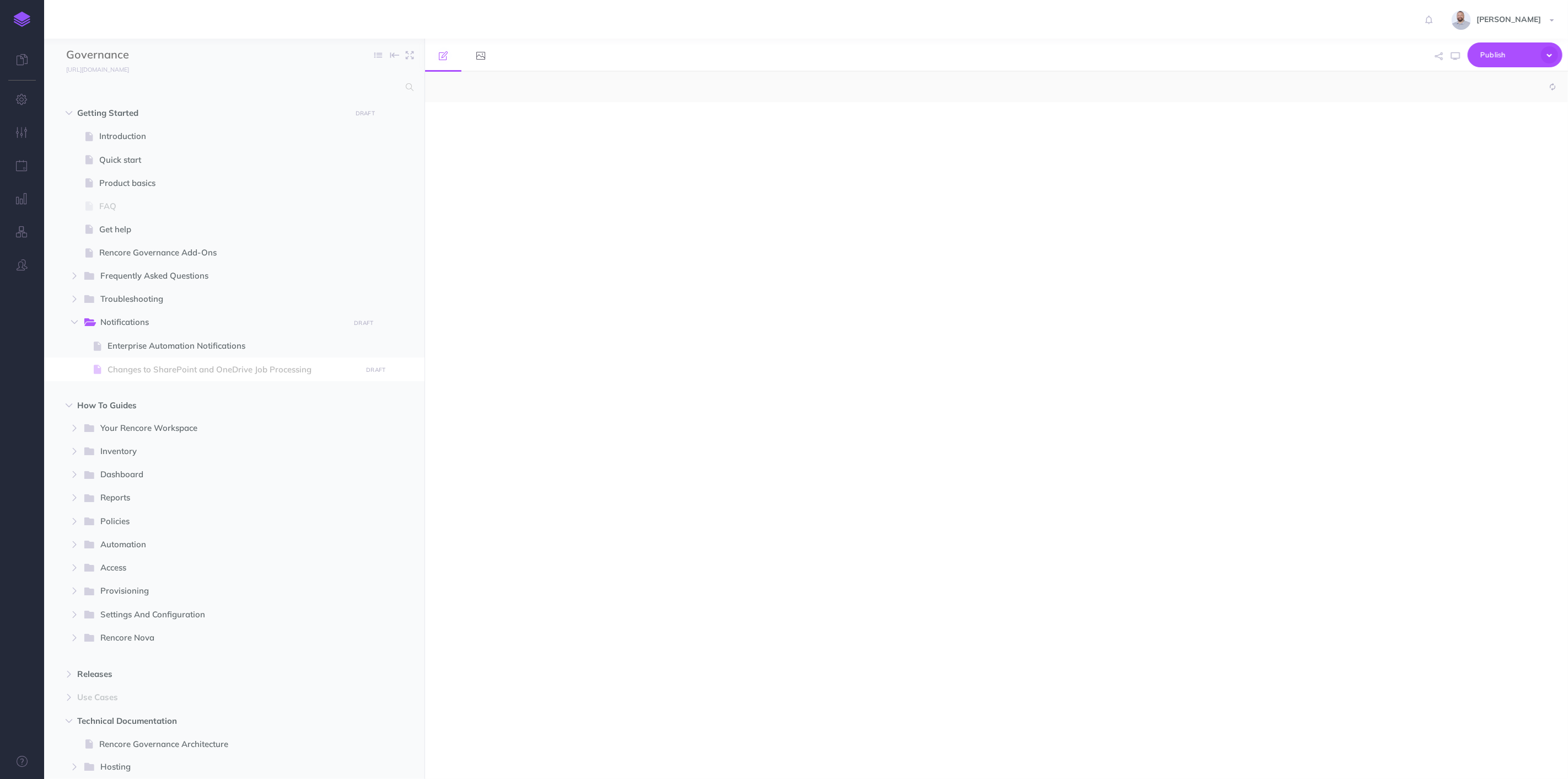
select select "null"
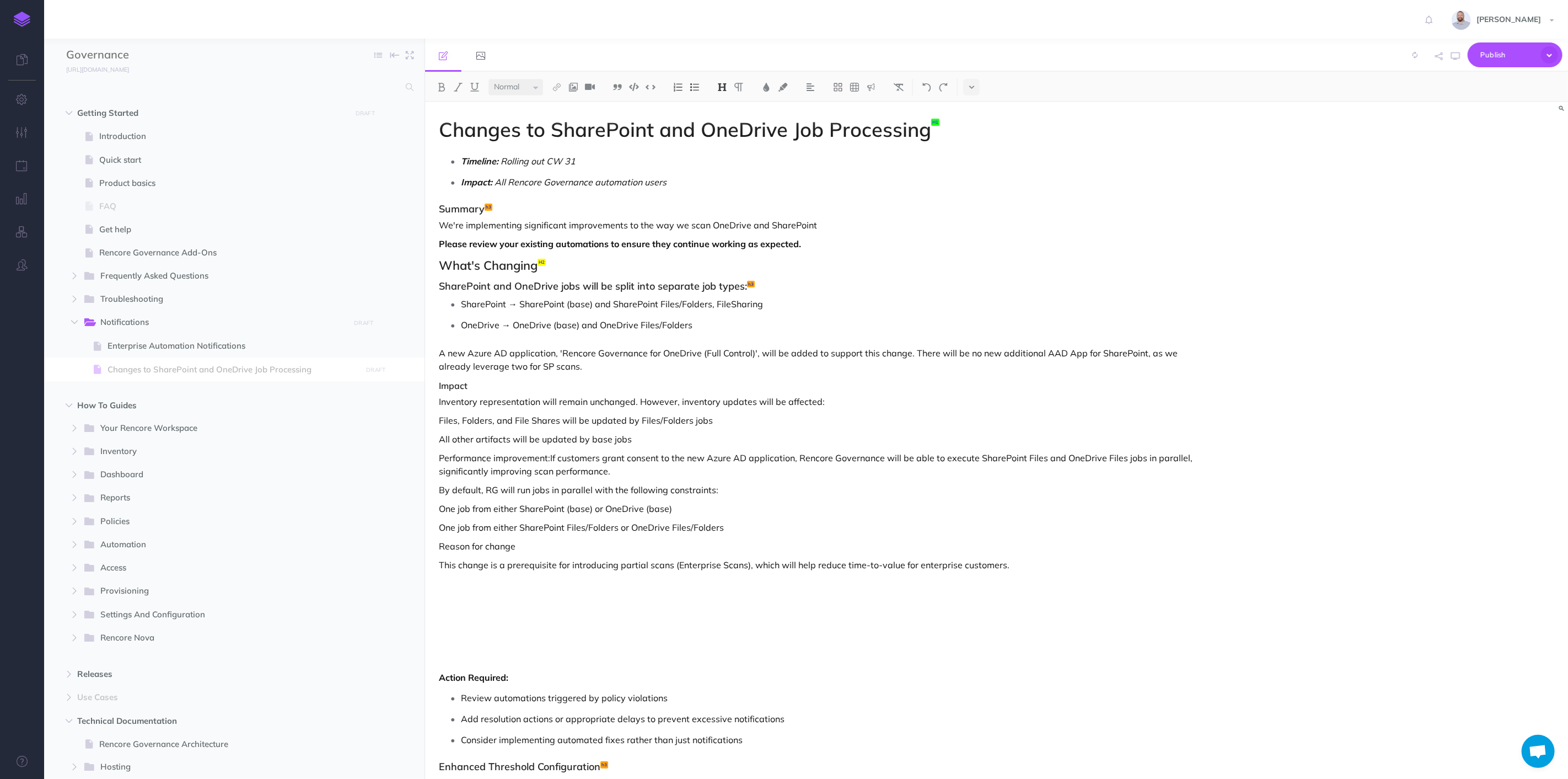
scroll to position [366, 0]
click at [142, 341] on span "Enterprise Automation Notifications" at bounding box center [233, 346] width 251 height 14
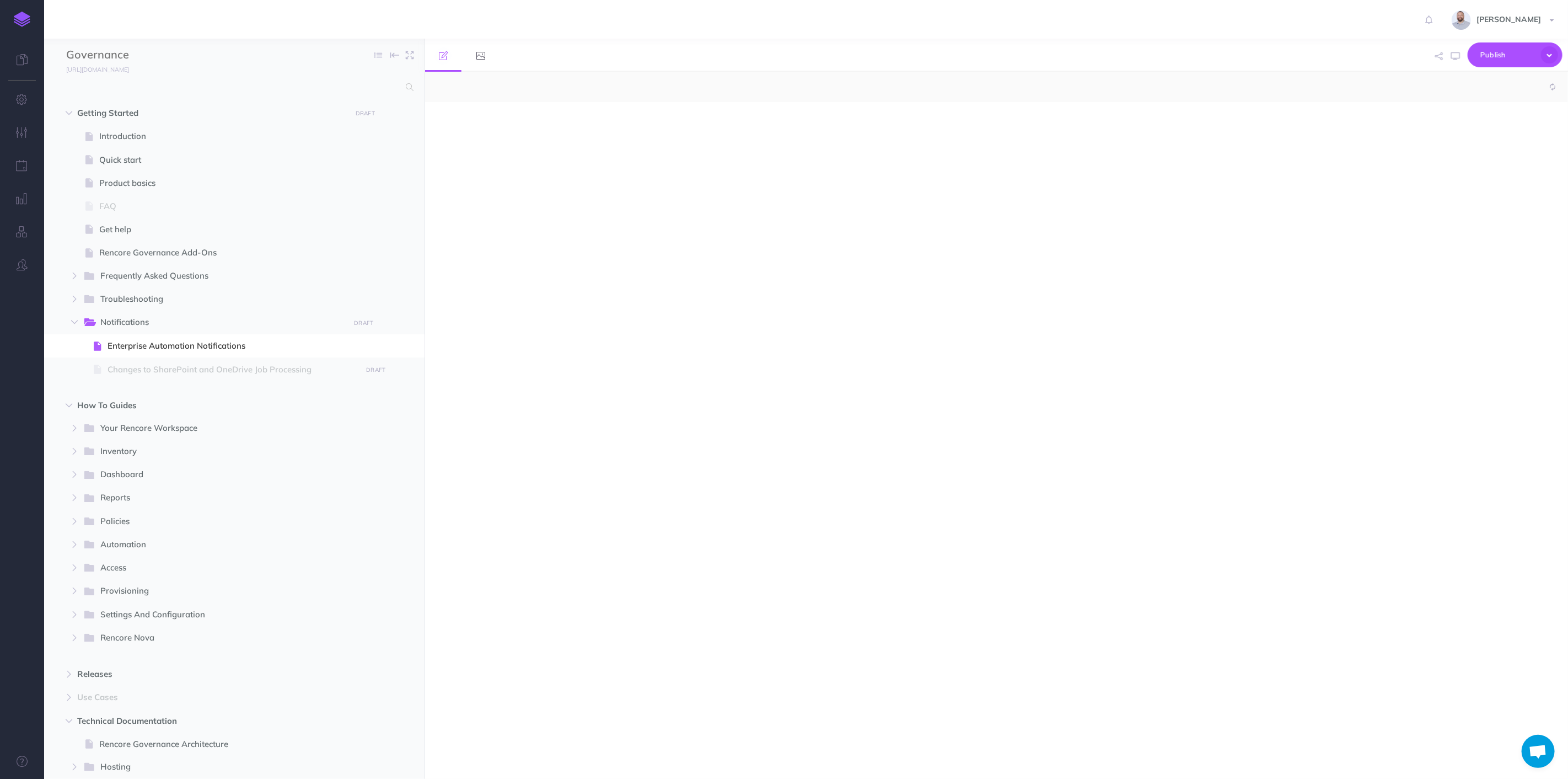
select select "null"
